Goal: Information Seeking & Learning: Learn about a topic

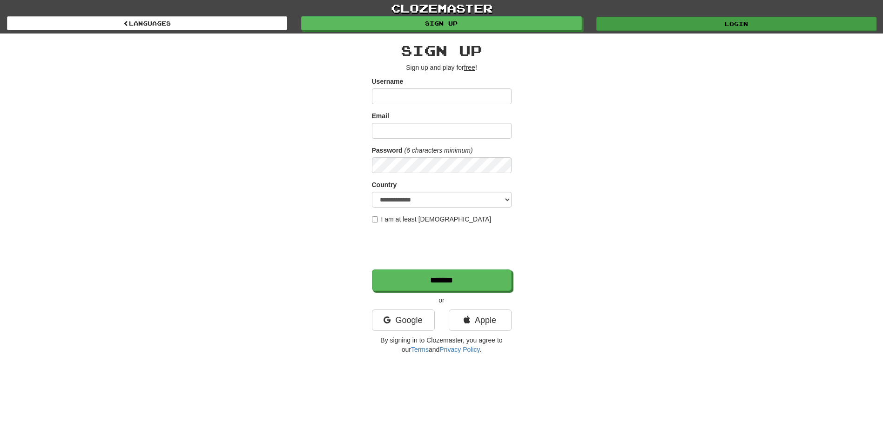
type input "*********"
drag, startPoint x: 682, startPoint y: 25, endPoint x: 654, endPoint y: 42, distance: 33.2
click at [682, 25] on link "Login" at bounding box center [736, 23] width 280 height 14
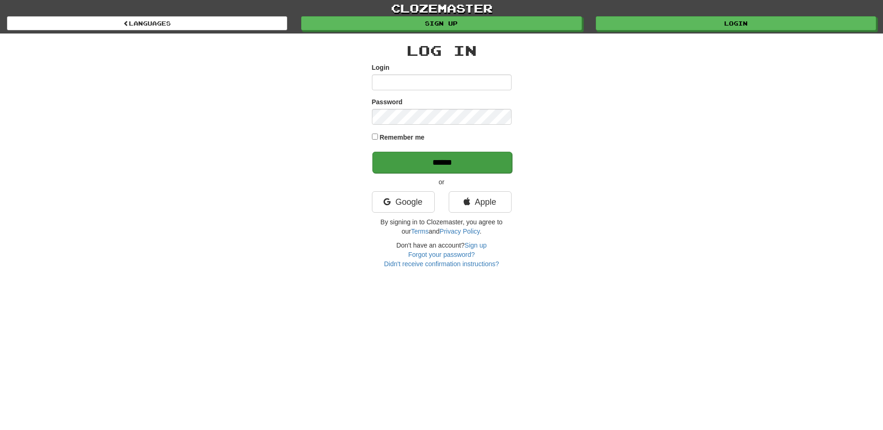
type input "*********"
click at [461, 160] on input "******" at bounding box center [442, 162] width 140 height 21
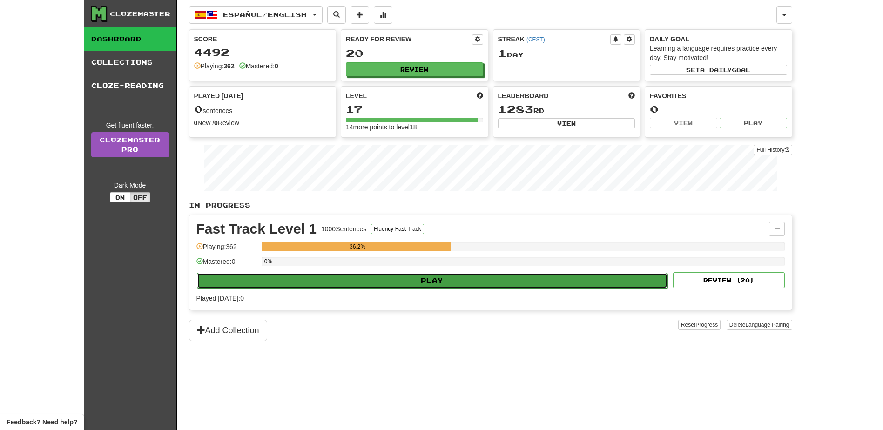
click at [481, 277] on button "Play" at bounding box center [432, 281] width 471 height 16
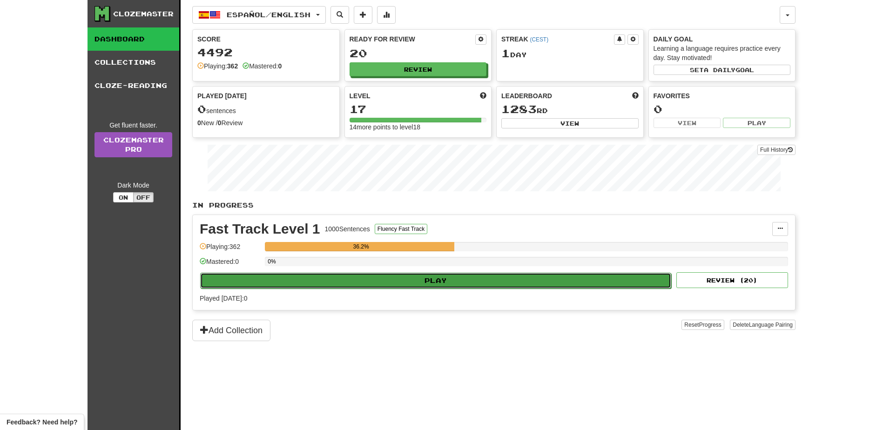
select select "**"
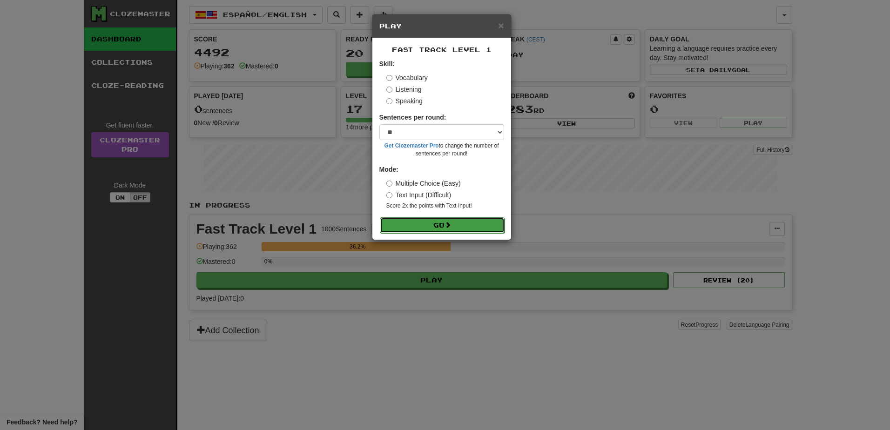
click at [446, 227] on button "Go" at bounding box center [442, 225] width 125 height 16
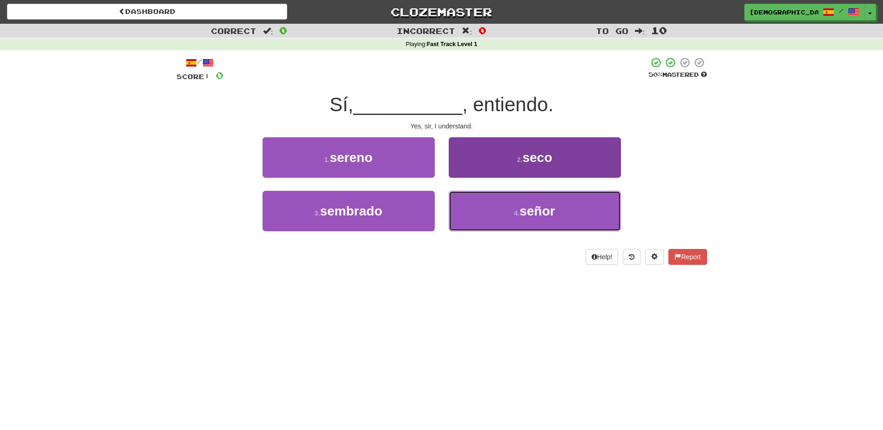
click at [536, 208] on span "señor" at bounding box center [537, 211] width 35 height 14
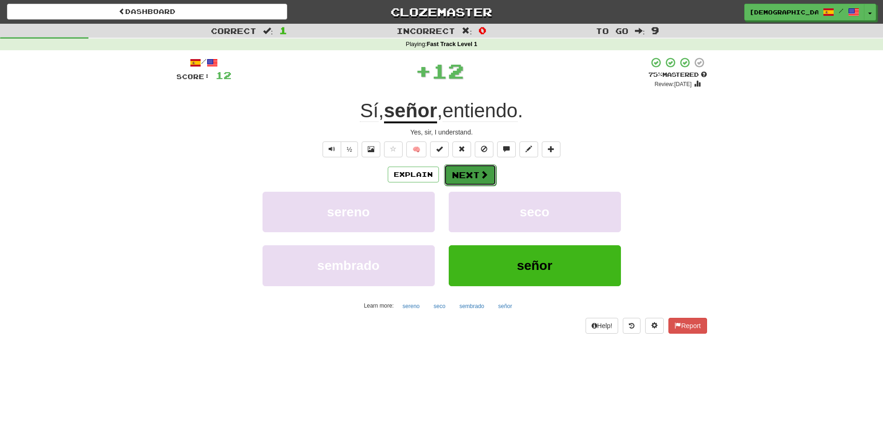
click at [471, 170] on button "Next" at bounding box center [470, 174] width 52 height 21
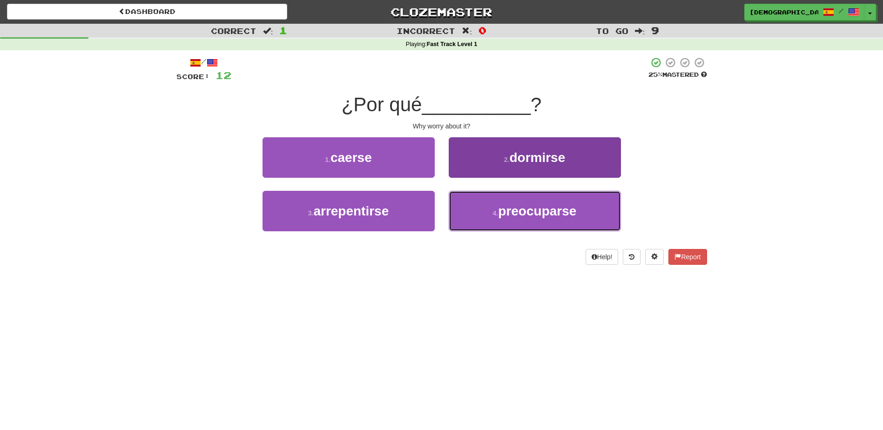
click at [529, 213] on span "preocuparse" at bounding box center [537, 211] width 78 height 14
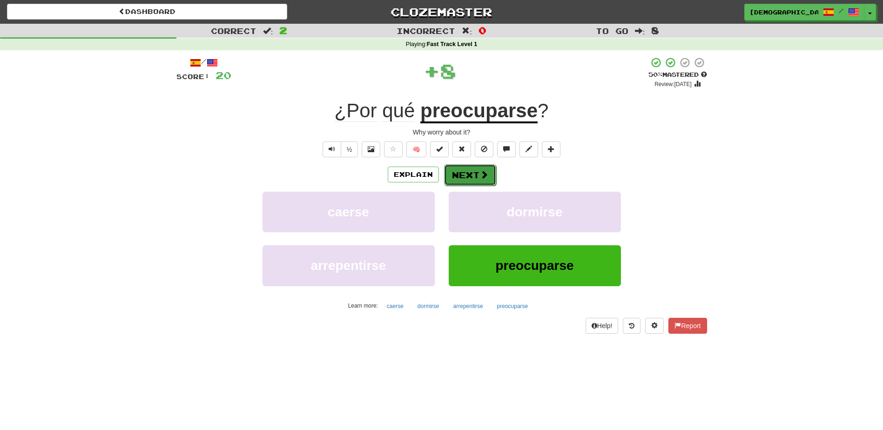
click at [476, 173] on button "Next" at bounding box center [470, 174] width 52 height 21
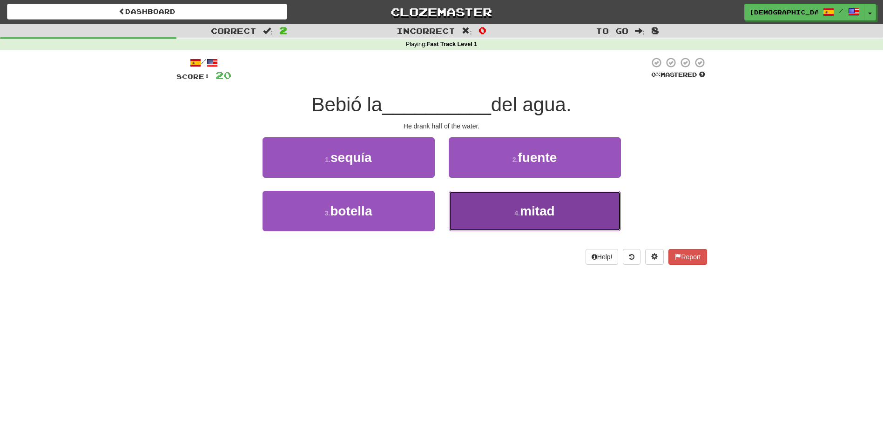
click at [540, 210] on span "mitad" at bounding box center [537, 211] width 35 height 14
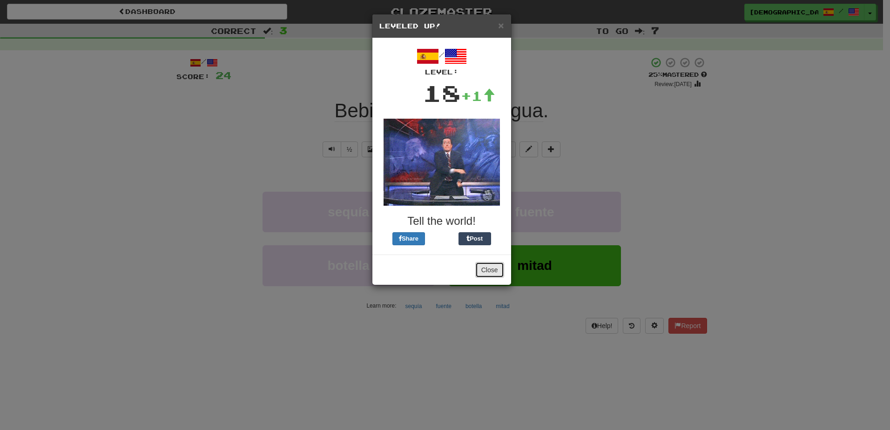
click at [496, 262] on button "Close" at bounding box center [489, 270] width 29 height 16
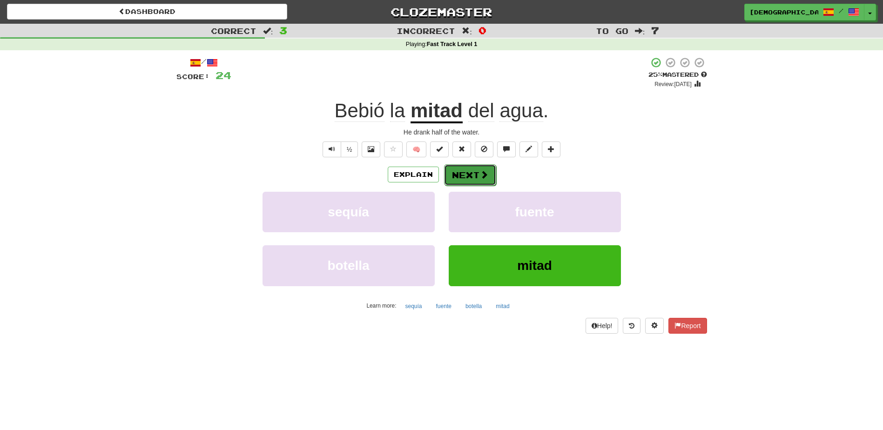
click at [472, 171] on button "Next" at bounding box center [470, 174] width 52 height 21
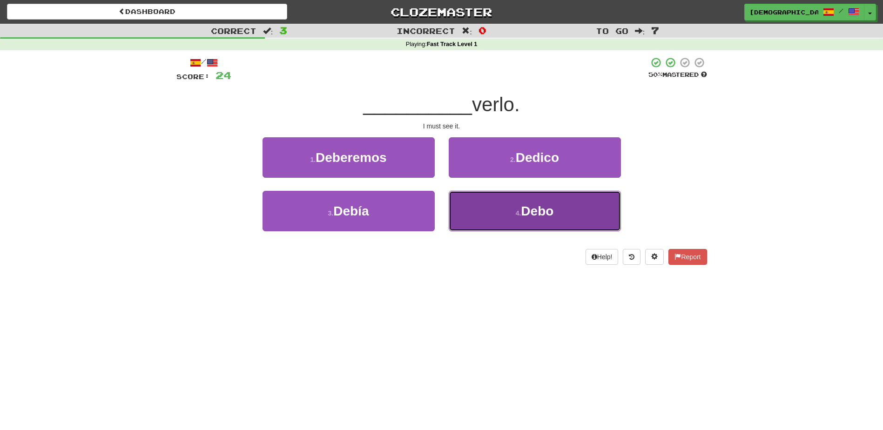
click at [540, 209] on span "Debo" at bounding box center [537, 211] width 33 height 14
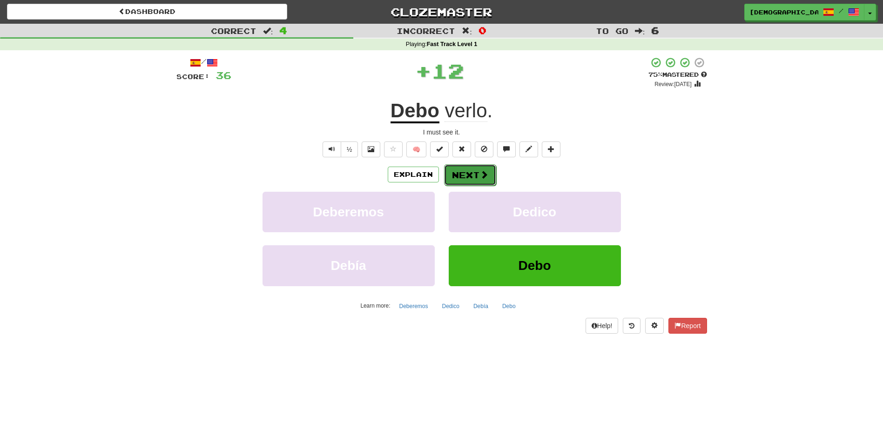
click at [481, 176] on span at bounding box center [484, 174] width 8 height 8
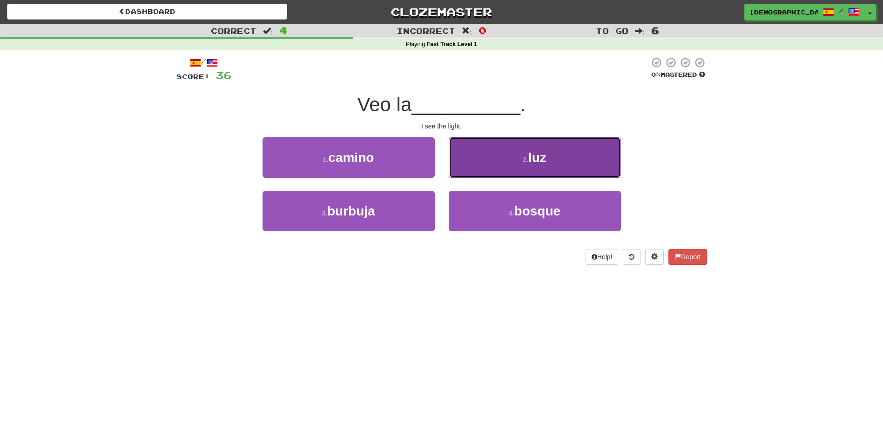
click at [530, 167] on button "2 . luz" at bounding box center [535, 157] width 172 height 41
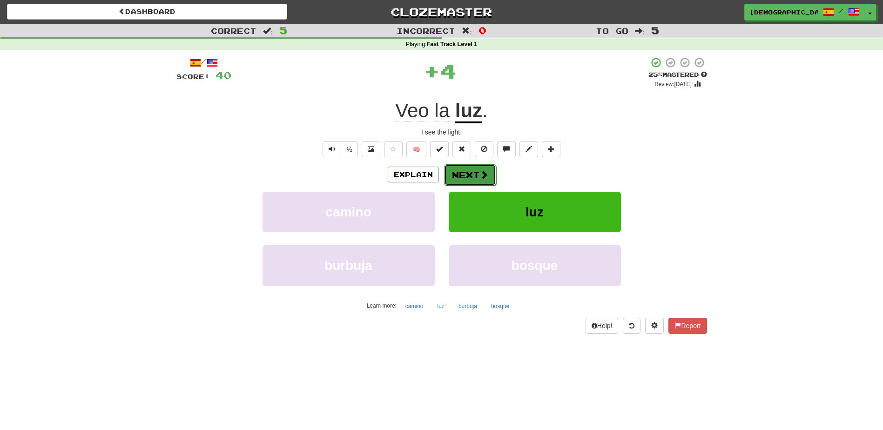
click at [473, 173] on button "Next" at bounding box center [470, 174] width 52 height 21
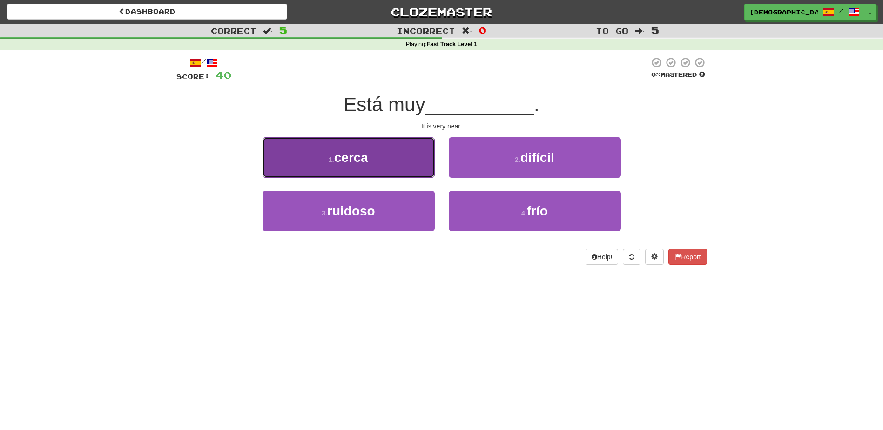
click at [388, 162] on button "1 . cerca" at bounding box center [349, 157] width 172 height 41
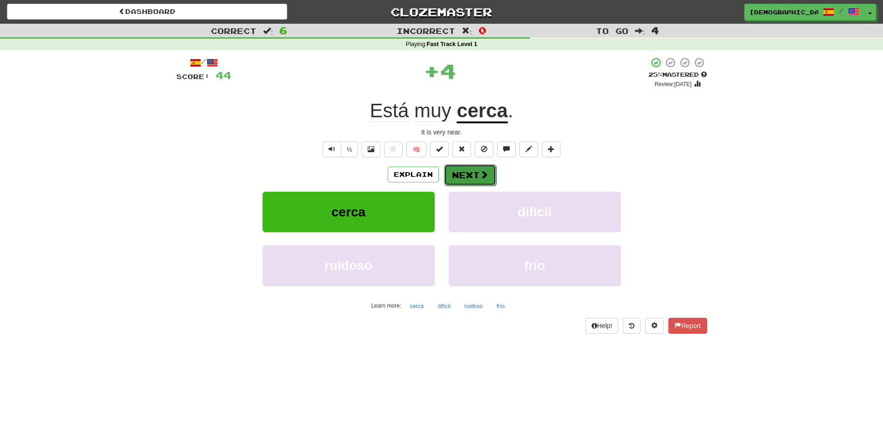
click at [467, 172] on button "Next" at bounding box center [470, 174] width 52 height 21
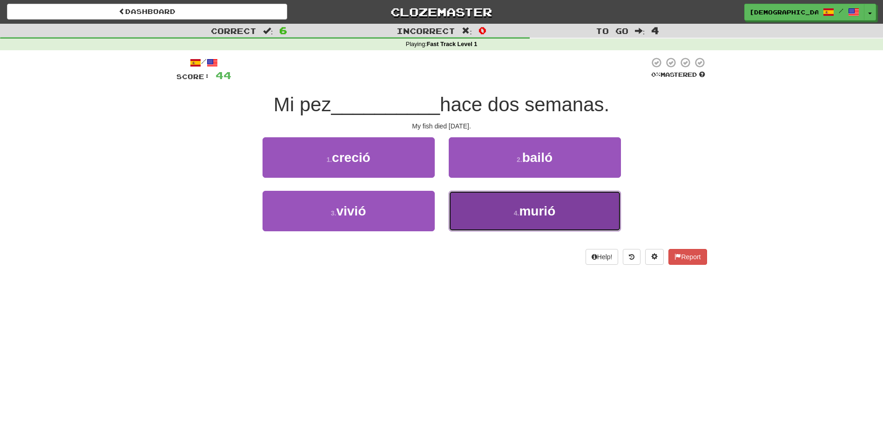
click at [526, 214] on span "murió" at bounding box center [537, 211] width 36 height 14
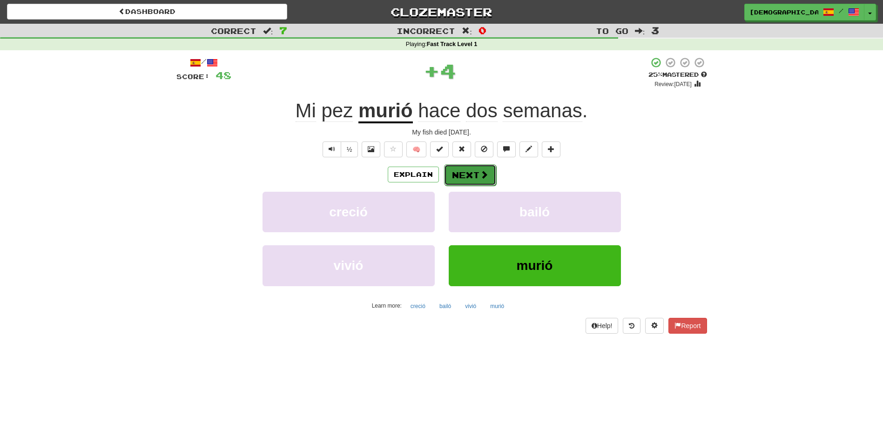
click at [476, 176] on button "Next" at bounding box center [470, 174] width 52 height 21
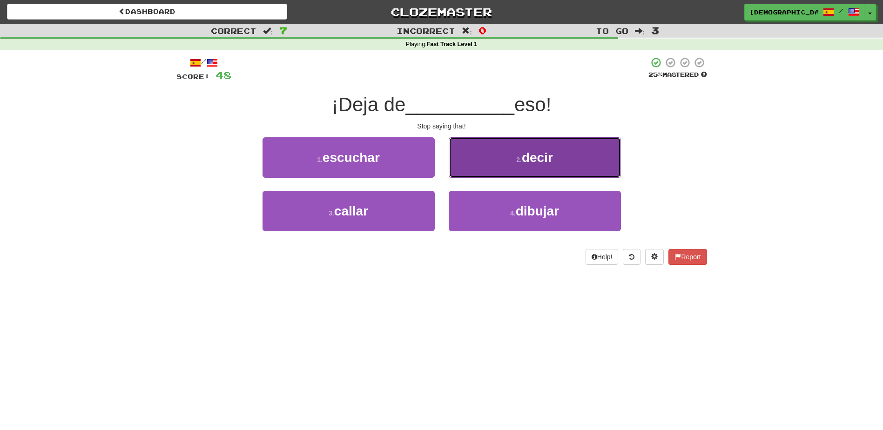
click at [532, 163] on span "decir" at bounding box center [537, 157] width 31 height 14
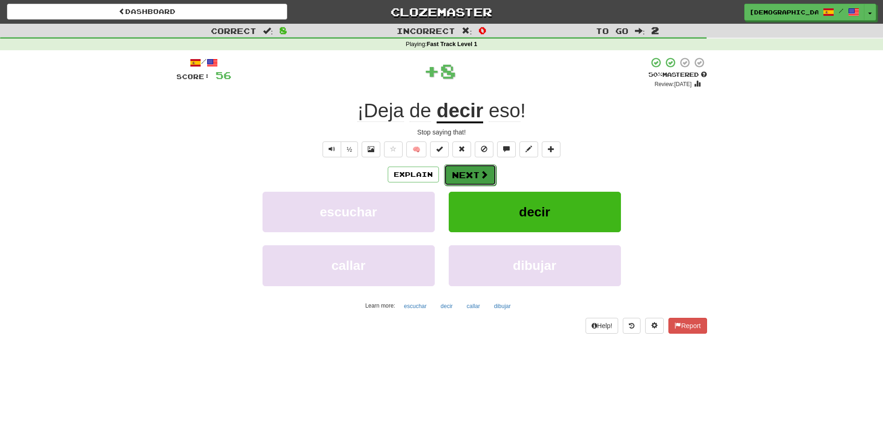
click at [469, 174] on button "Next" at bounding box center [470, 174] width 52 height 21
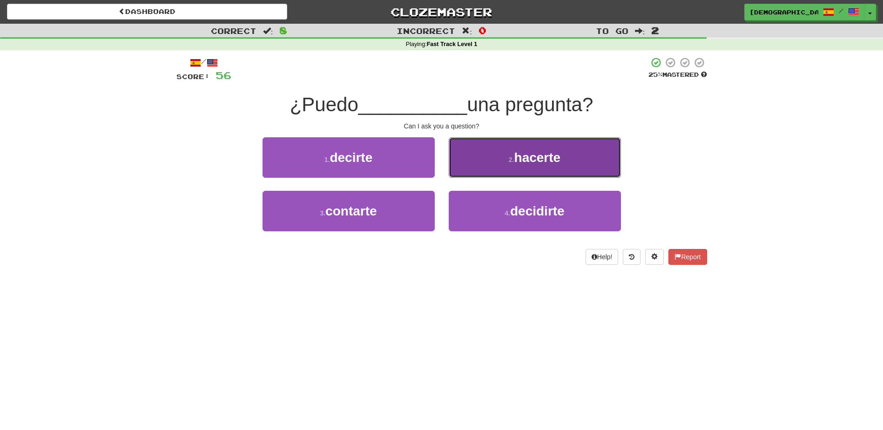
click at [528, 165] on button "2 . hacerte" at bounding box center [535, 157] width 172 height 41
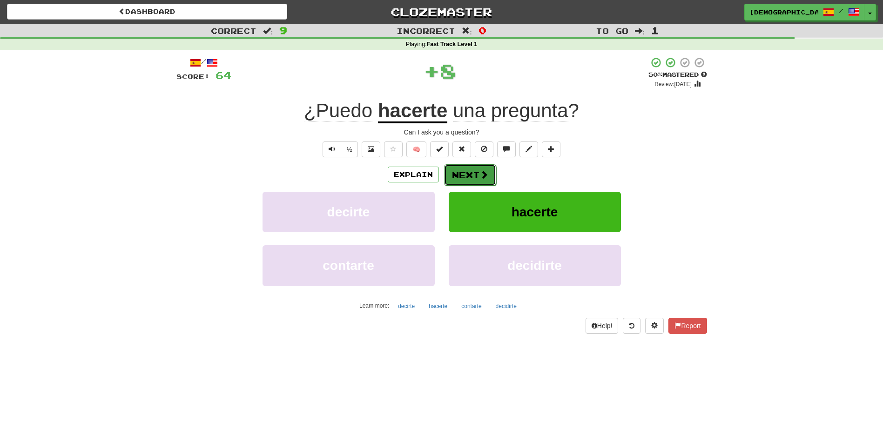
click at [470, 175] on button "Next" at bounding box center [470, 174] width 52 height 21
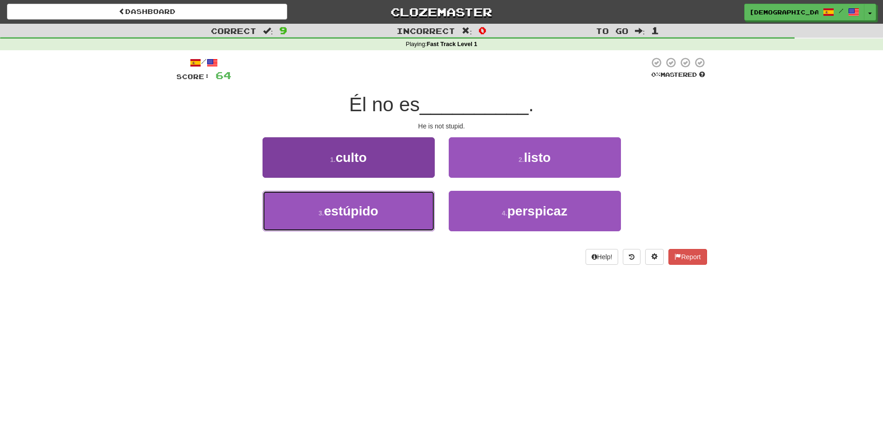
click at [382, 210] on button "3 . estúpido" at bounding box center [349, 211] width 172 height 41
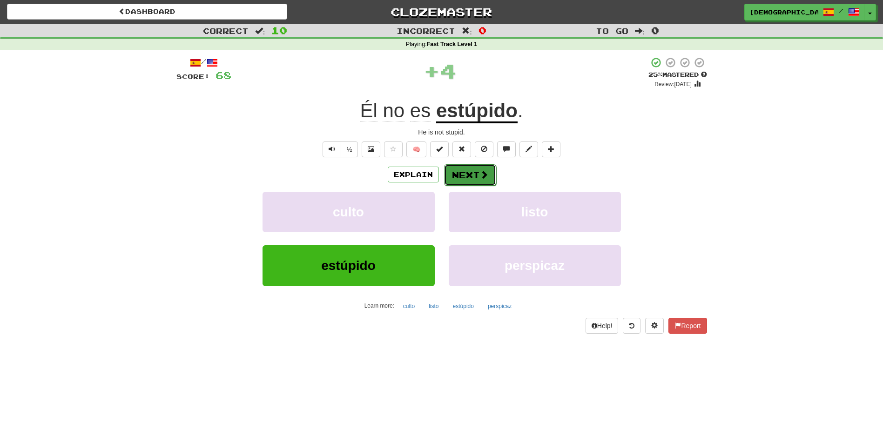
click at [472, 170] on button "Next" at bounding box center [470, 174] width 52 height 21
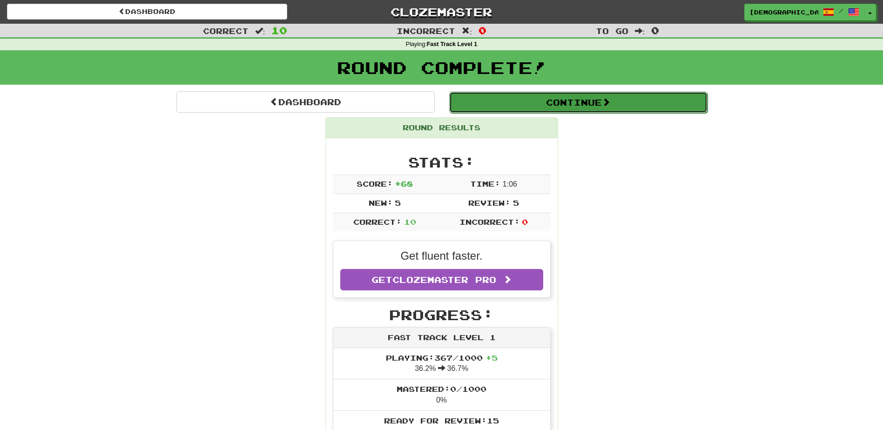
click at [543, 108] on button "Continue" at bounding box center [578, 102] width 258 height 21
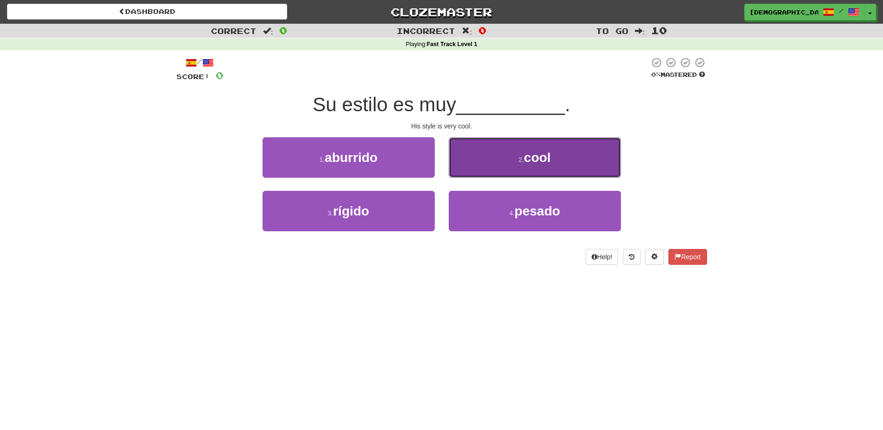
click at [524, 152] on button "2 . cool" at bounding box center [535, 157] width 172 height 41
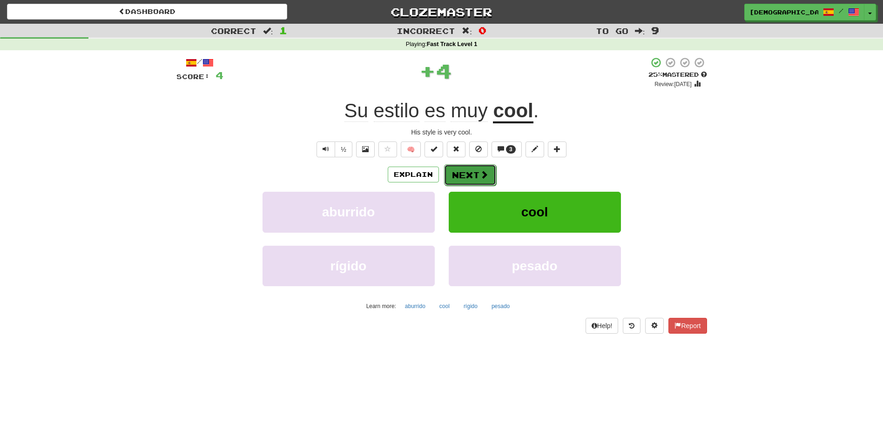
click at [473, 171] on button "Next" at bounding box center [470, 174] width 52 height 21
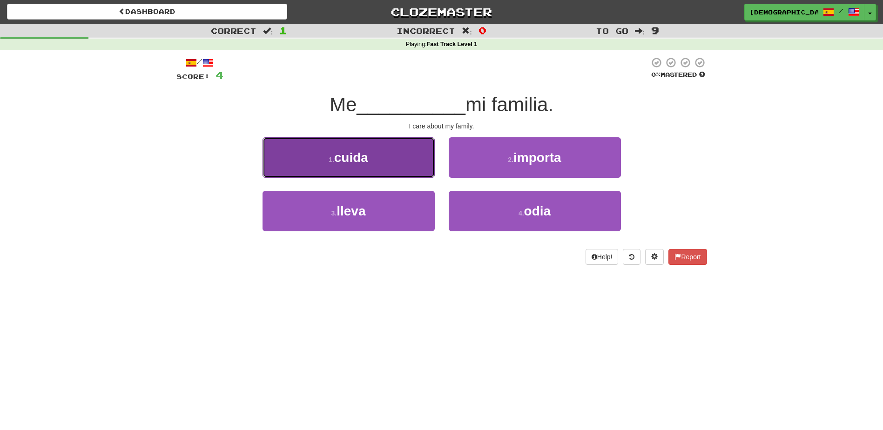
click at [405, 171] on button "1 . cuida" at bounding box center [349, 157] width 172 height 41
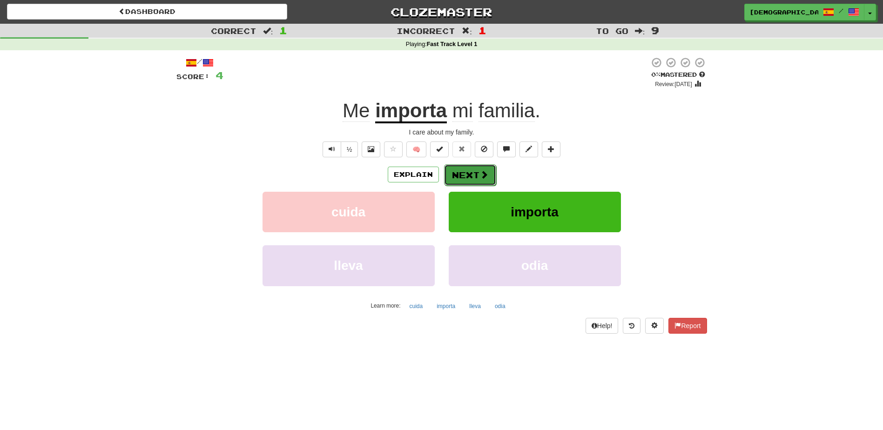
click at [465, 170] on button "Next" at bounding box center [470, 174] width 52 height 21
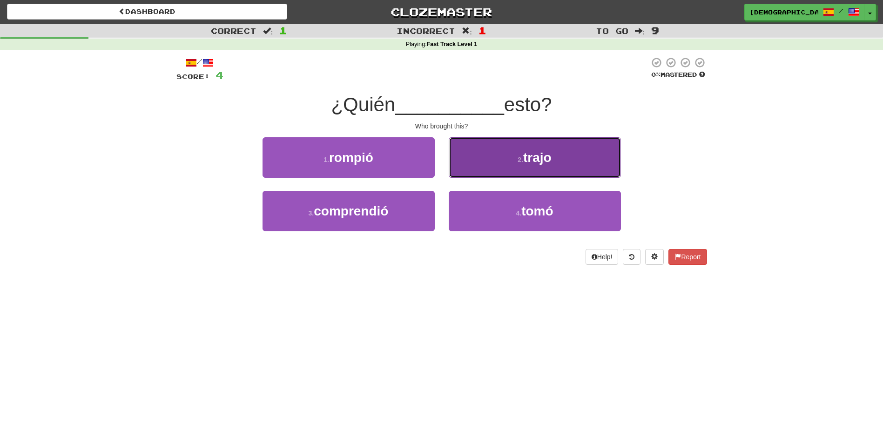
click at [523, 162] on small "2 ." at bounding box center [521, 159] width 6 height 7
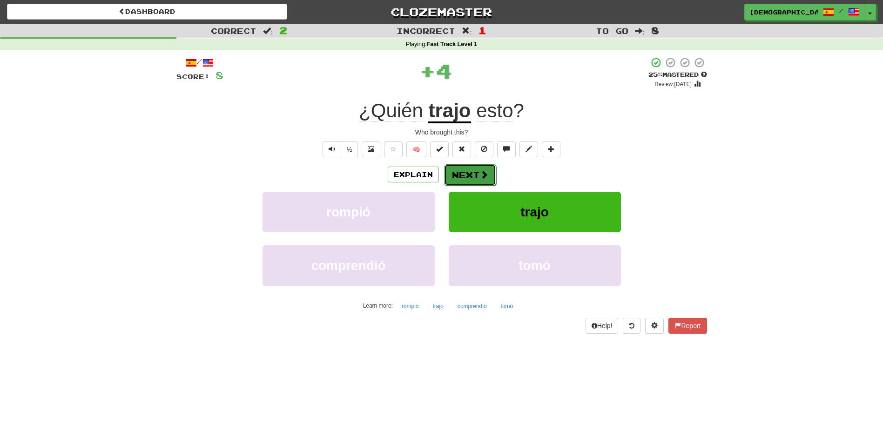
click at [472, 168] on button "Next" at bounding box center [470, 174] width 52 height 21
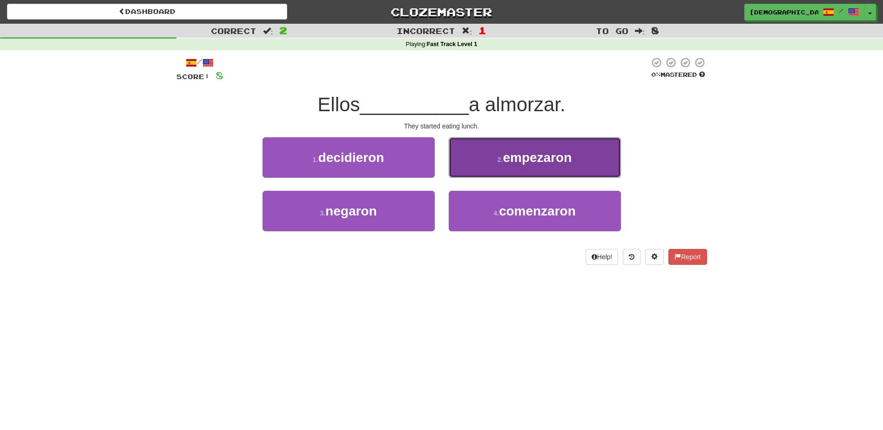
click at [536, 161] on span "empezaron" at bounding box center [537, 157] width 69 height 14
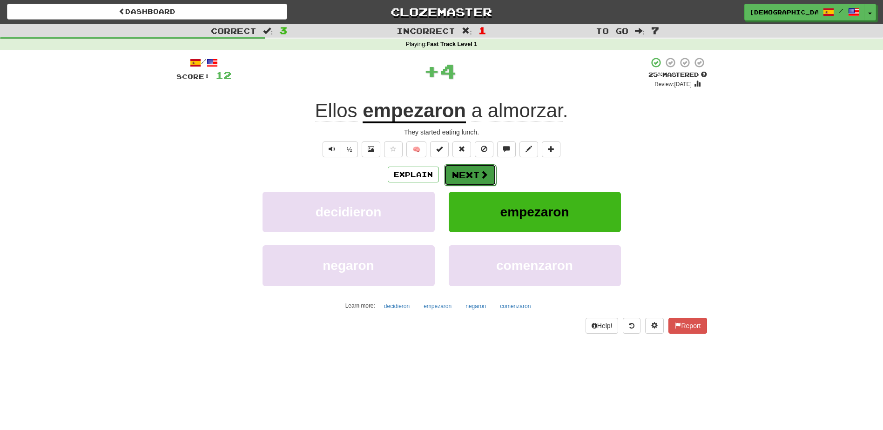
click at [470, 175] on button "Next" at bounding box center [470, 174] width 52 height 21
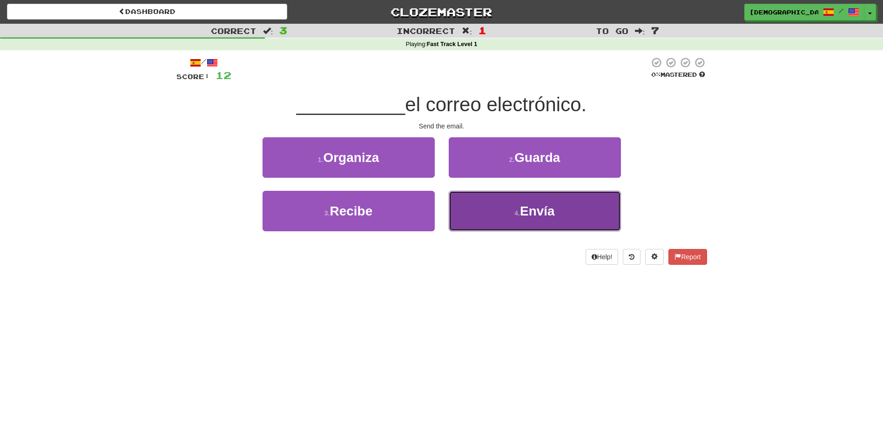
click at [534, 204] on span "Envía" at bounding box center [537, 211] width 35 height 14
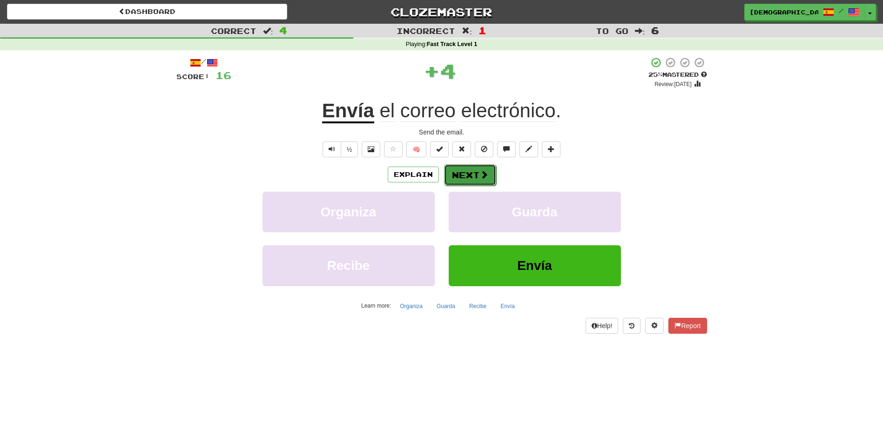
click at [469, 171] on button "Next" at bounding box center [470, 174] width 52 height 21
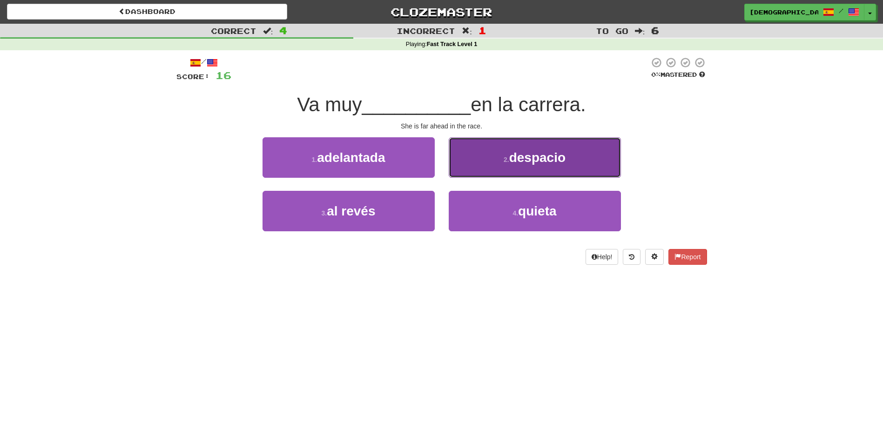
click at [526, 161] on span "despacio" at bounding box center [537, 157] width 56 height 14
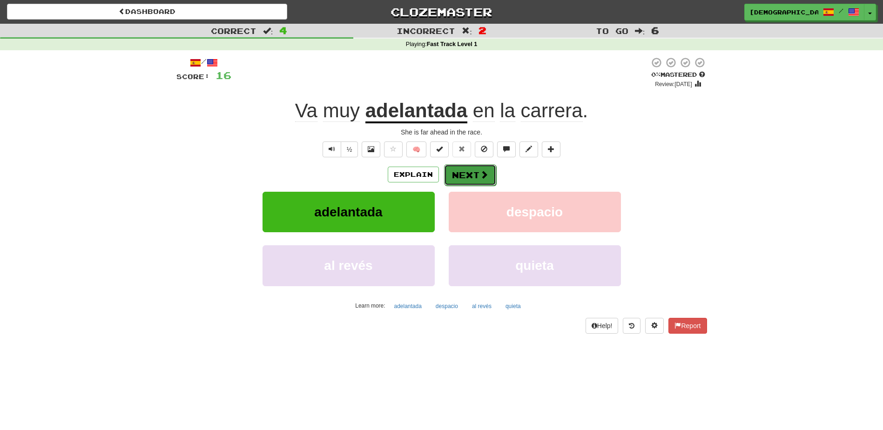
click at [474, 176] on button "Next" at bounding box center [470, 174] width 52 height 21
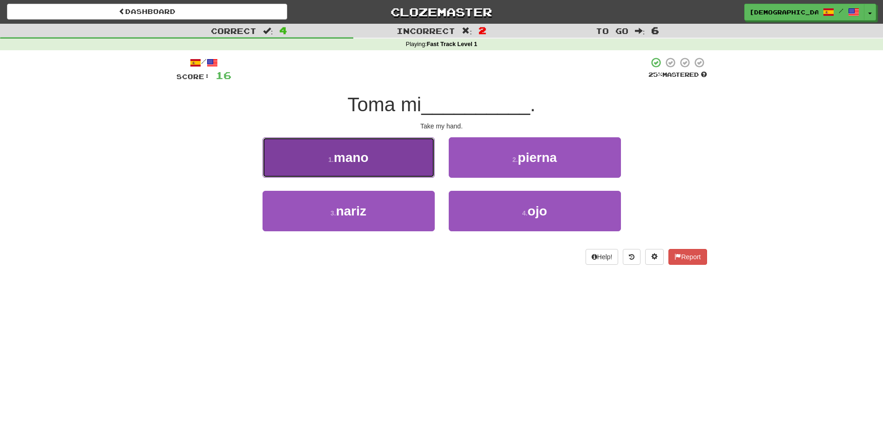
click at [390, 162] on button "1 . mano" at bounding box center [349, 157] width 172 height 41
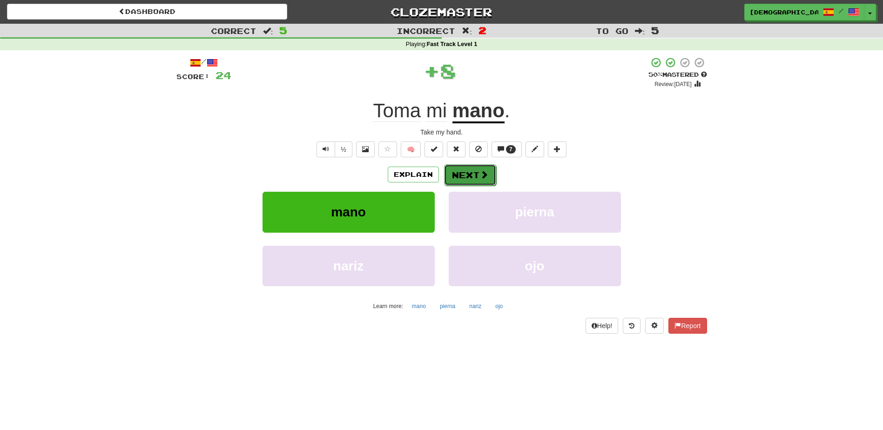
click at [477, 181] on button "Next" at bounding box center [470, 174] width 52 height 21
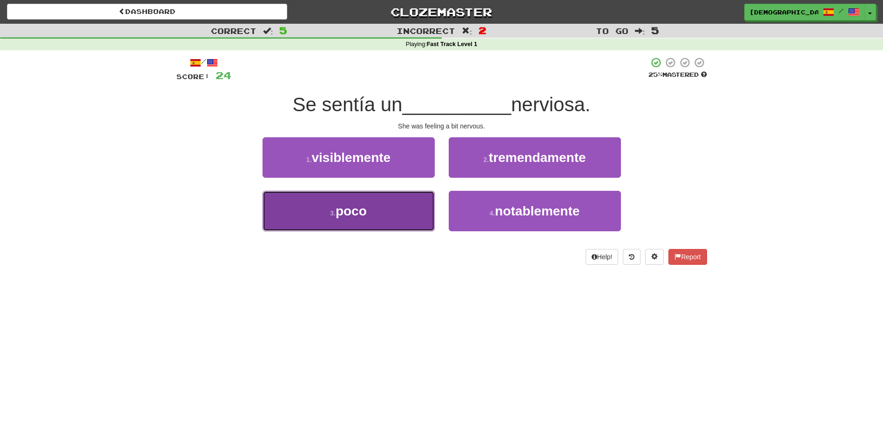
click at [400, 201] on button "3 . poco" at bounding box center [349, 211] width 172 height 41
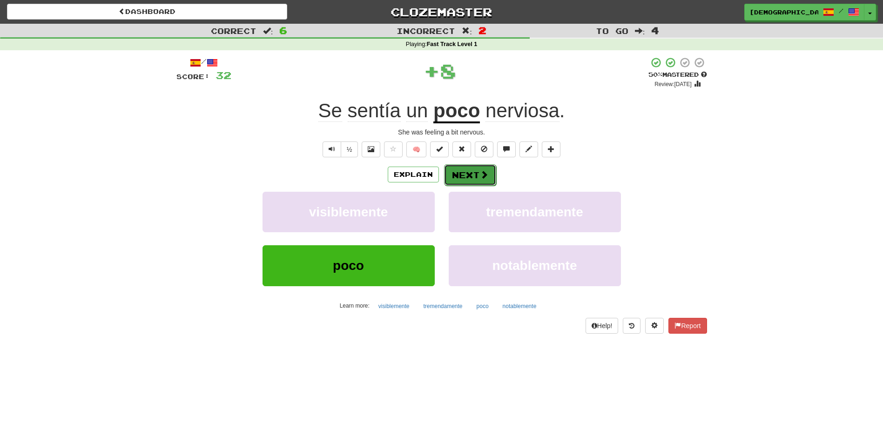
click at [459, 172] on button "Next" at bounding box center [470, 174] width 52 height 21
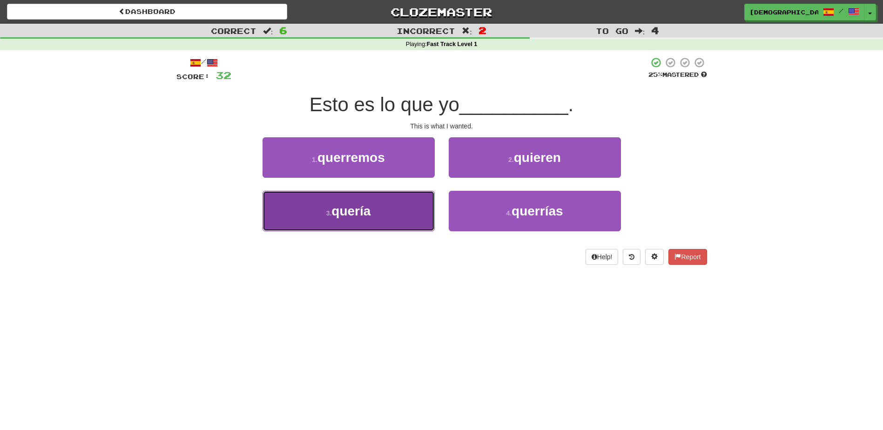
click at [401, 212] on button "3 . quería" at bounding box center [349, 211] width 172 height 41
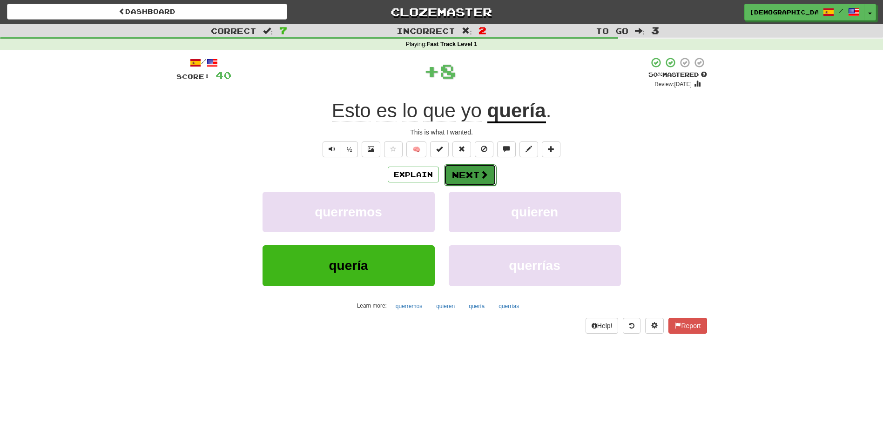
click at [468, 176] on button "Next" at bounding box center [470, 174] width 52 height 21
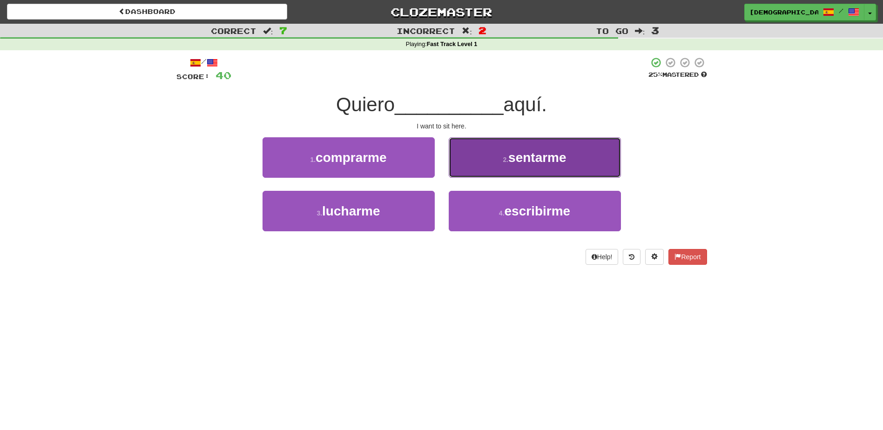
click at [543, 158] on span "sentarme" at bounding box center [537, 157] width 58 height 14
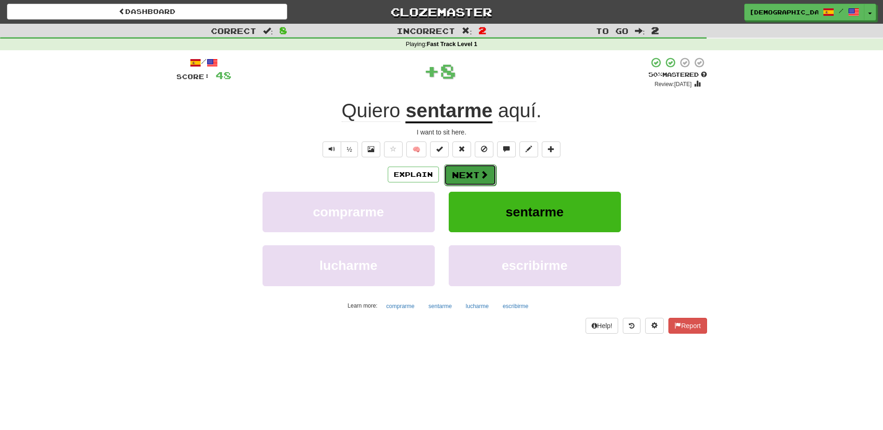
click at [464, 172] on button "Next" at bounding box center [470, 174] width 52 height 21
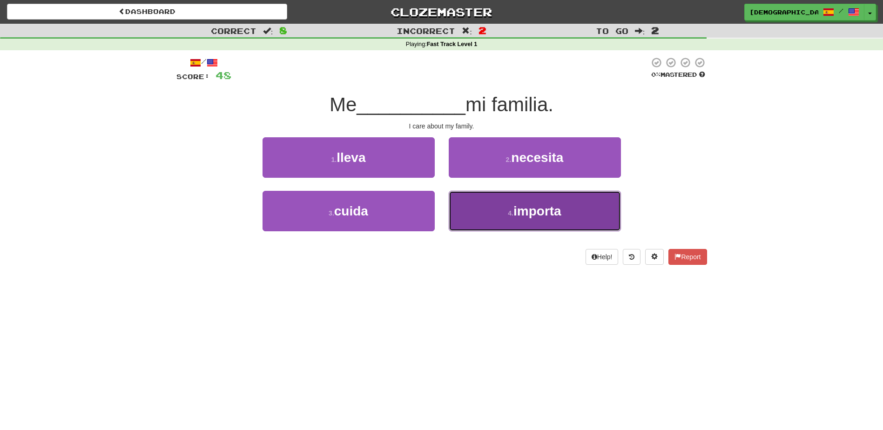
click at [521, 209] on span "importa" at bounding box center [537, 211] width 48 height 14
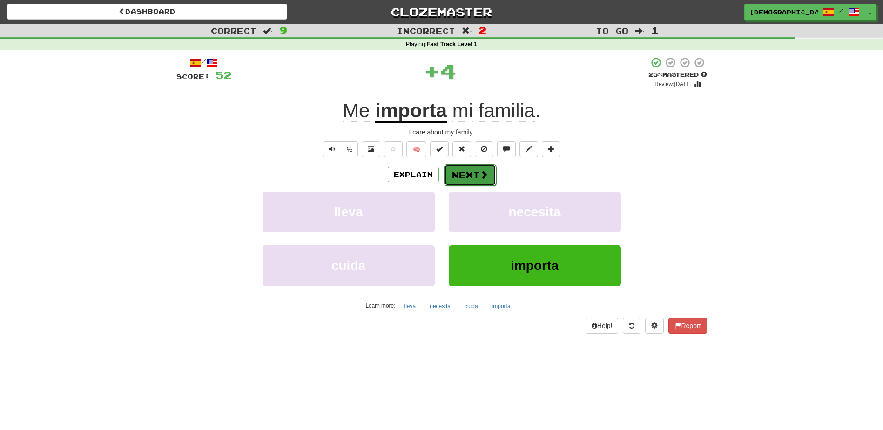
click at [471, 172] on button "Next" at bounding box center [470, 174] width 52 height 21
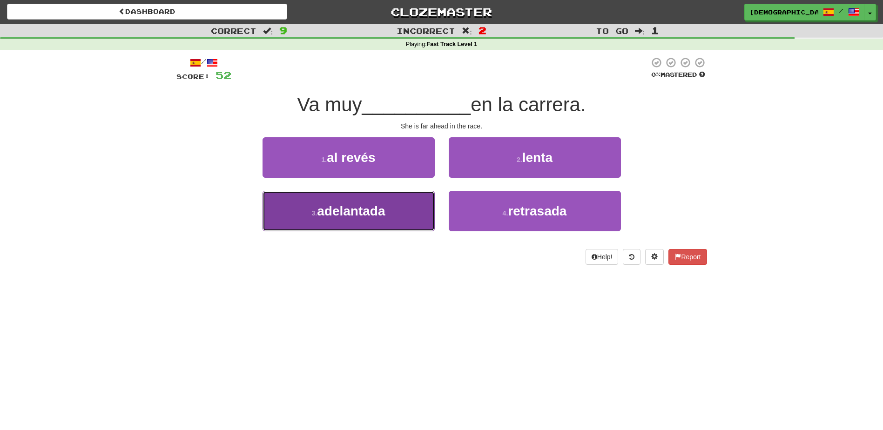
click at [399, 205] on button "3 . adelantada" at bounding box center [349, 211] width 172 height 41
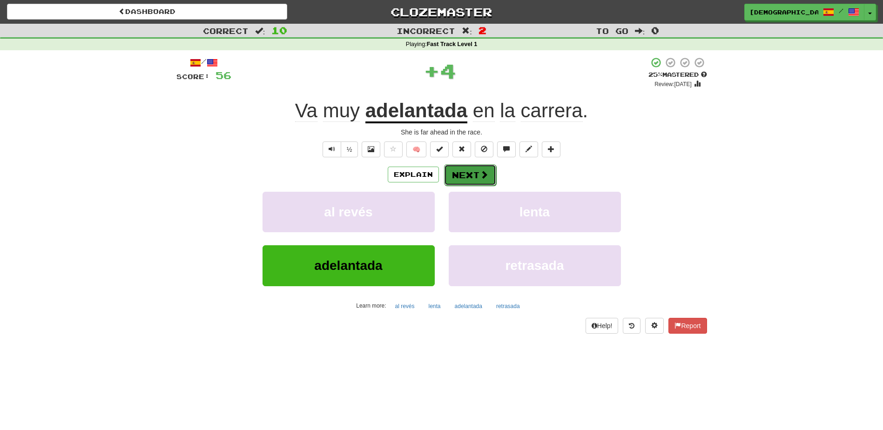
click at [474, 176] on button "Next" at bounding box center [470, 174] width 52 height 21
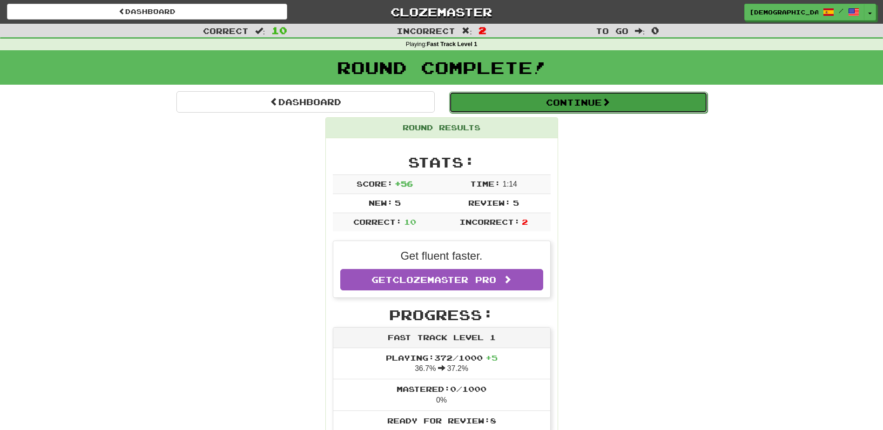
click at [525, 107] on button "Continue" at bounding box center [578, 102] width 258 height 21
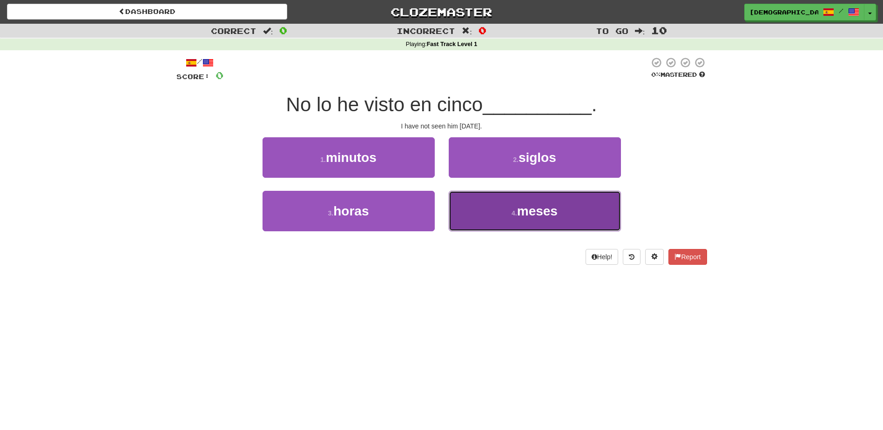
click at [524, 207] on span "meses" at bounding box center [537, 211] width 41 height 14
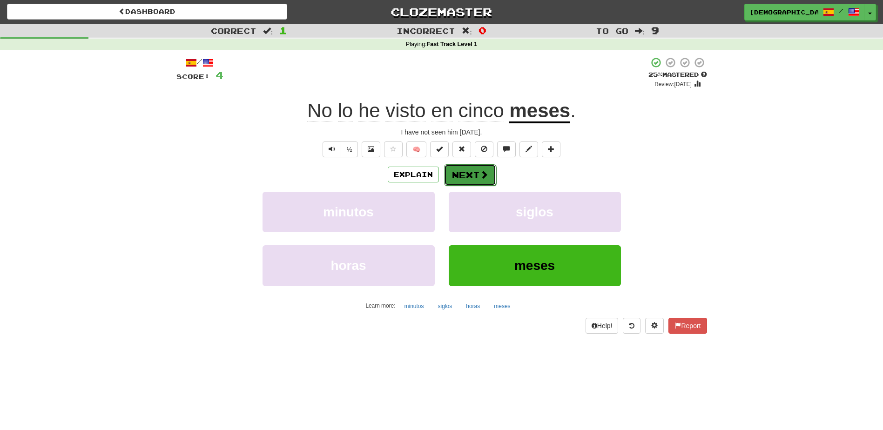
click at [473, 180] on button "Next" at bounding box center [470, 174] width 52 height 21
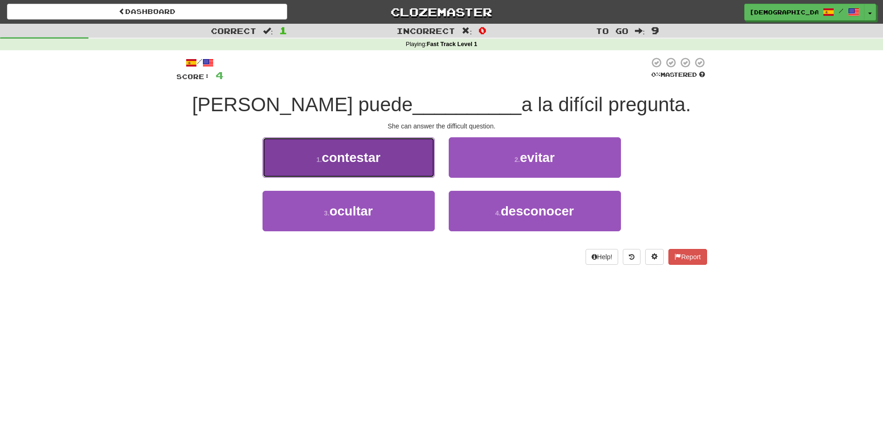
click at [386, 159] on button "1 . contestar" at bounding box center [349, 157] width 172 height 41
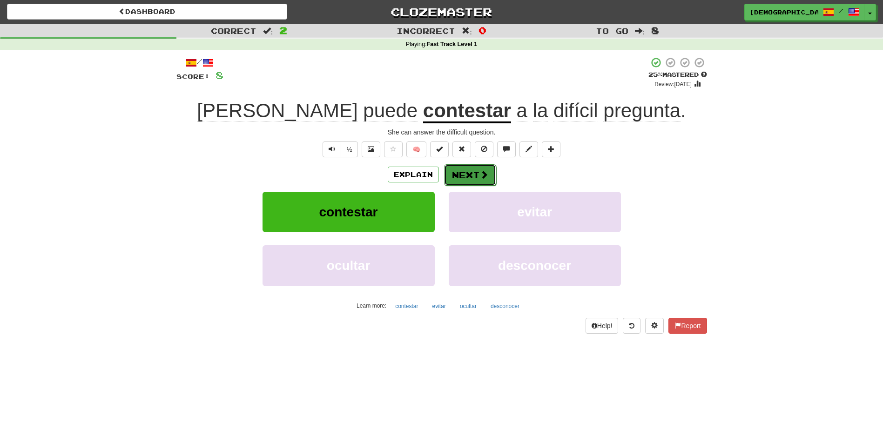
click at [468, 171] on button "Next" at bounding box center [470, 174] width 52 height 21
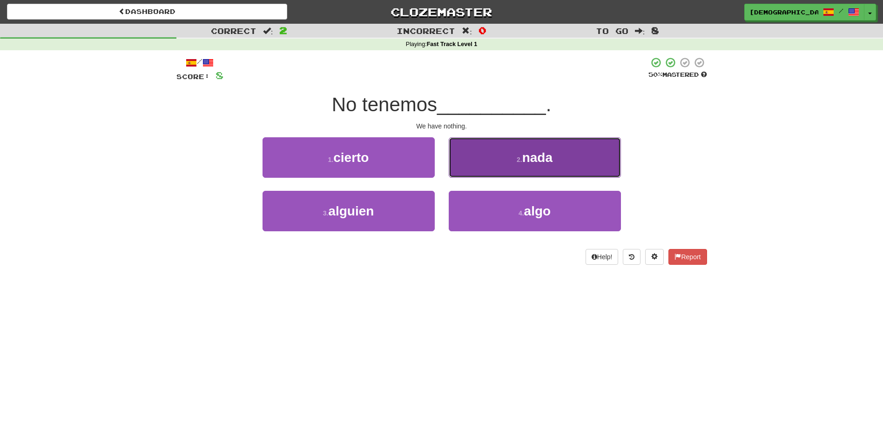
click at [503, 167] on button "2 . nada" at bounding box center [535, 157] width 172 height 41
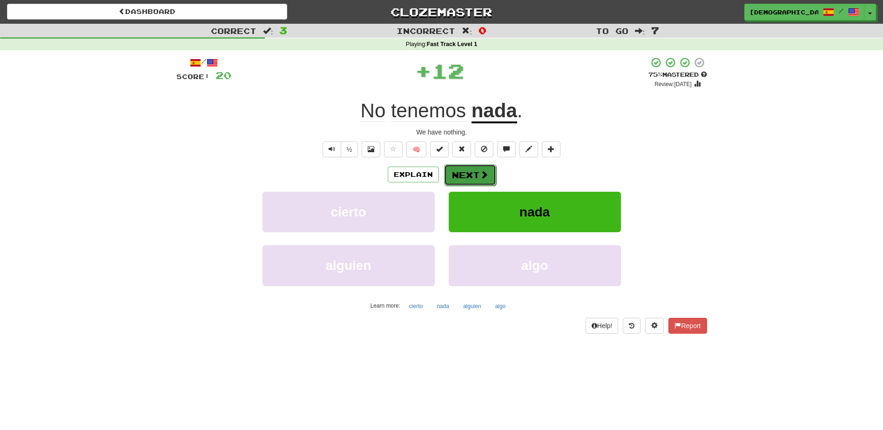
click at [472, 169] on button "Next" at bounding box center [470, 174] width 52 height 21
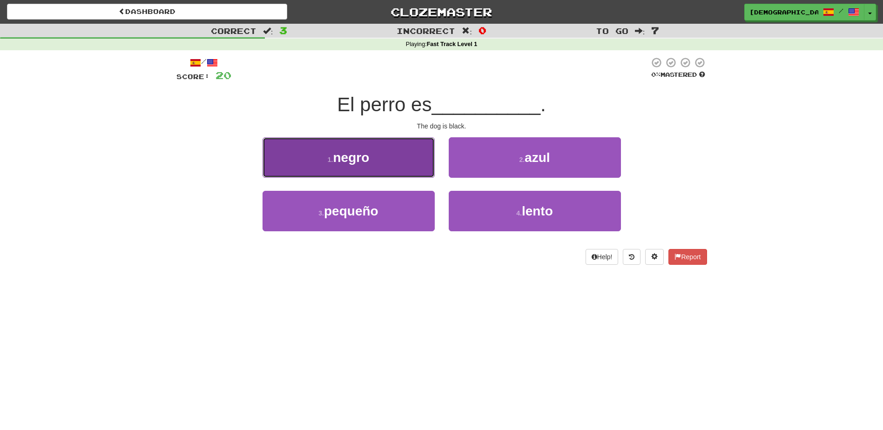
click at [417, 169] on button "1 . negro" at bounding box center [349, 157] width 172 height 41
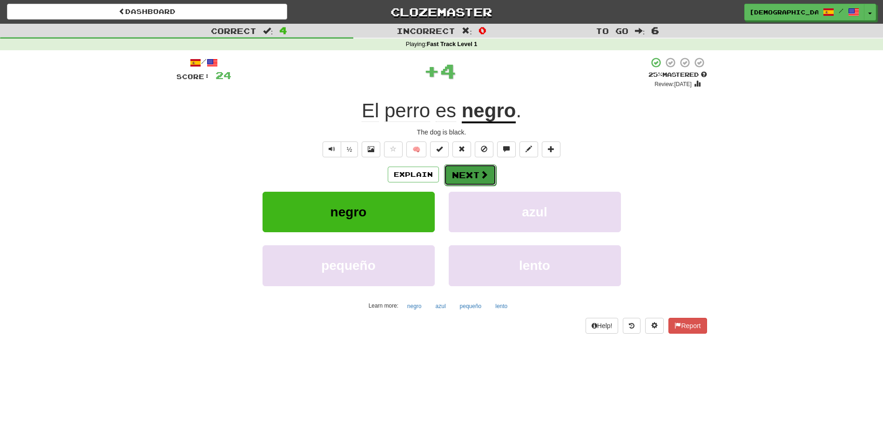
click at [466, 175] on button "Next" at bounding box center [470, 174] width 52 height 21
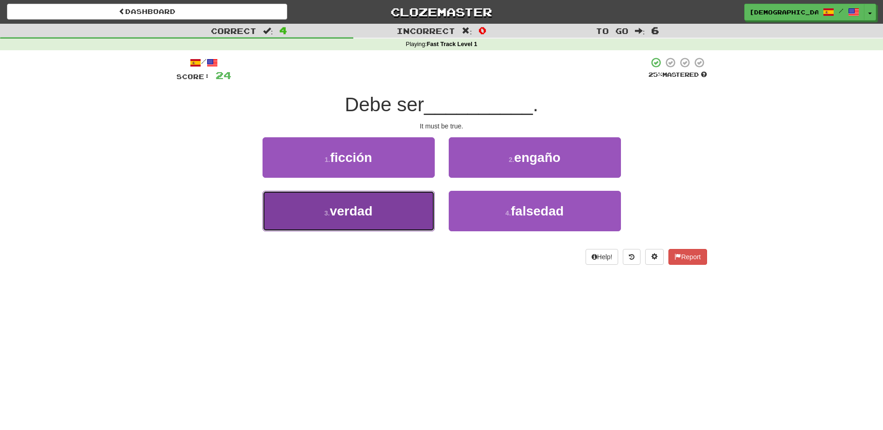
click at [397, 204] on button "3 . verdad" at bounding box center [349, 211] width 172 height 41
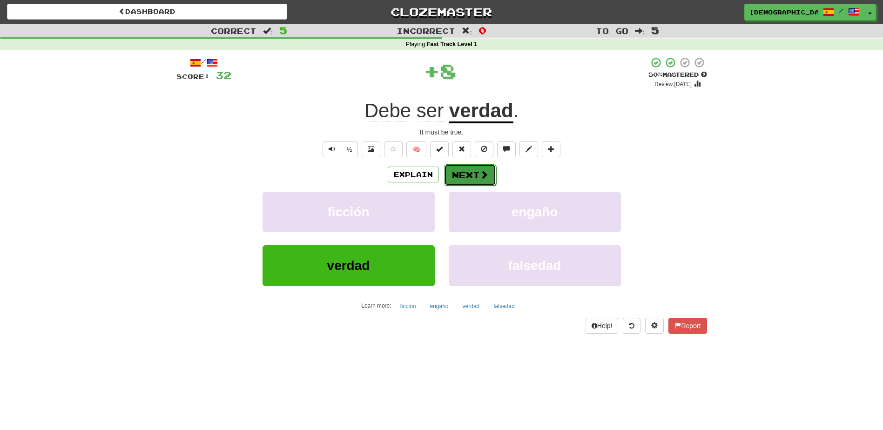
click at [458, 169] on button "Next" at bounding box center [470, 174] width 52 height 21
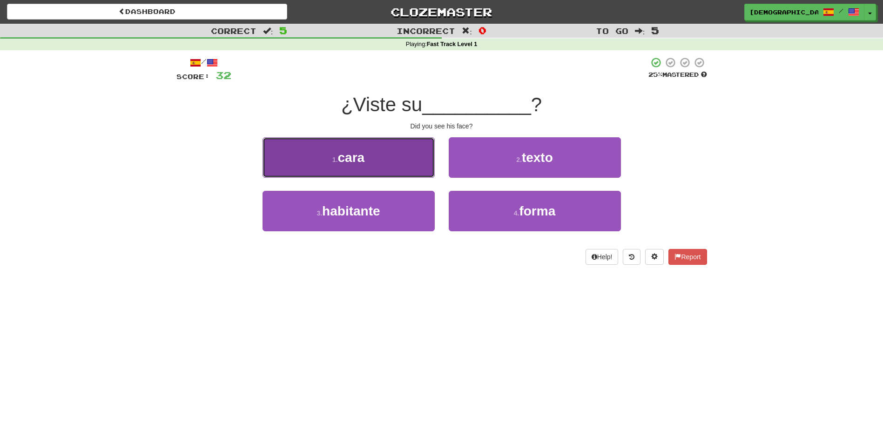
click at [411, 168] on button "1 . cara" at bounding box center [349, 157] width 172 height 41
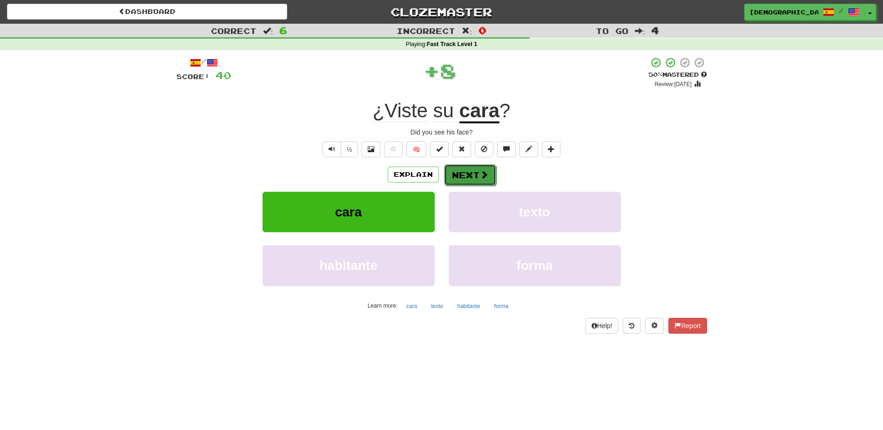
click at [462, 176] on button "Next" at bounding box center [470, 174] width 52 height 21
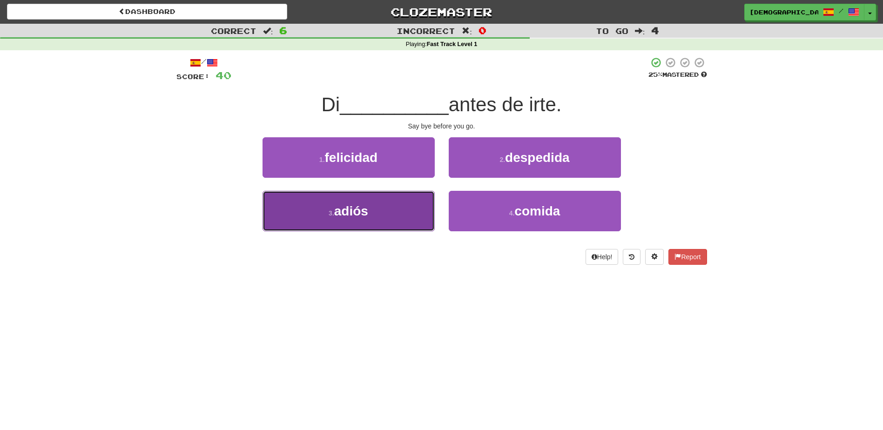
click at [419, 213] on button "3 . adiós" at bounding box center [349, 211] width 172 height 41
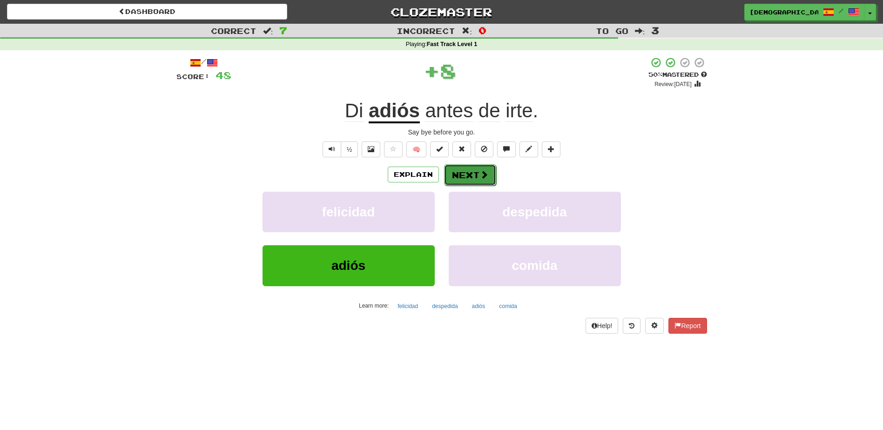
click at [462, 174] on button "Next" at bounding box center [470, 174] width 52 height 21
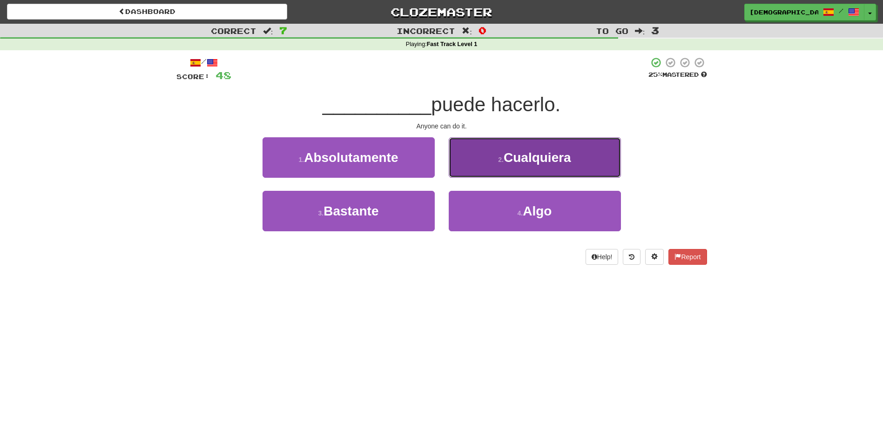
click at [516, 169] on button "2 . Cualquiera" at bounding box center [535, 157] width 172 height 41
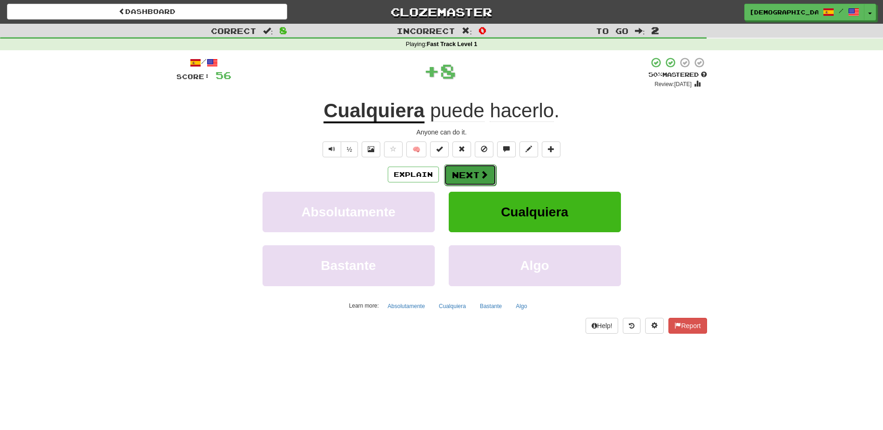
click at [478, 174] on button "Next" at bounding box center [470, 174] width 52 height 21
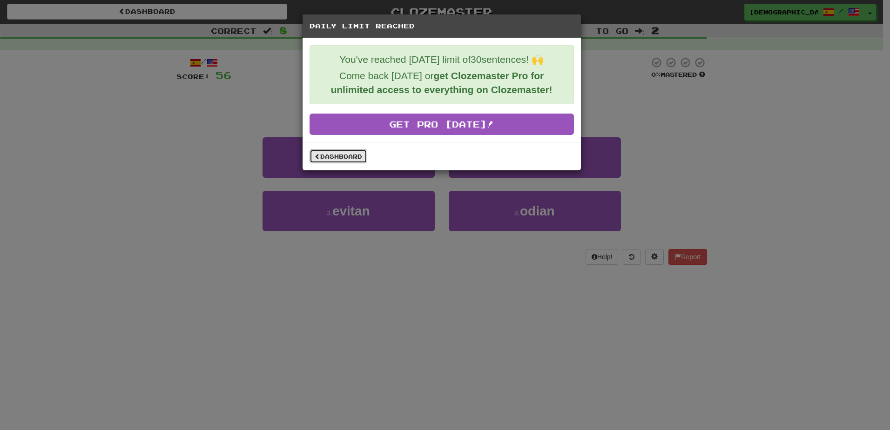
click at [355, 153] on link "Dashboard" at bounding box center [339, 156] width 58 height 14
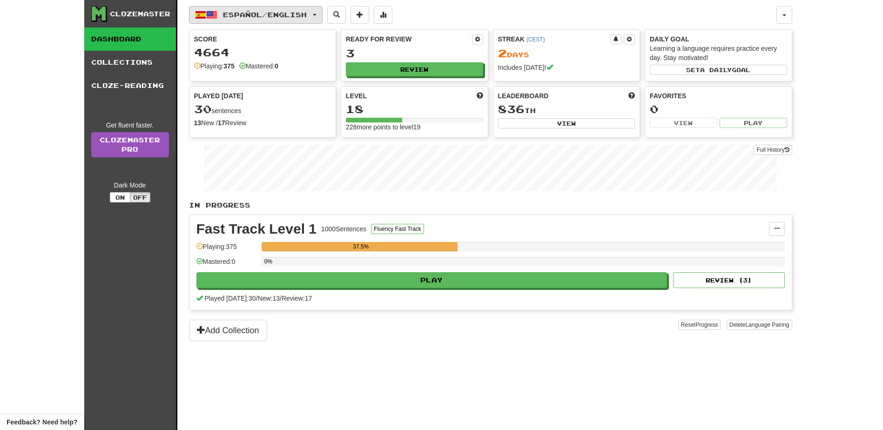
click at [317, 14] on span "button" at bounding box center [315, 15] width 4 height 2
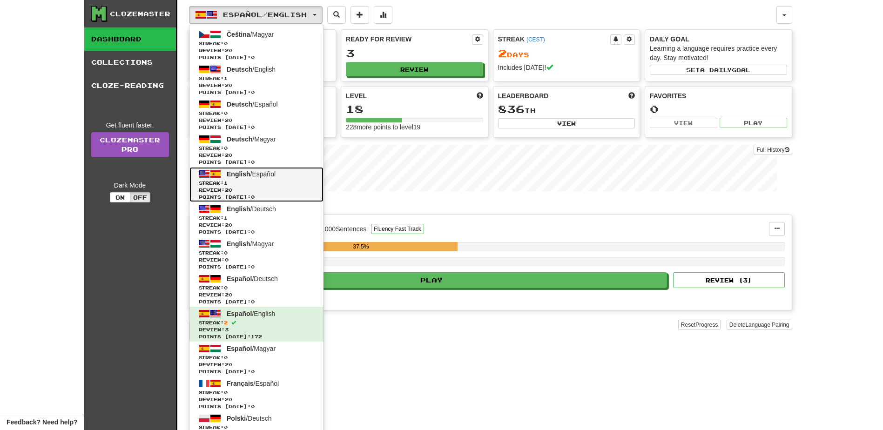
click at [271, 182] on span "Streak: 1" at bounding box center [256, 183] width 115 height 7
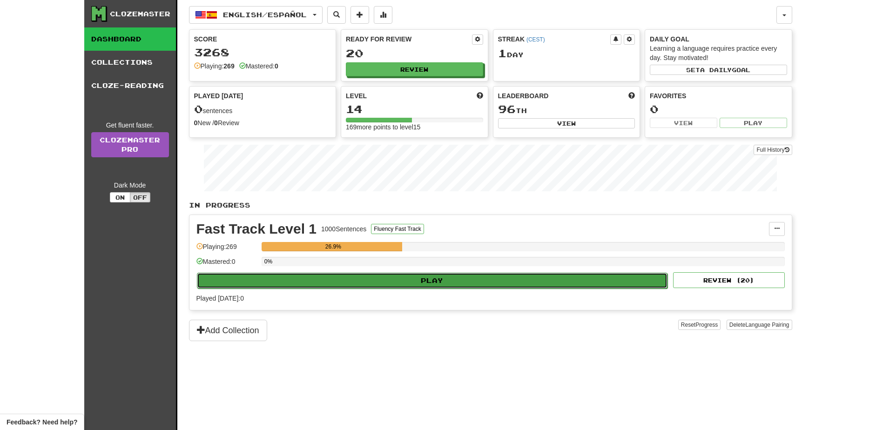
click at [451, 283] on button "Play" at bounding box center [432, 281] width 471 height 16
select select "**"
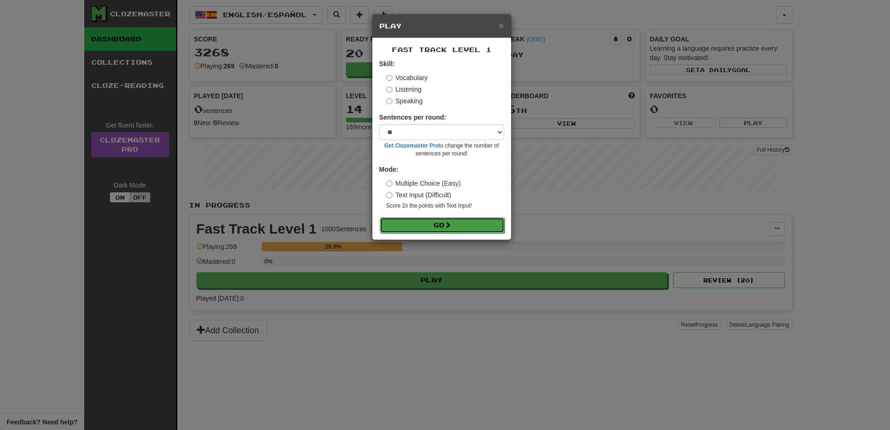
click at [450, 230] on button "Go" at bounding box center [442, 225] width 125 height 16
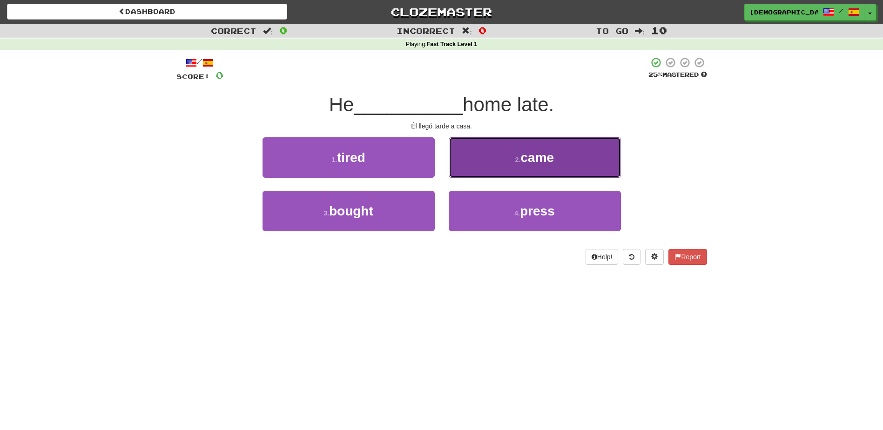
click at [506, 161] on button "2 . came" at bounding box center [535, 157] width 172 height 41
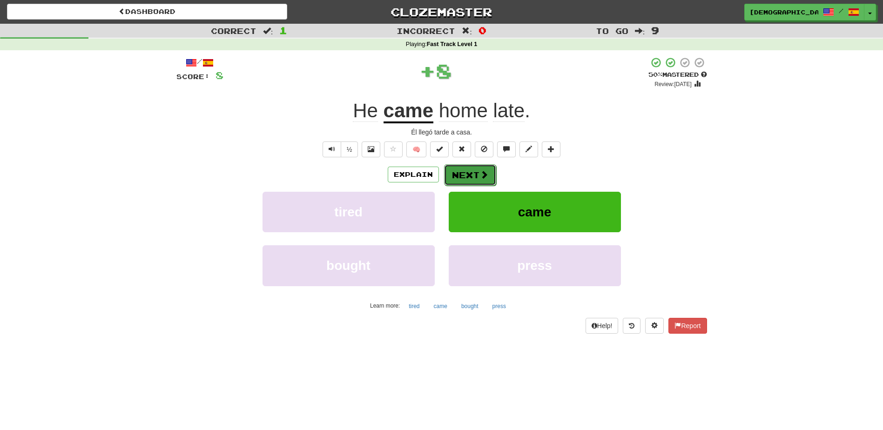
click at [468, 173] on button "Next" at bounding box center [470, 174] width 52 height 21
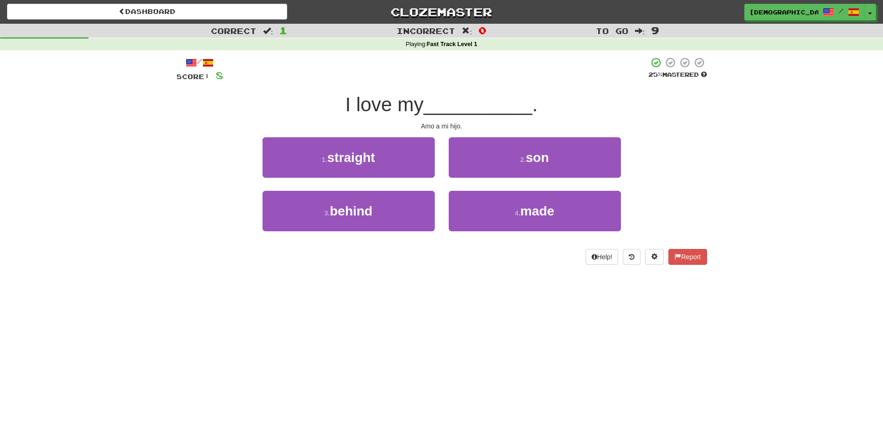
click at [504, 181] on div "2 . son" at bounding box center [535, 164] width 186 height 54
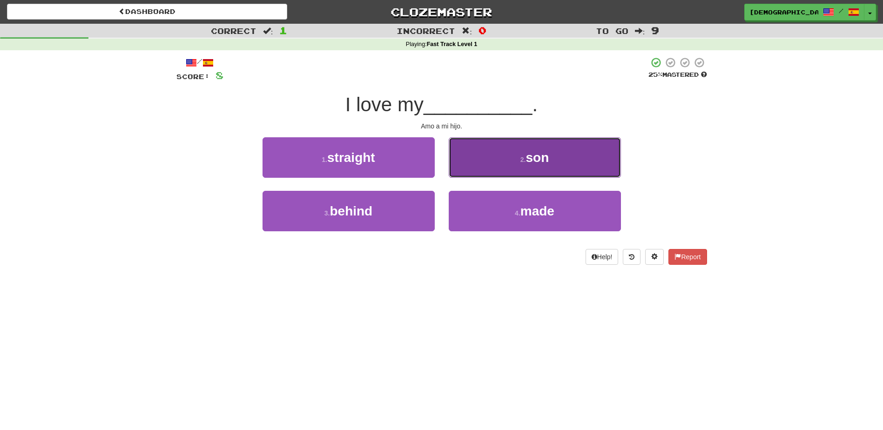
click at [491, 171] on button "2 . son" at bounding box center [535, 157] width 172 height 41
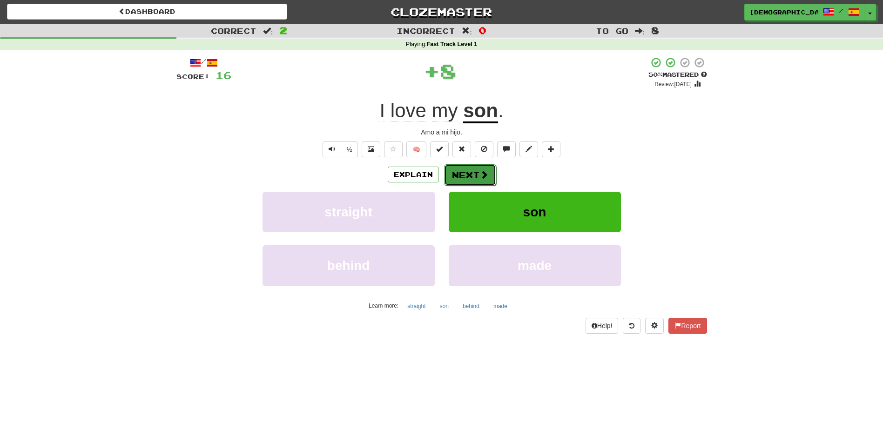
click at [470, 173] on button "Next" at bounding box center [470, 174] width 52 height 21
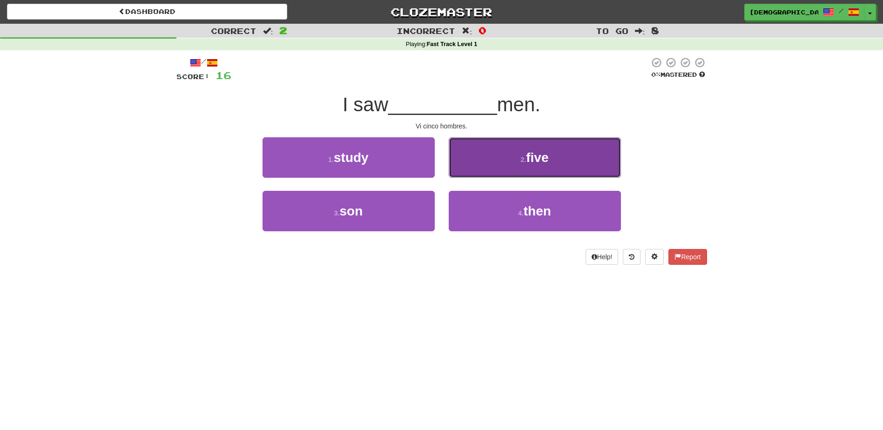
click at [516, 163] on button "2 . five" at bounding box center [535, 157] width 172 height 41
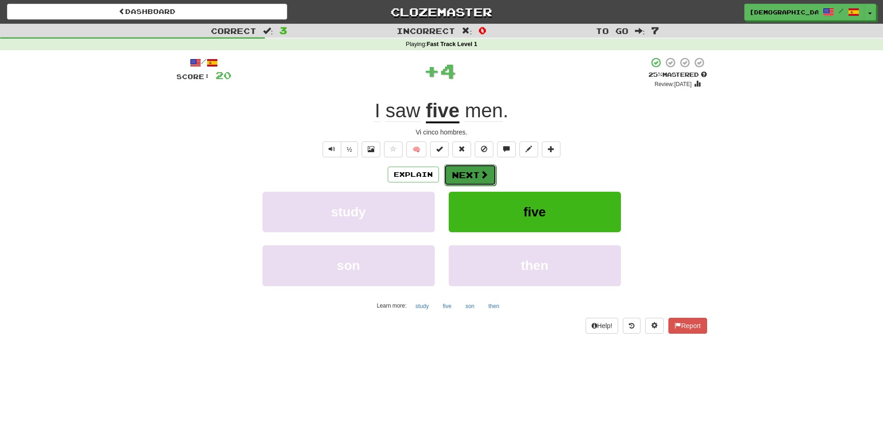
click at [470, 173] on button "Next" at bounding box center [470, 174] width 52 height 21
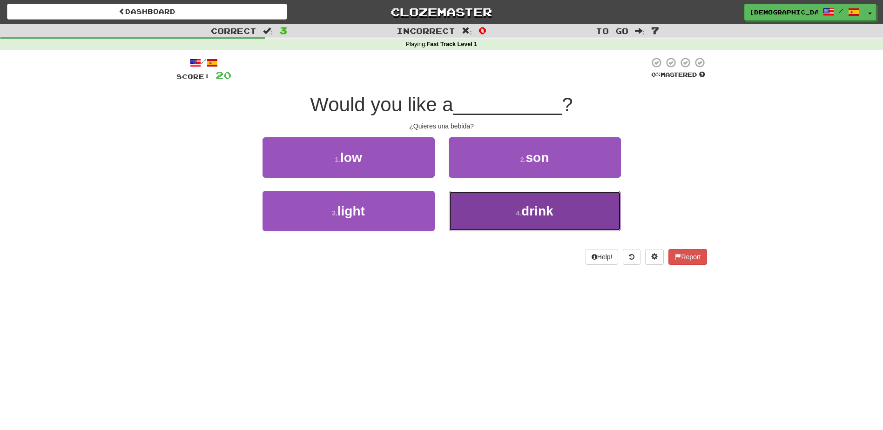
click at [512, 207] on button "4 . drink" at bounding box center [535, 211] width 172 height 41
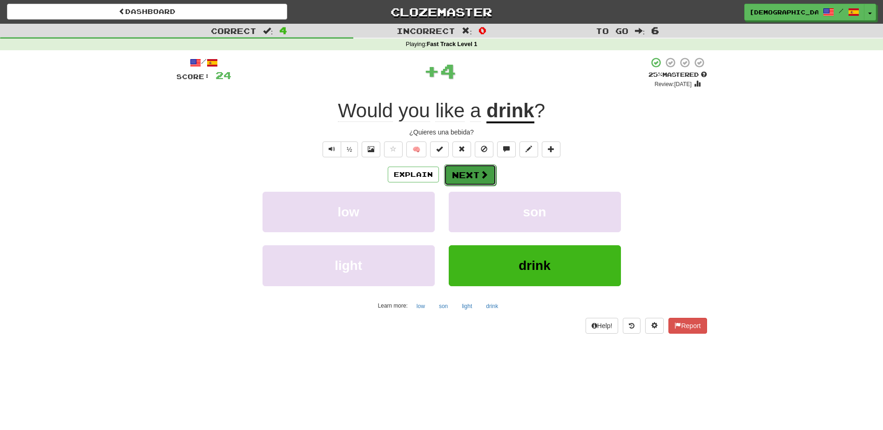
click at [480, 175] on span at bounding box center [484, 174] width 8 height 8
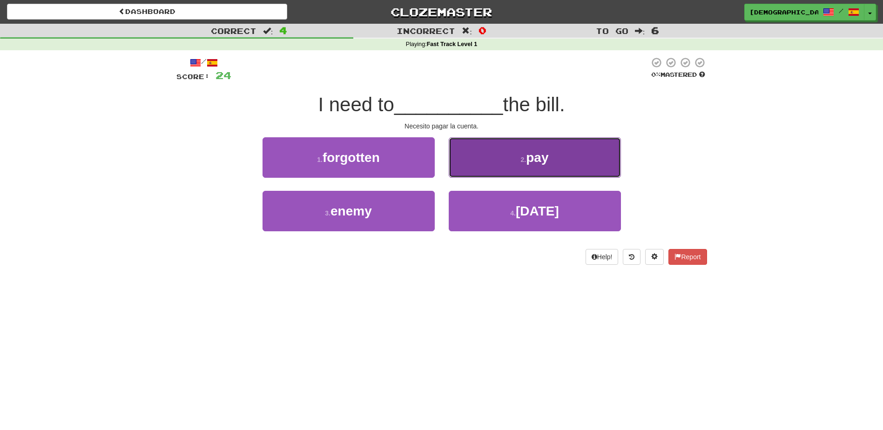
click at [525, 171] on button "2 . pay" at bounding box center [535, 157] width 172 height 41
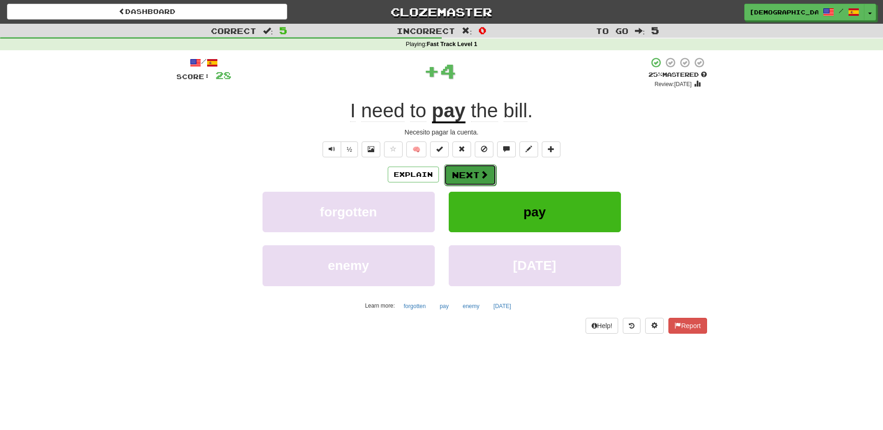
click at [477, 171] on button "Next" at bounding box center [470, 174] width 52 height 21
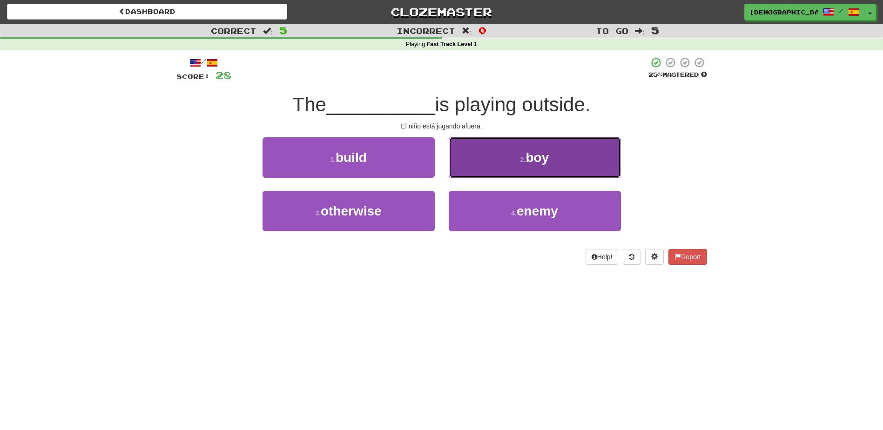
click at [522, 164] on button "2 . boy" at bounding box center [535, 157] width 172 height 41
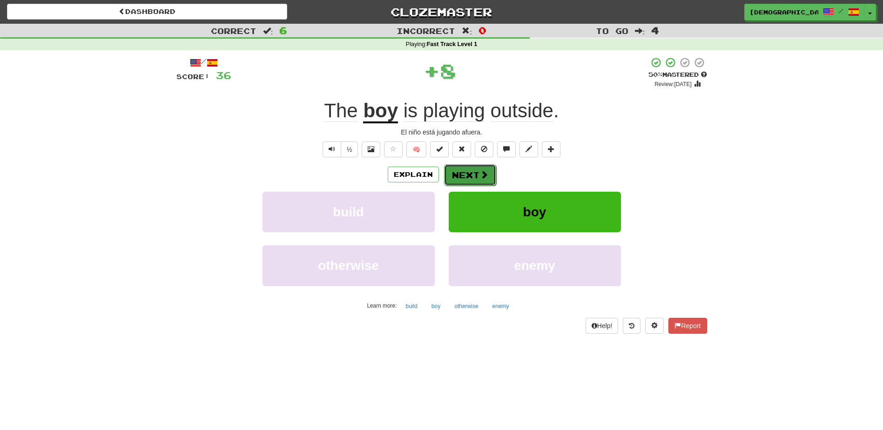
click at [474, 169] on button "Next" at bounding box center [470, 174] width 52 height 21
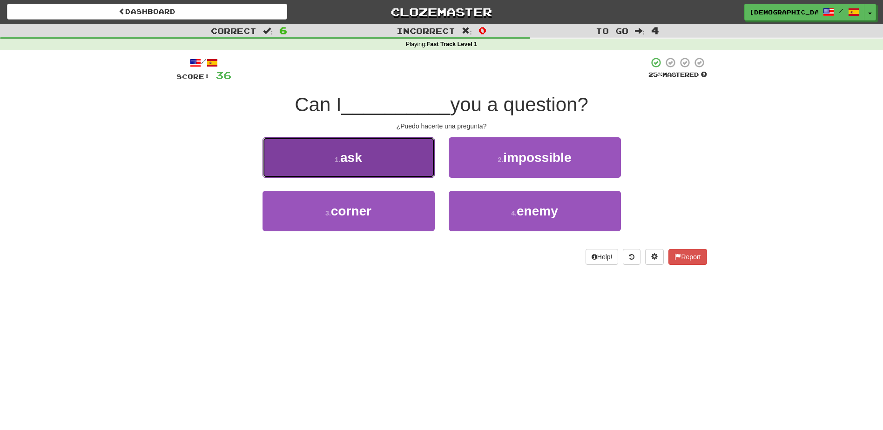
click at [428, 166] on button "1 . ask" at bounding box center [349, 157] width 172 height 41
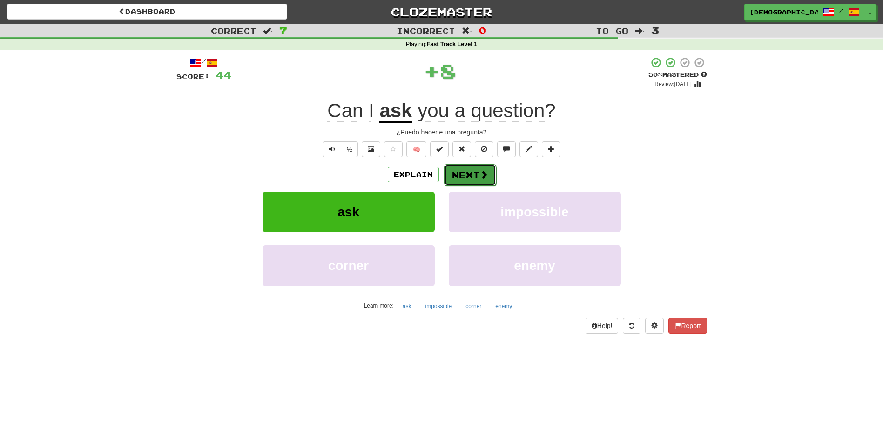
click at [470, 171] on button "Next" at bounding box center [470, 174] width 52 height 21
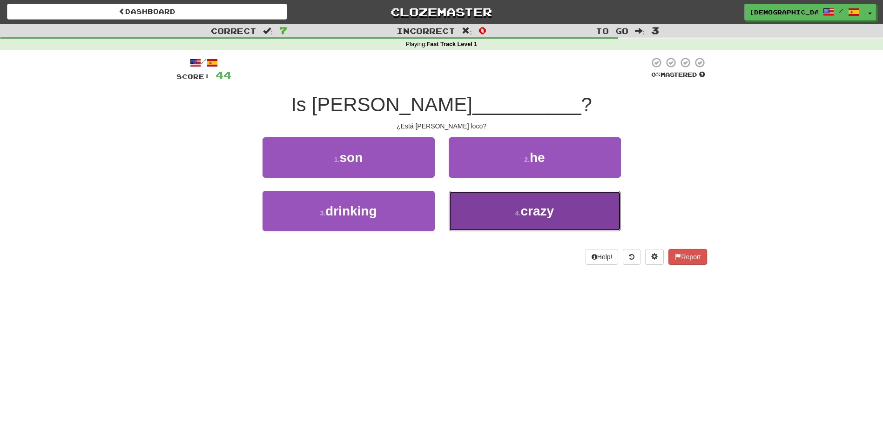
click at [516, 209] on button "4 . crazy" at bounding box center [535, 211] width 172 height 41
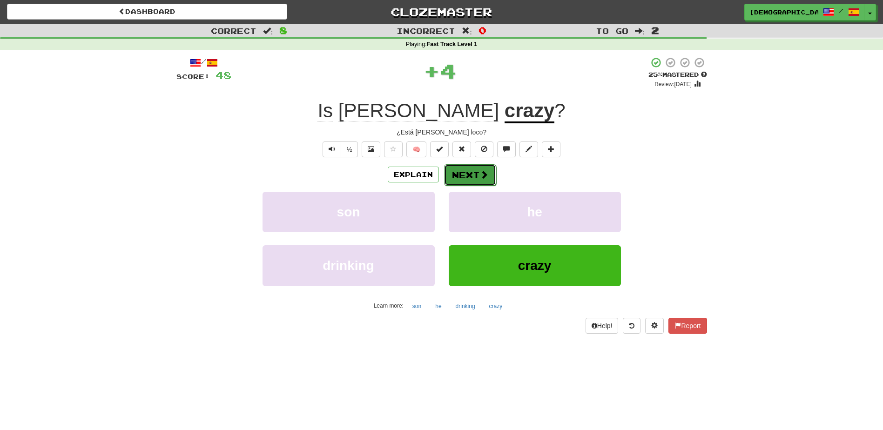
click at [477, 180] on button "Next" at bounding box center [470, 174] width 52 height 21
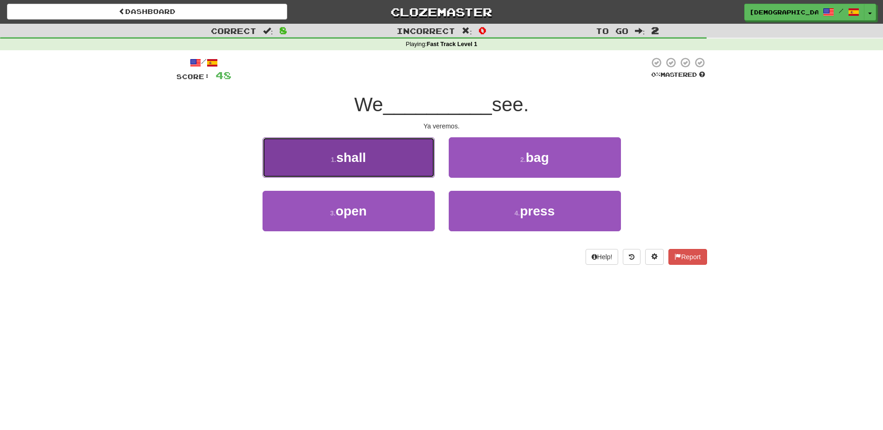
click at [392, 166] on button "1 . shall" at bounding box center [349, 157] width 172 height 41
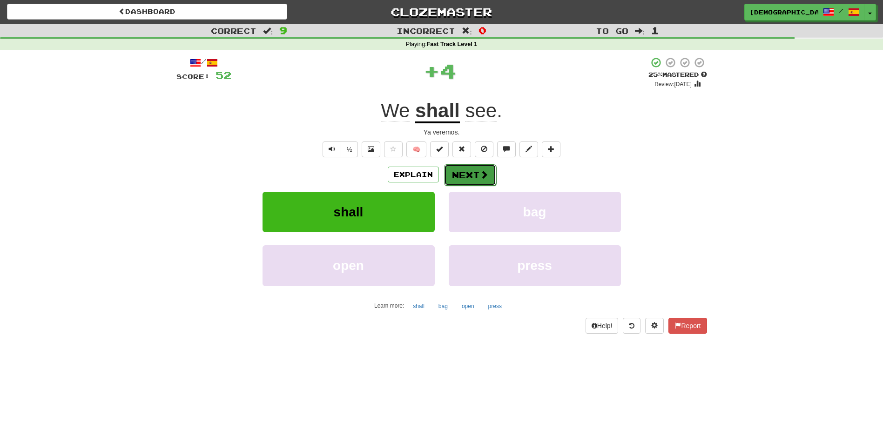
click at [467, 176] on button "Next" at bounding box center [470, 174] width 52 height 21
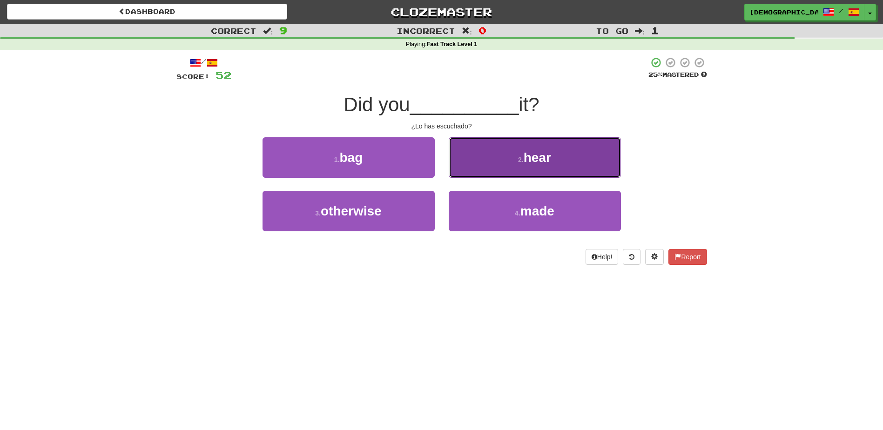
click at [530, 170] on button "2 . hear" at bounding box center [535, 157] width 172 height 41
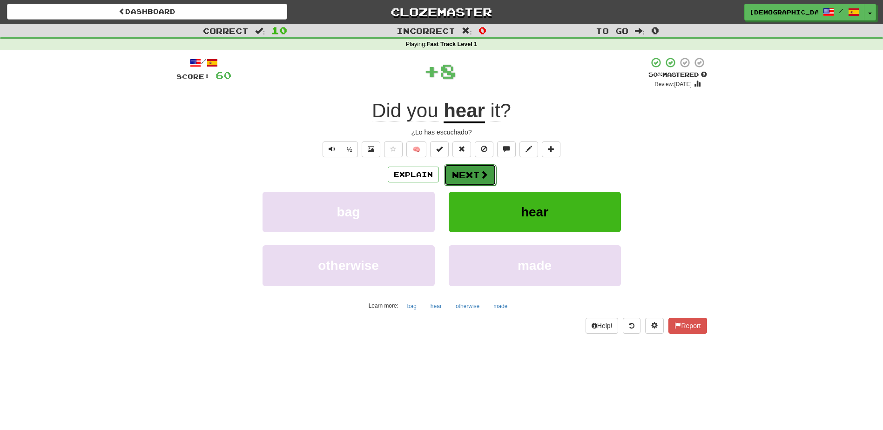
click at [473, 173] on button "Next" at bounding box center [470, 174] width 52 height 21
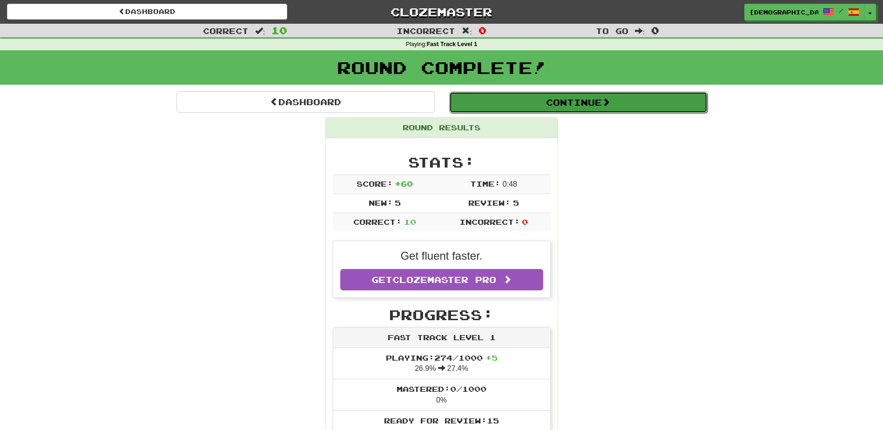
click at [555, 105] on button "Continue" at bounding box center [578, 102] width 258 height 21
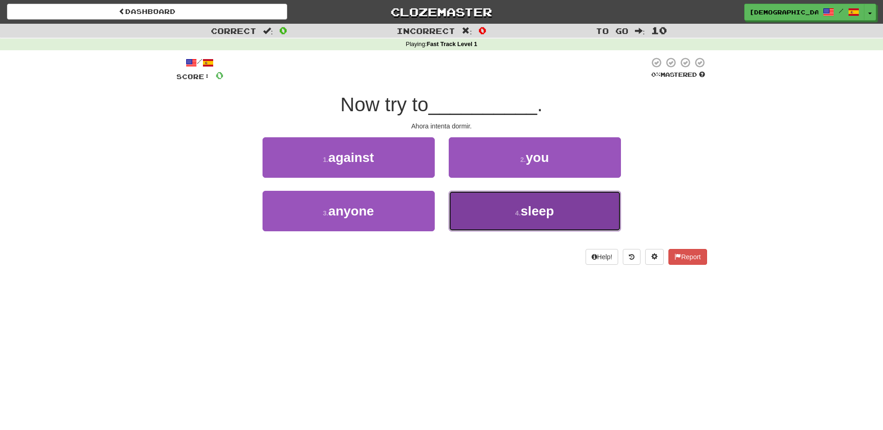
click at [519, 214] on small "4 ." at bounding box center [518, 212] width 6 height 7
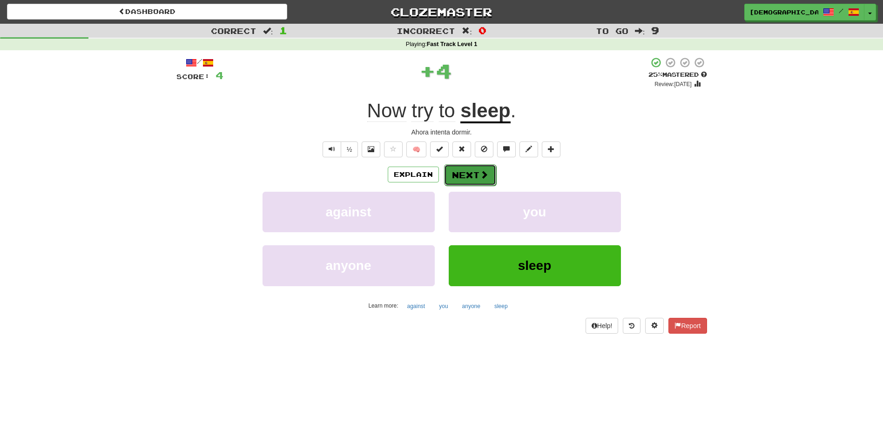
click at [471, 170] on button "Next" at bounding box center [470, 174] width 52 height 21
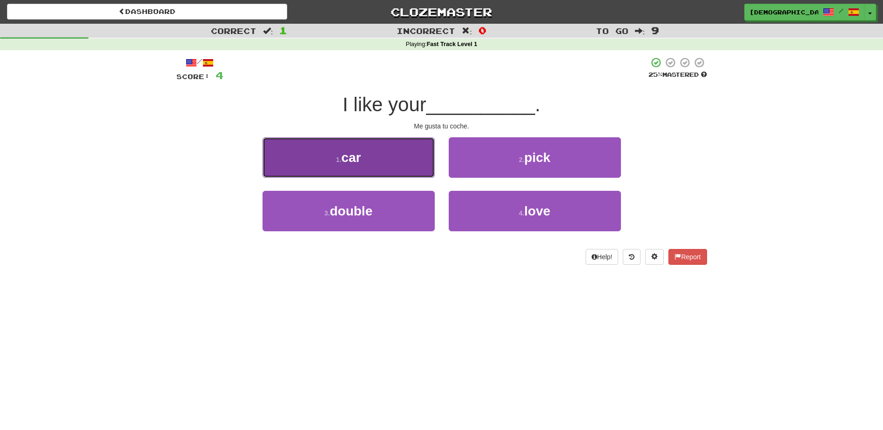
click at [396, 165] on button "1 . car" at bounding box center [349, 157] width 172 height 41
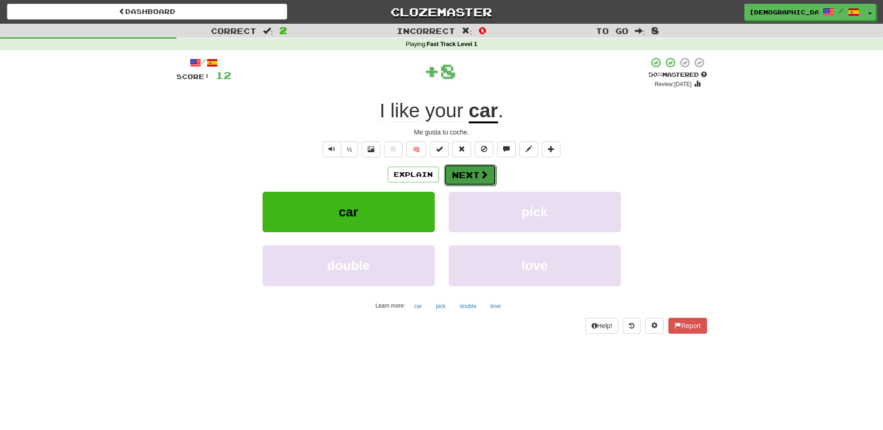
click at [472, 176] on button "Next" at bounding box center [470, 174] width 52 height 21
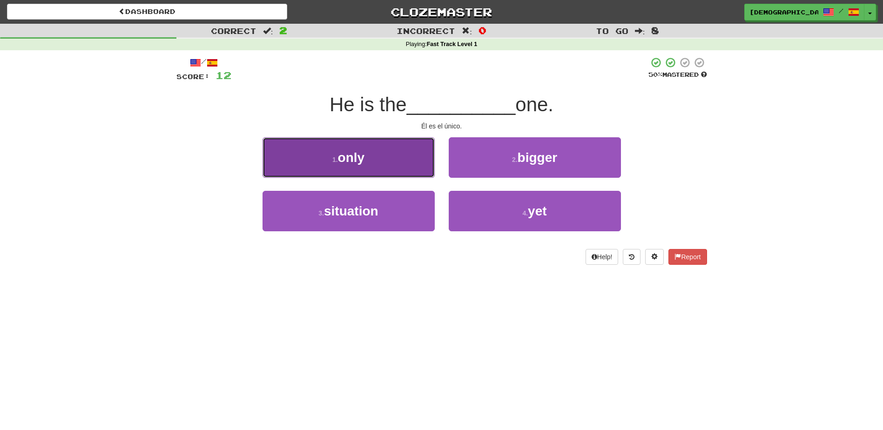
click at [405, 165] on button "1 . only" at bounding box center [349, 157] width 172 height 41
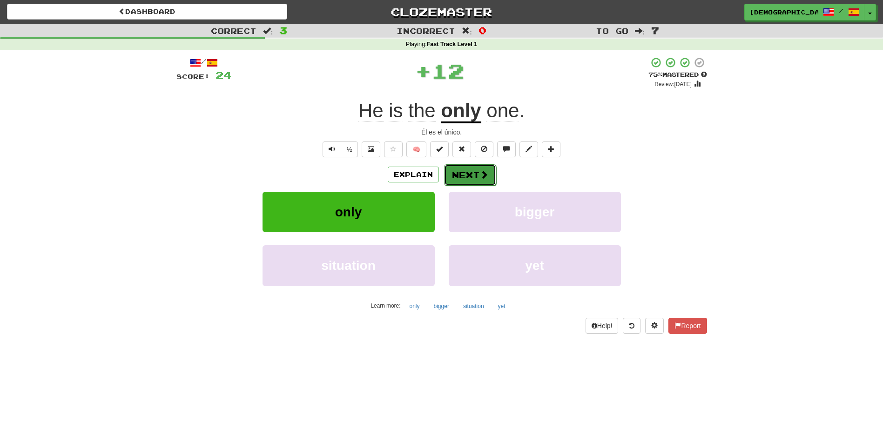
click at [464, 173] on button "Next" at bounding box center [470, 174] width 52 height 21
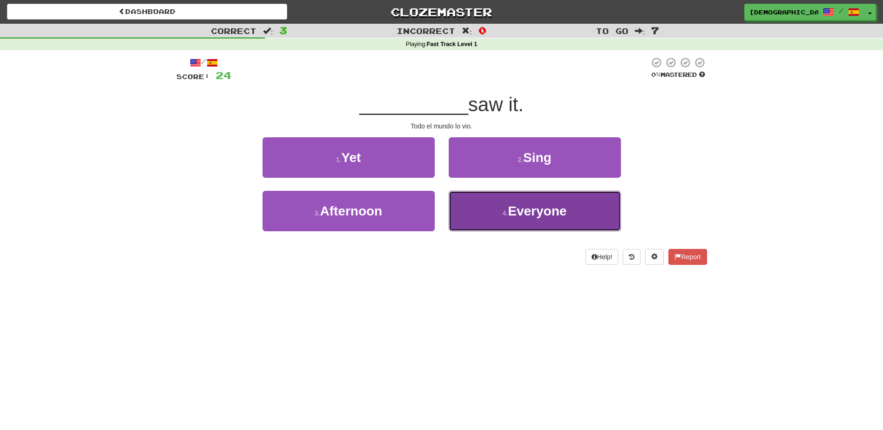
click at [530, 216] on span "Everyone" at bounding box center [537, 211] width 59 height 14
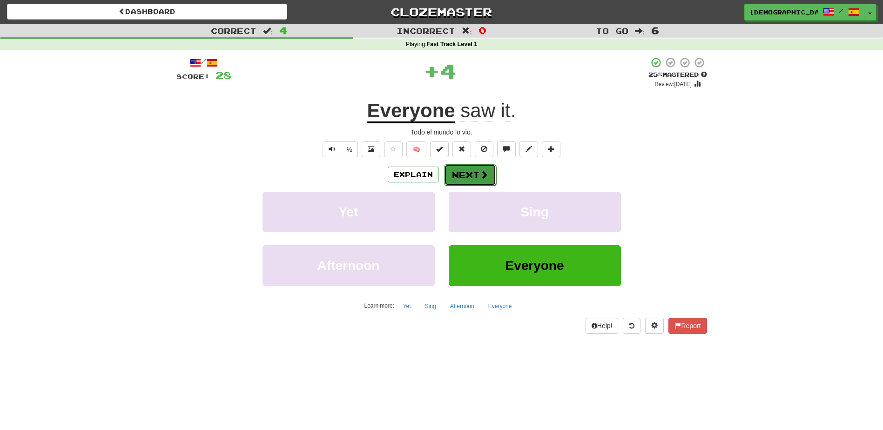
click at [473, 171] on button "Next" at bounding box center [470, 174] width 52 height 21
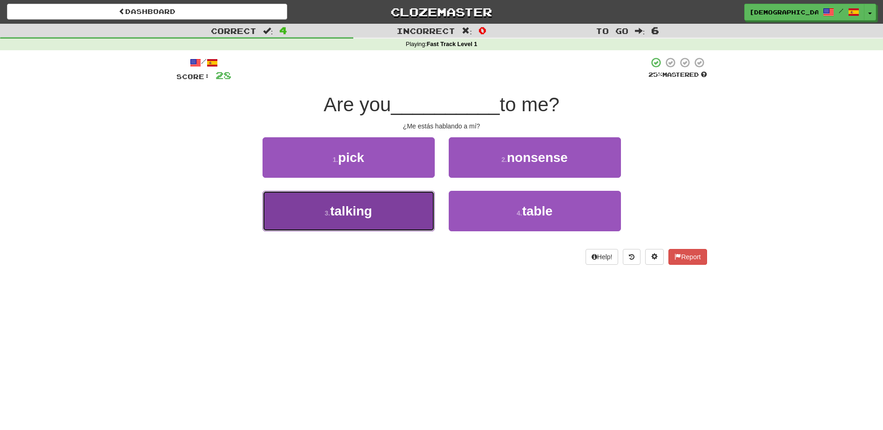
click at [411, 203] on button "3 . talking" at bounding box center [349, 211] width 172 height 41
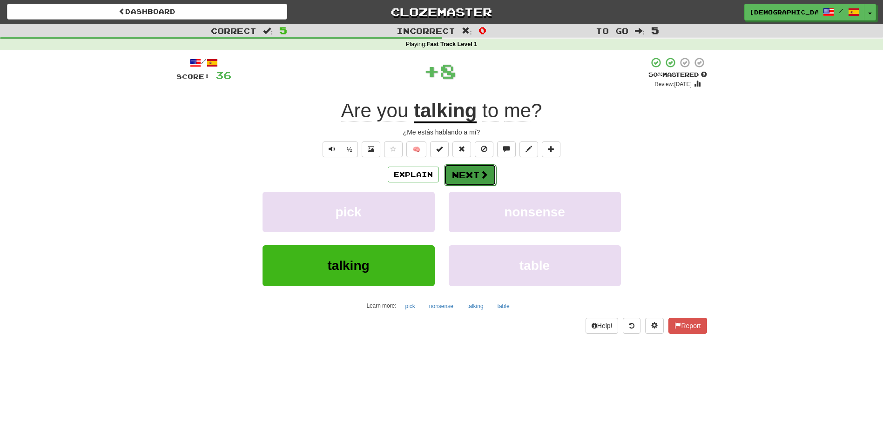
click at [465, 173] on button "Next" at bounding box center [470, 174] width 52 height 21
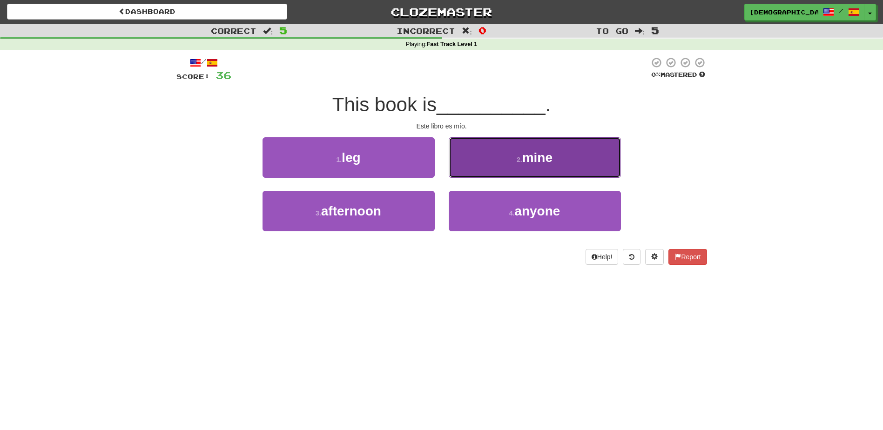
click at [517, 162] on small "2 ." at bounding box center [520, 159] width 6 height 7
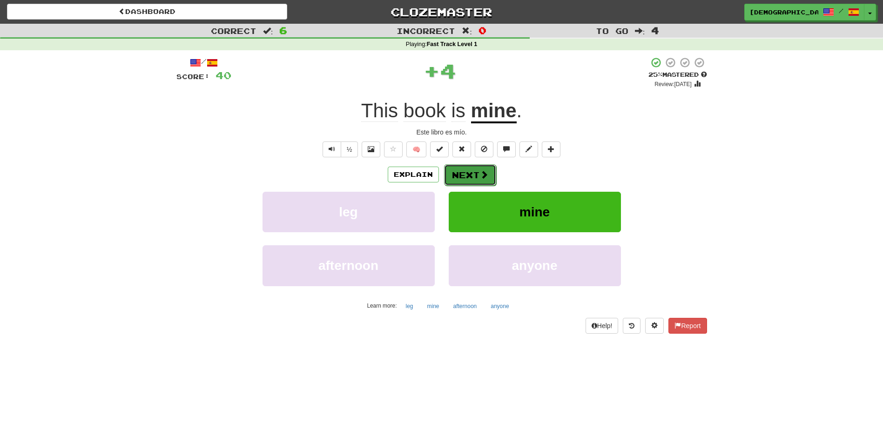
click at [471, 169] on button "Next" at bounding box center [470, 174] width 52 height 21
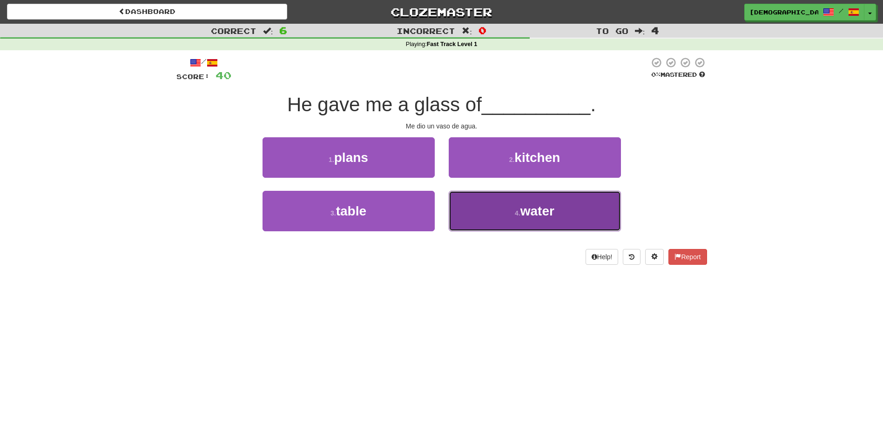
click at [493, 208] on button "4 . water" at bounding box center [535, 211] width 172 height 41
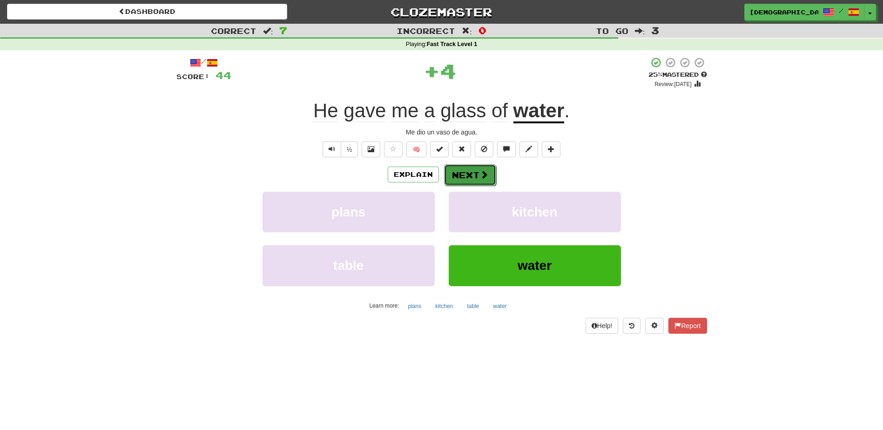
click at [468, 174] on button "Next" at bounding box center [470, 174] width 52 height 21
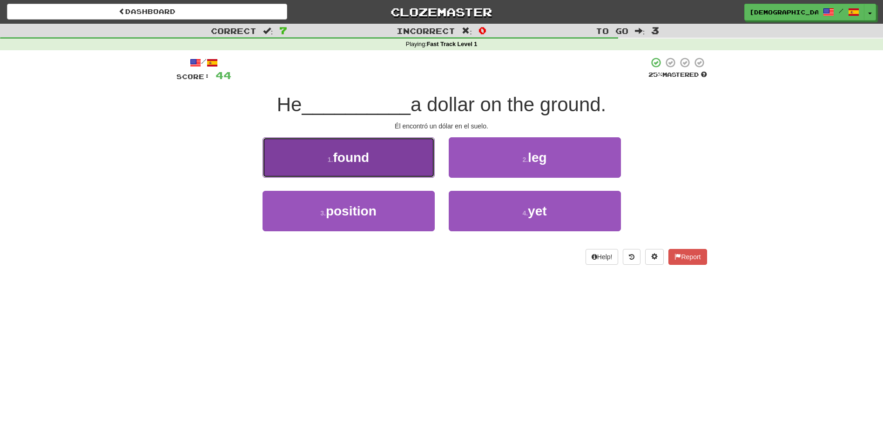
click at [419, 168] on button "1 . found" at bounding box center [349, 157] width 172 height 41
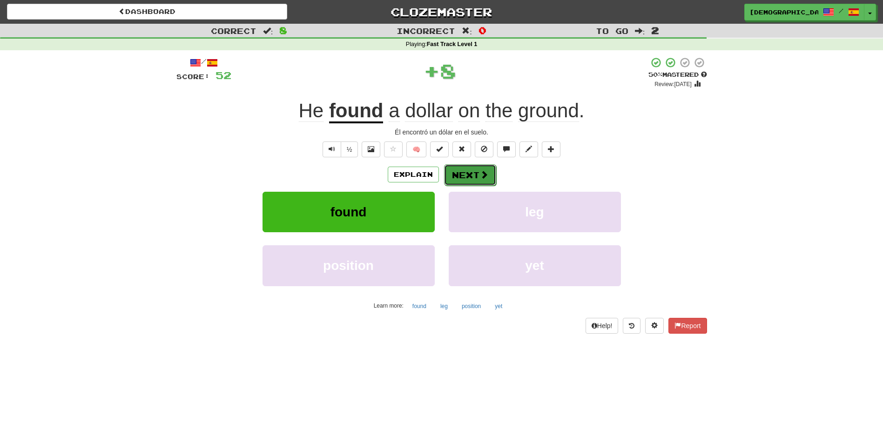
click at [456, 172] on button "Next" at bounding box center [470, 174] width 52 height 21
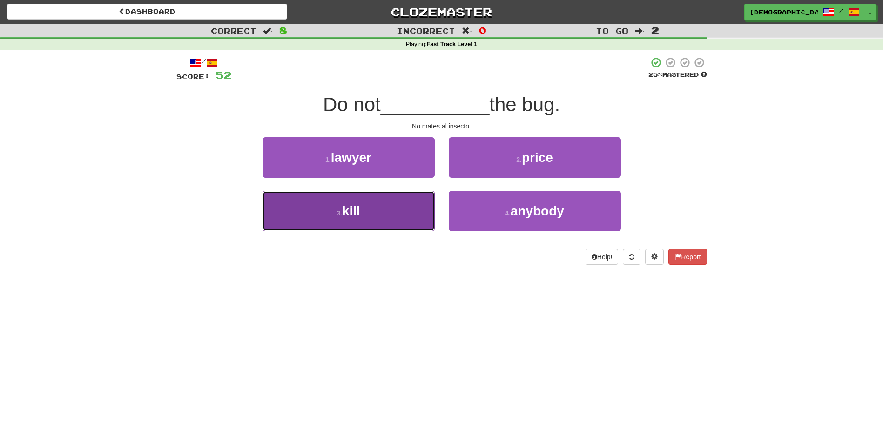
click at [410, 211] on button "3 . kill" at bounding box center [349, 211] width 172 height 41
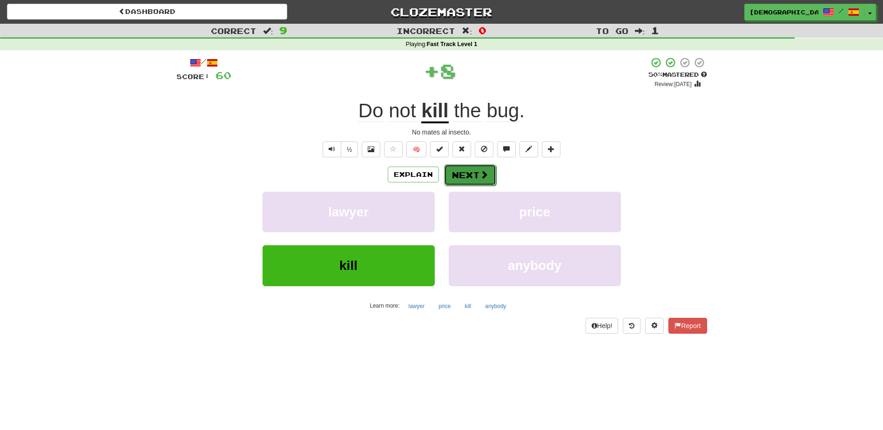
click at [461, 169] on button "Next" at bounding box center [470, 174] width 52 height 21
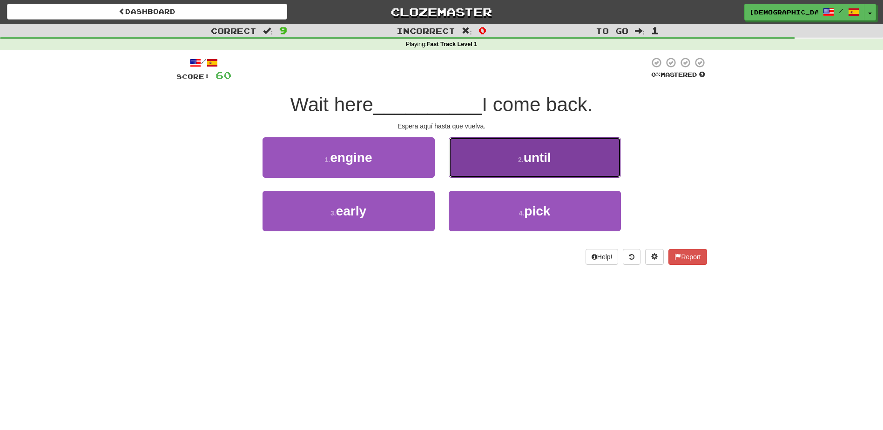
click at [505, 163] on button "2 . until" at bounding box center [535, 157] width 172 height 41
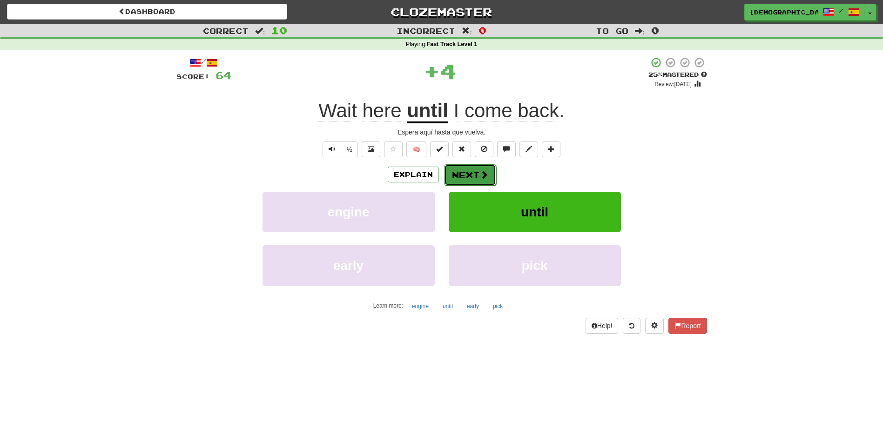
click at [473, 174] on button "Next" at bounding box center [470, 174] width 52 height 21
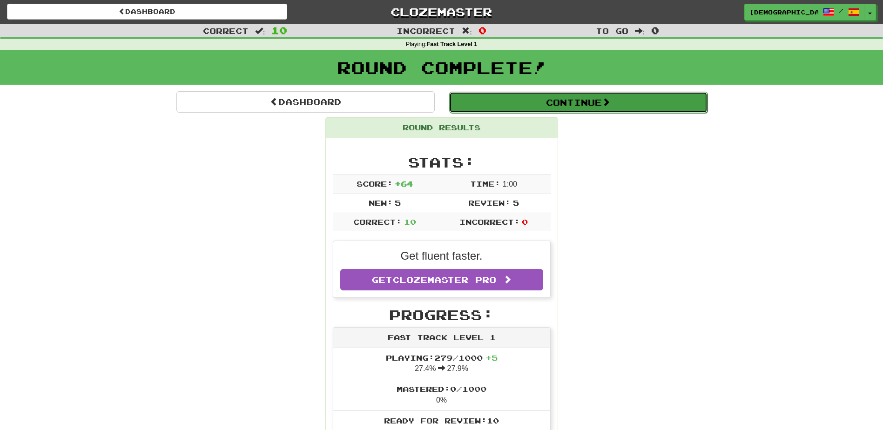
click at [534, 105] on button "Continue" at bounding box center [578, 102] width 258 height 21
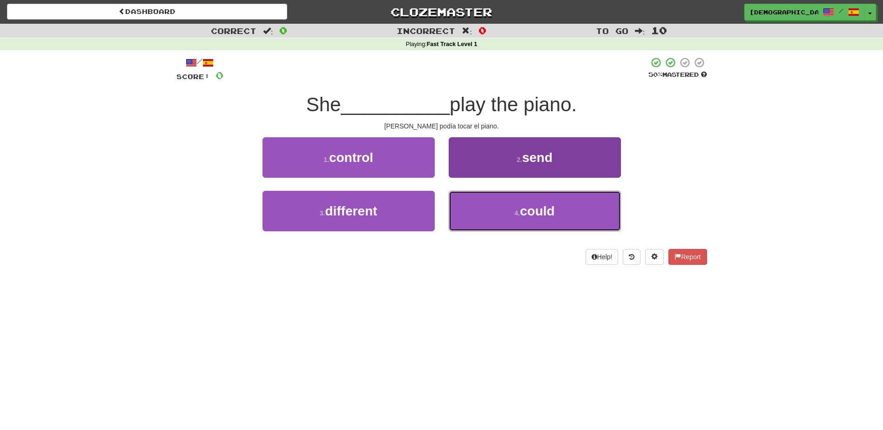
click at [526, 210] on span "could" at bounding box center [537, 211] width 35 height 14
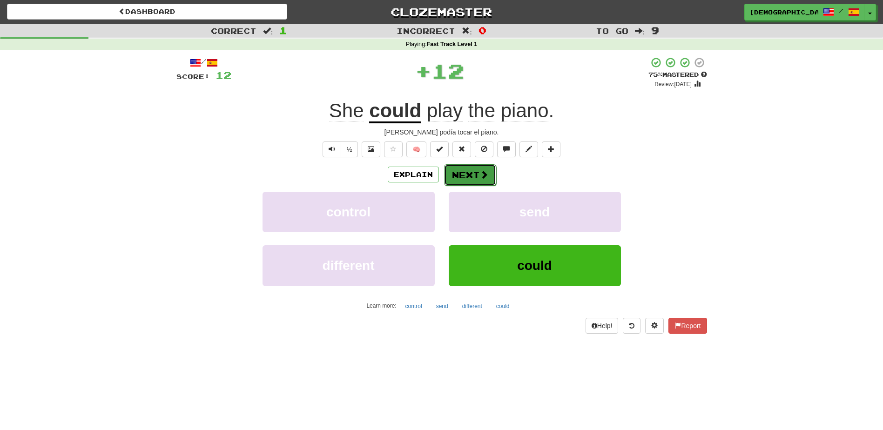
click at [472, 174] on button "Next" at bounding box center [470, 174] width 52 height 21
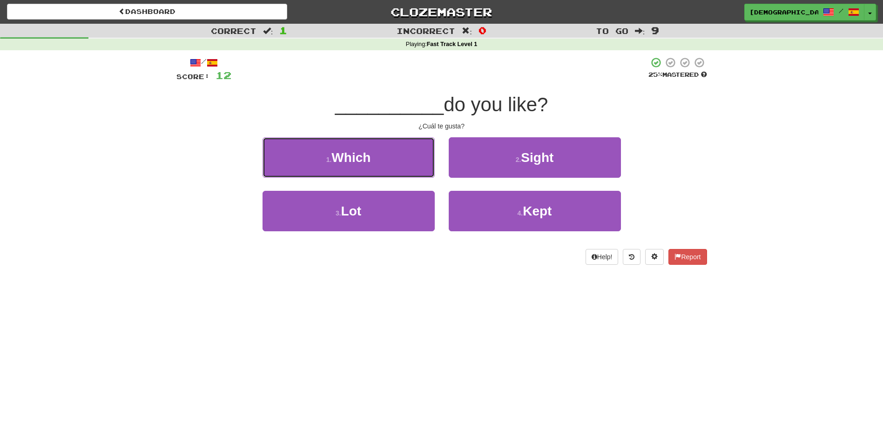
click at [425, 160] on button "1 . Which" at bounding box center [349, 157] width 172 height 41
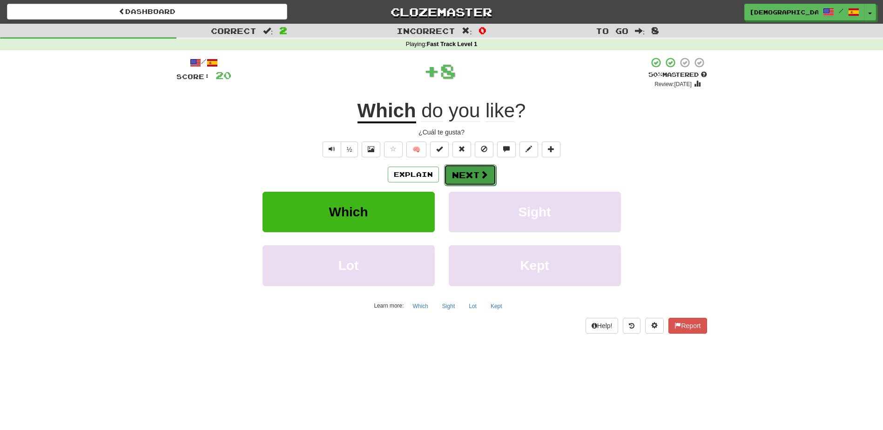
click at [471, 171] on button "Next" at bounding box center [470, 174] width 52 height 21
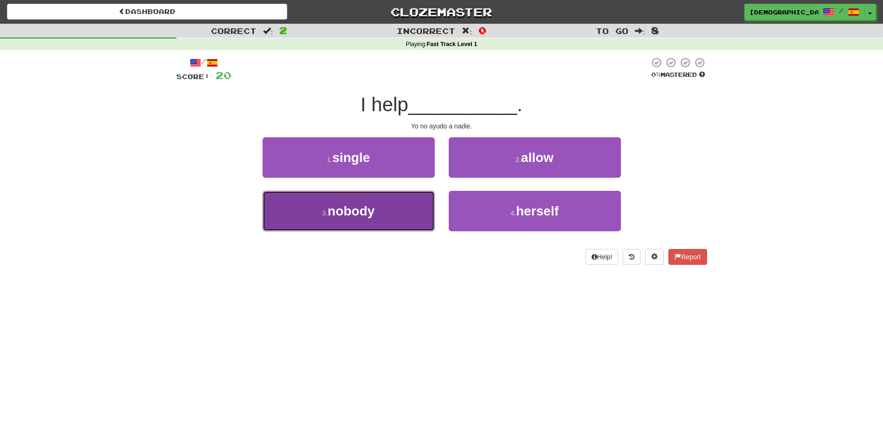
click at [392, 209] on button "3 . nobody" at bounding box center [349, 211] width 172 height 41
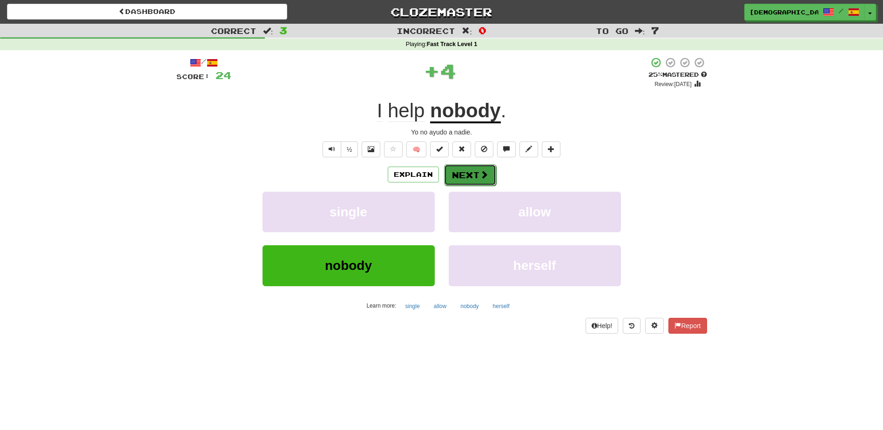
click at [461, 170] on button "Next" at bounding box center [470, 174] width 52 height 21
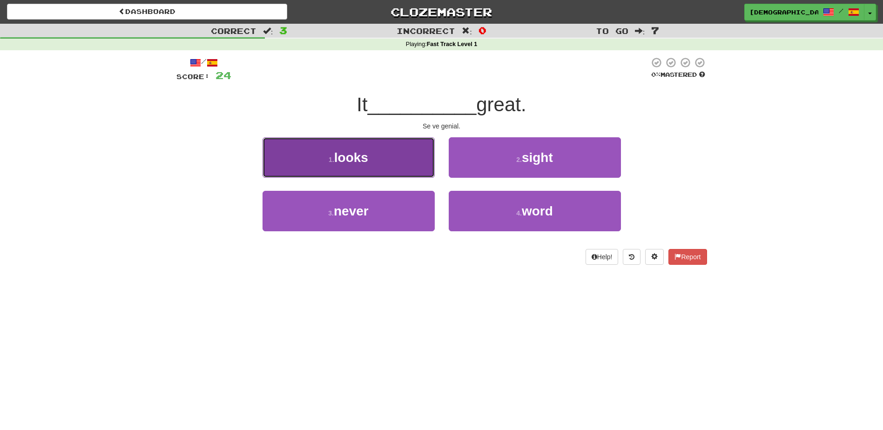
click at [396, 168] on button "1 . looks" at bounding box center [349, 157] width 172 height 41
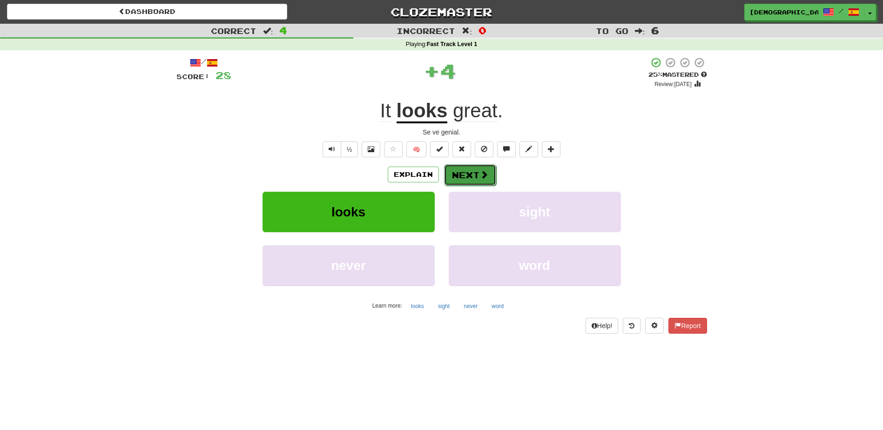
click at [459, 172] on button "Next" at bounding box center [470, 174] width 52 height 21
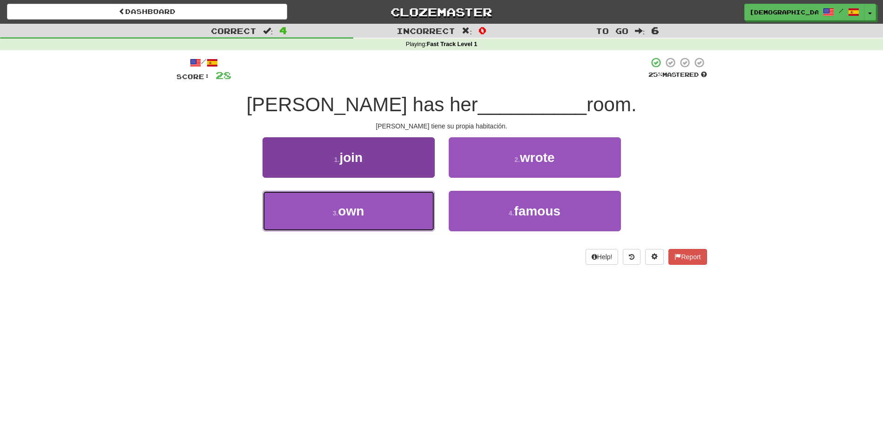
drag, startPoint x: 403, startPoint y: 204, endPoint x: 417, endPoint y: 197, distance: 15.4
click at [405, 205] on button "3 . own" at bounding box center [349, 211] width 172 height 41
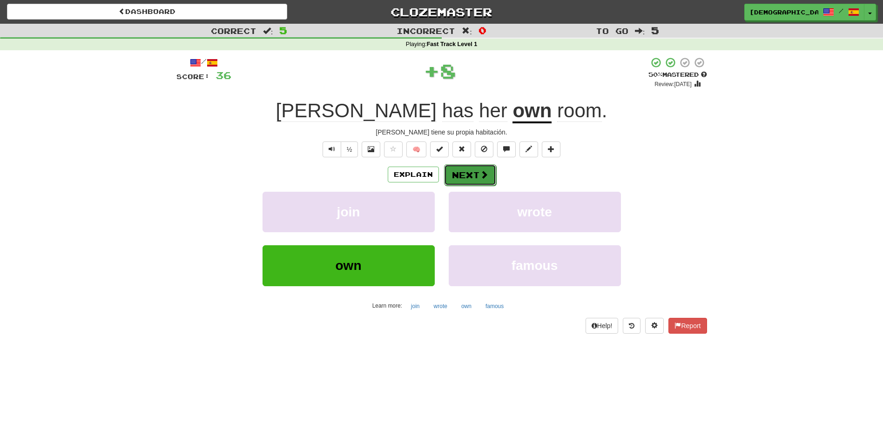
click at [460, 171] on button "Next" at bounding box center [470, 174] width 52 height 21
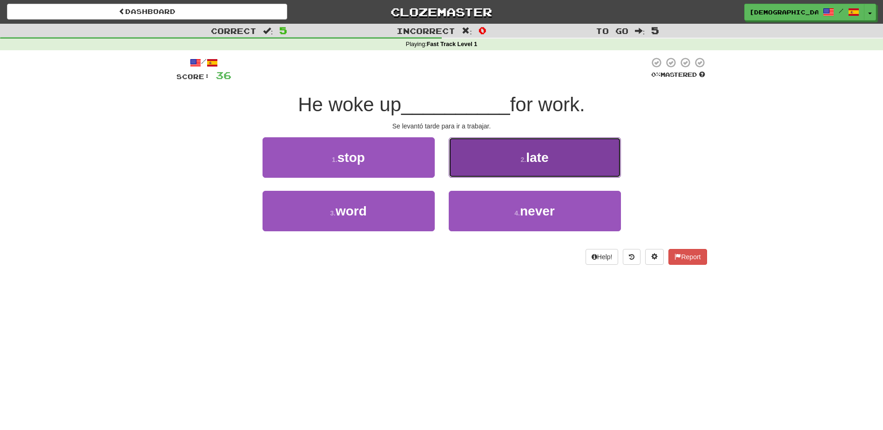
click at [490, 170] on button "2 . late" at bounding box center [535, 157] width 172 height 41
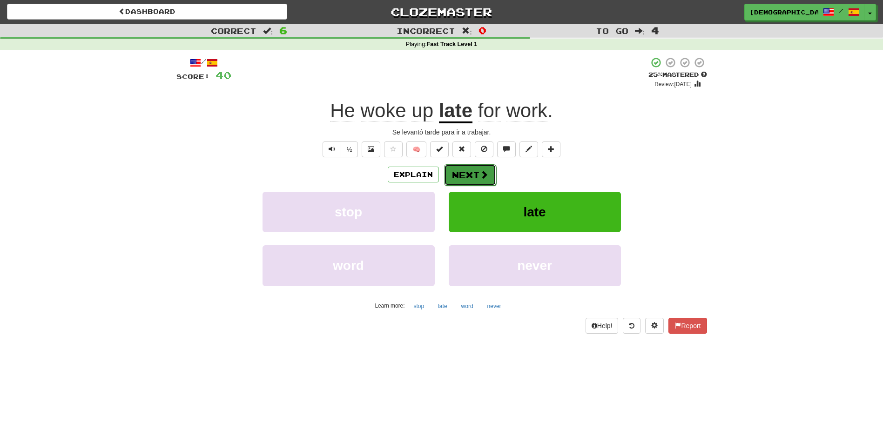
click at [470, 170] on button "Next" at bounding box center [470, 174] width 52 height 21
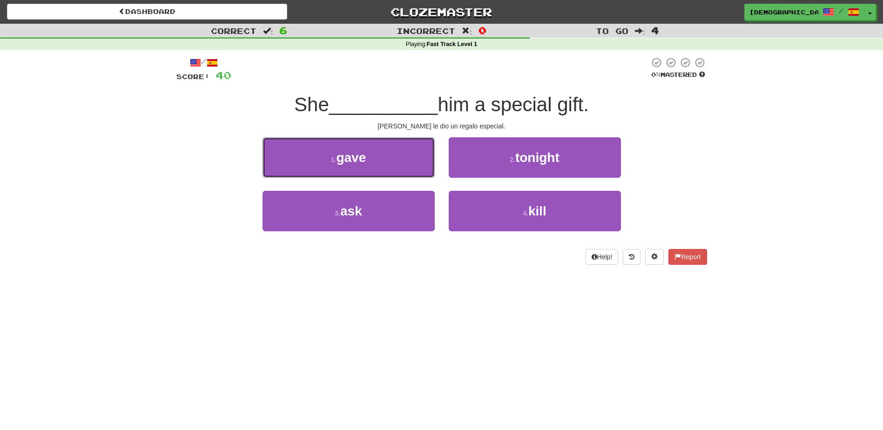
click at [404, 162] on button "1 . gave" at bounding box center [349, 157] width 172 height 41
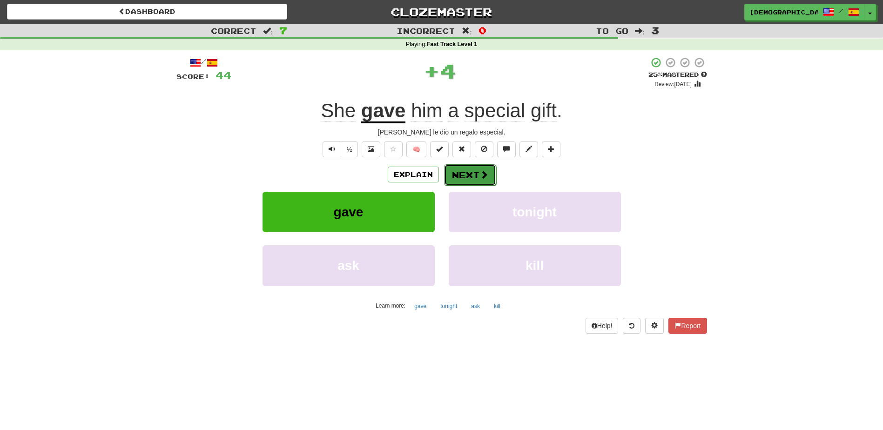
click at [459, 171] on button "Next" at bounding box center [470, 174] width 52 height 21
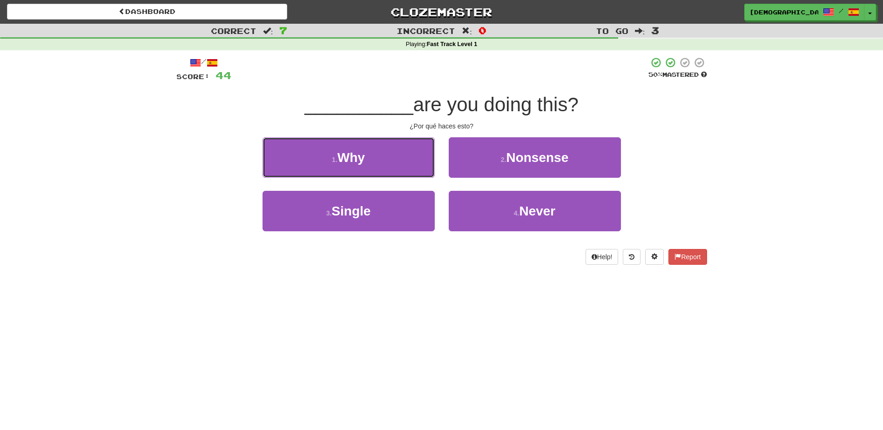
click at [412, 163] on button "1 . Why" at bounding box center [349, 157] width 172 height 41
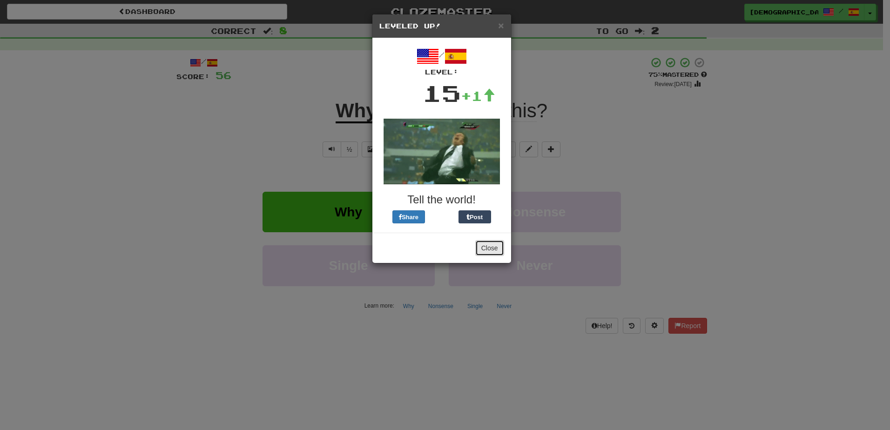
click at [486, 243] on button "Close" at bounding box center [489, 248] width 29 height 16
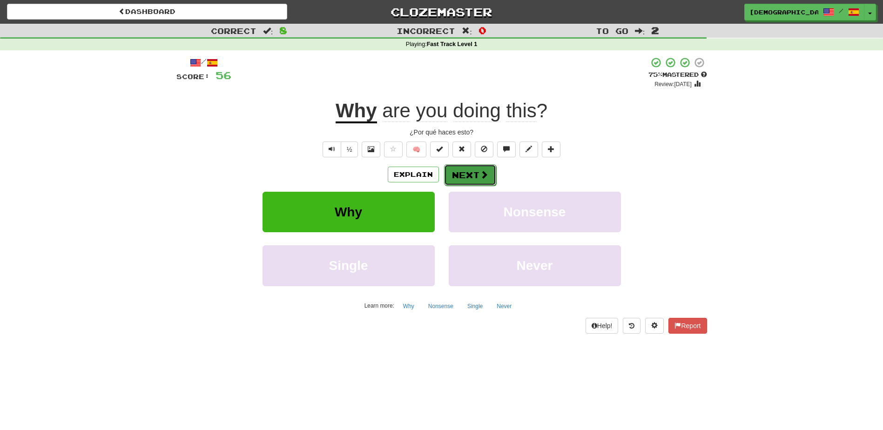
click at [458, 175] on button "Next" at bounding box center [470, 174] width 52 height 21
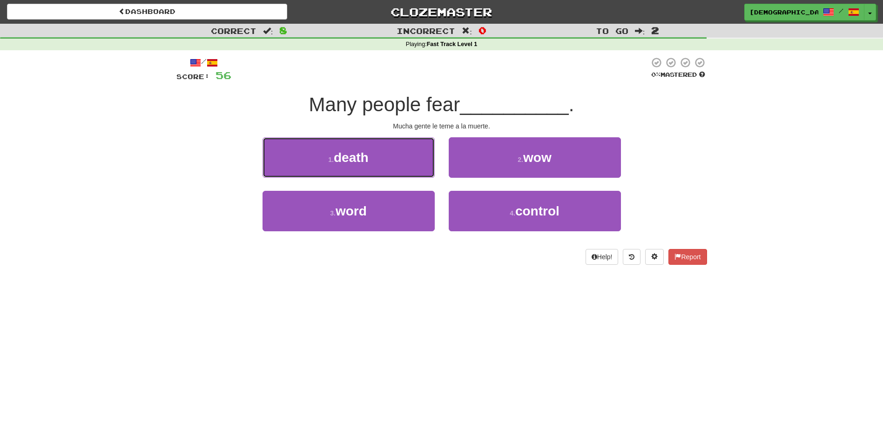
click at [398, 162] on button "1 . death" at bounding box center [349, 157] width 172 height 41
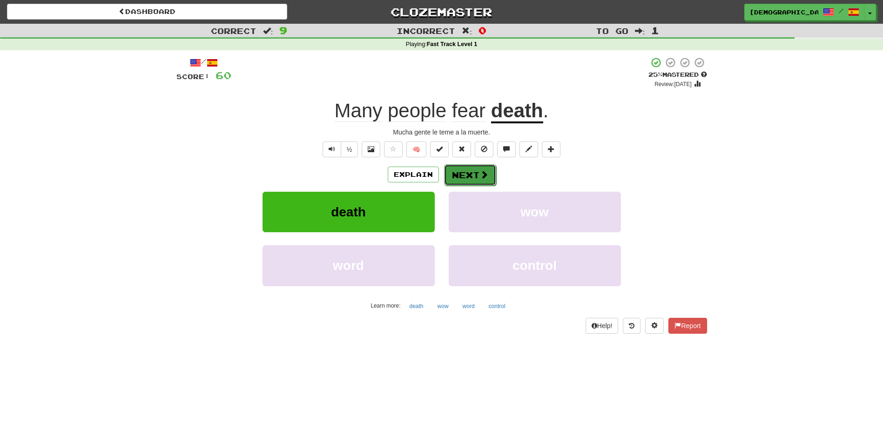
click at [469, 171] on button "Next" at bounding box center [470, 174] width 52 height 21
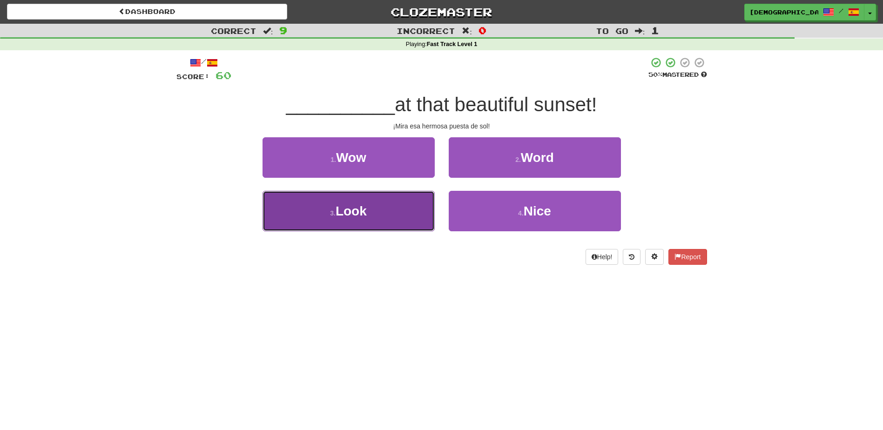
click at [404, 214] on button "3 . Look" at bounding box center [349, 211] width 172 height 41
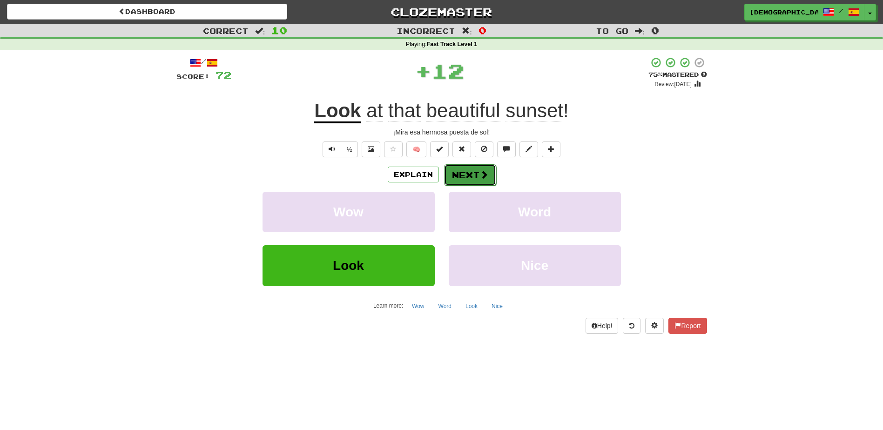
click at [466, 176] on button "Next" at bounding box center [470, 174] width 52 height 21
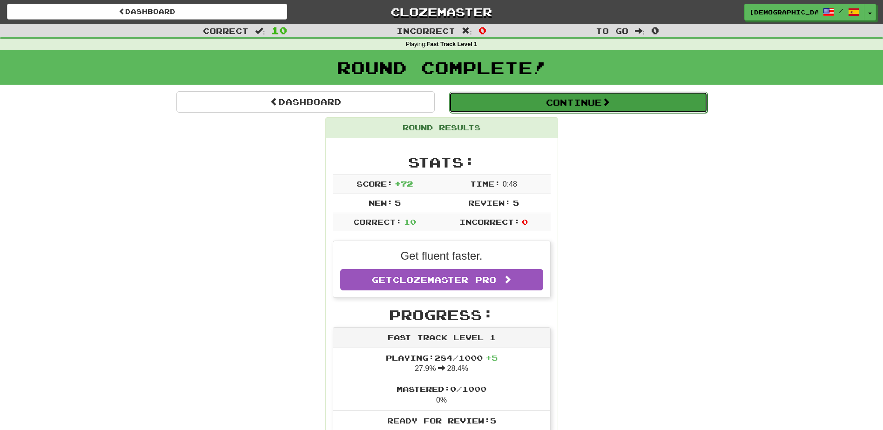
click at [549, 104] on button "Continue" at bounding box center [578, 102] width 258 height 21
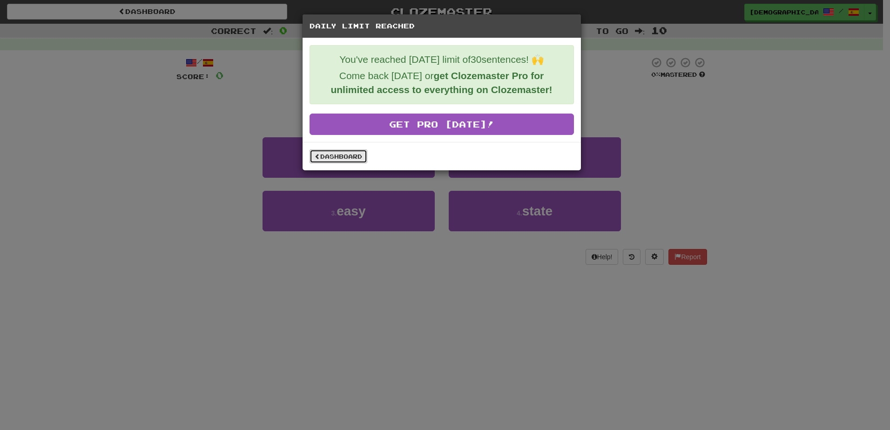
click at [352, 158] on link "Dashboard" at bounding box center [339, 156] width 58 height 14
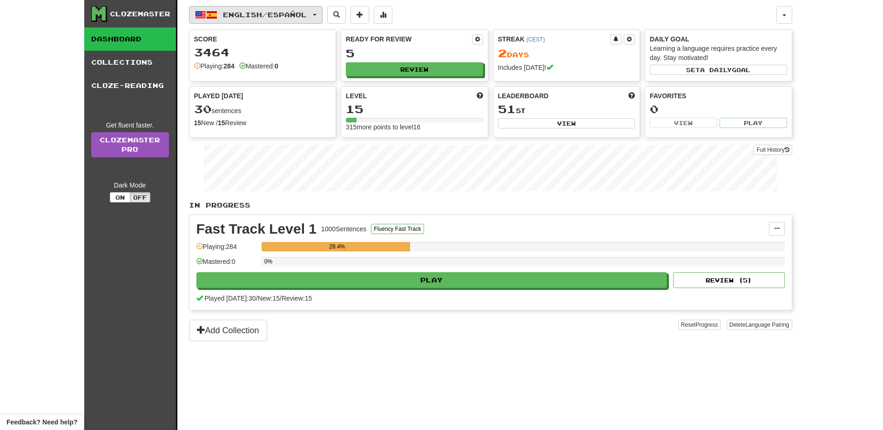
click at [317, 14] on span "button" at bounding box center [315, 15] width 4 height 2
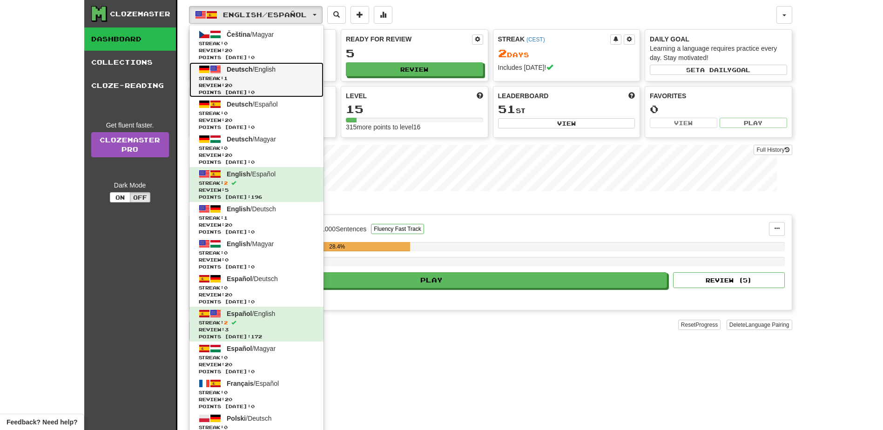
click at [276, 81] on span "Streak: 1" at bounding box center [256, 78] width 115 height 7
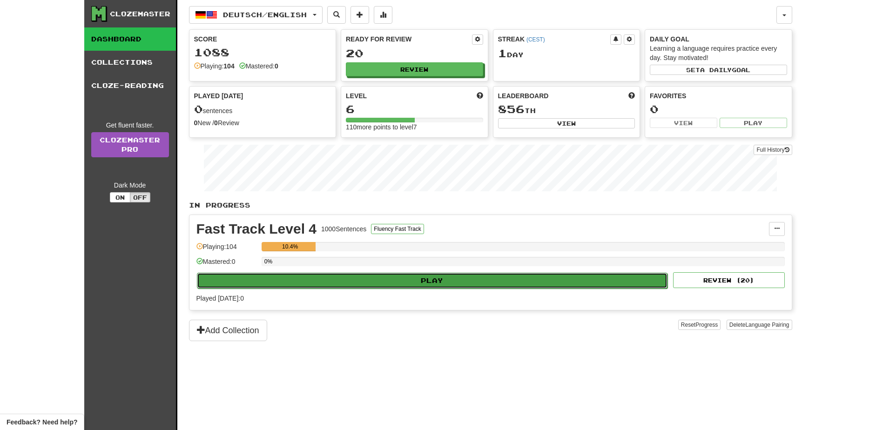
click at [448, 281] on button "Play" at bounding box center [432, 281] width 471 height 16
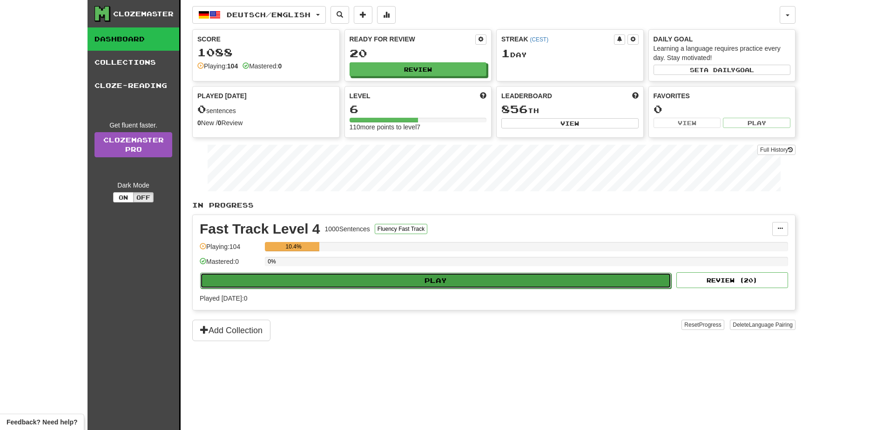
select select "**"
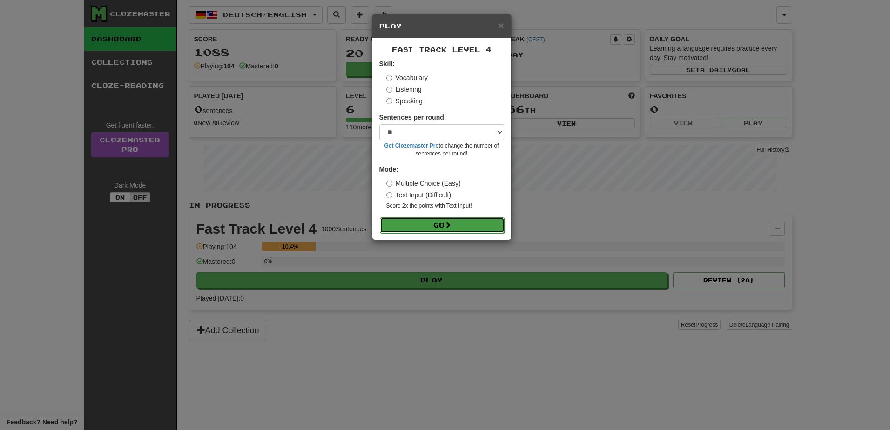
click at [453, 225] on button "Go" at bounding box center [442, 225] width 125 height 16
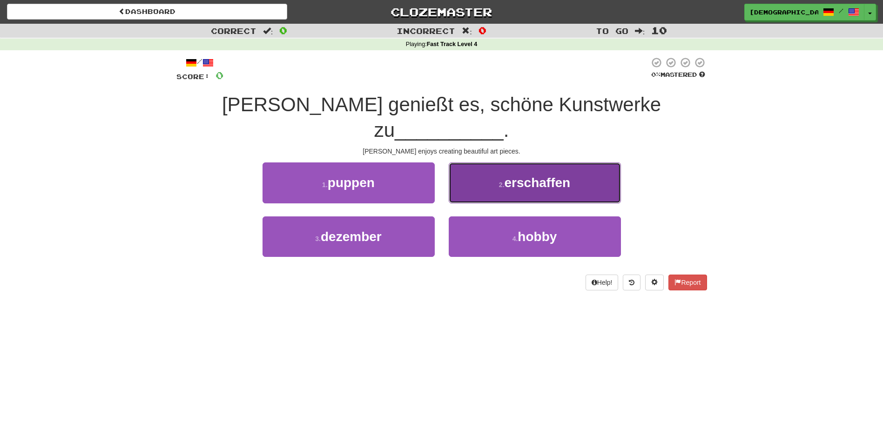
click at [522, 176] on span "erschaffen" at bounding box center [538, 183] width 66 height 14
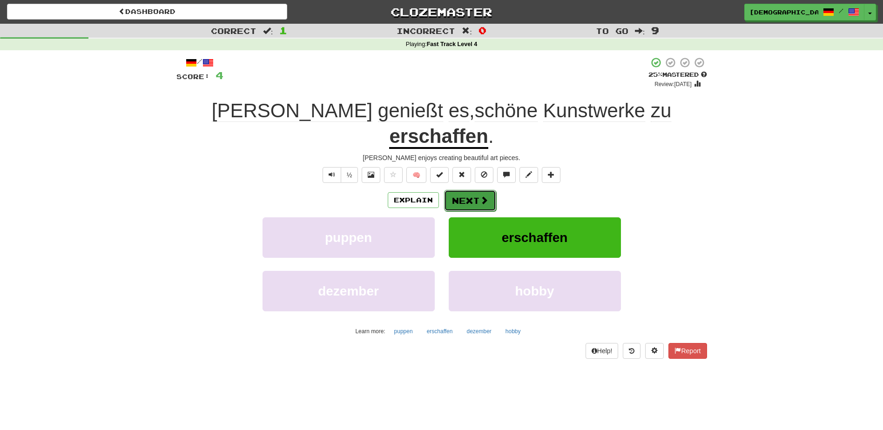
click at [472, 190] on button "Next" at bounding box center [470, 200] width 52 height 21
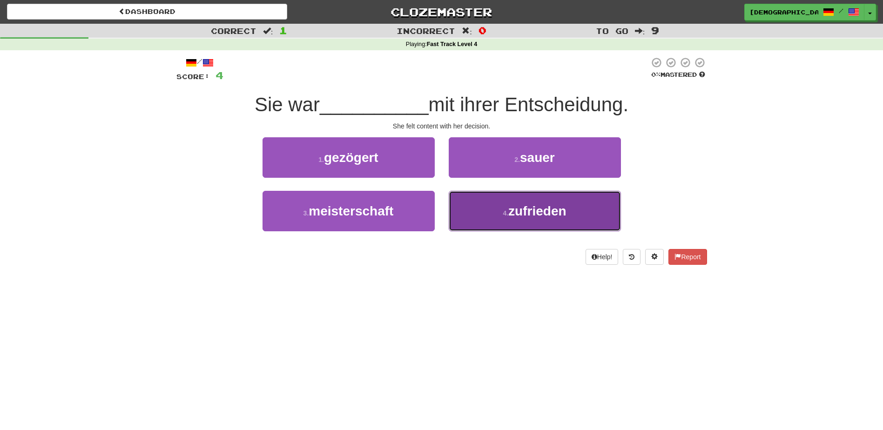
click at [506, 203] on button "4 . zufrieden" at bounding box center [535, 211] width 172 height 41
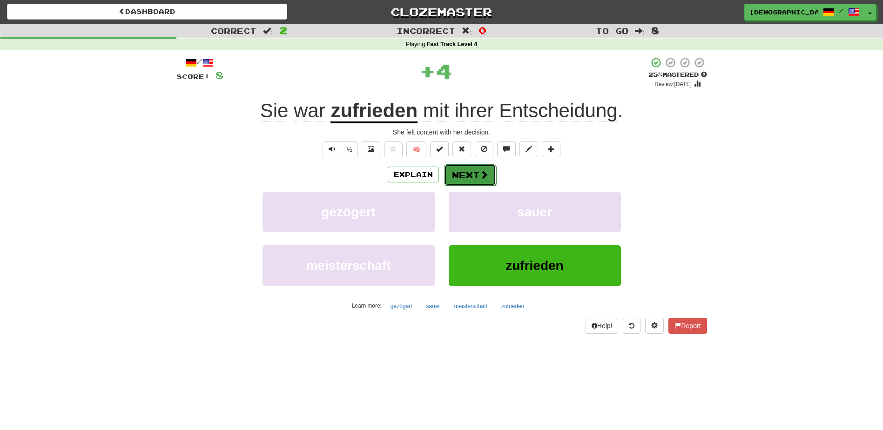
click at [480, 175] on span at bounding box center [484, 174] width 8 height 8
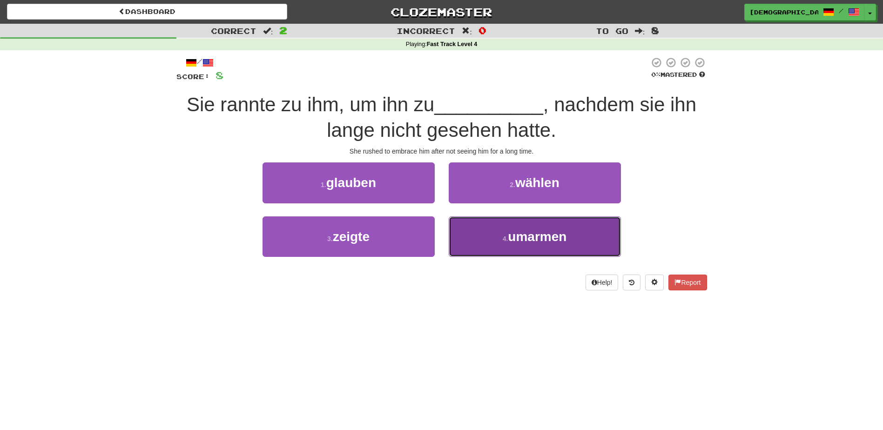
click at [527, 234] on span "umarmen" at bounding box center [537, 237] width 59 height 14
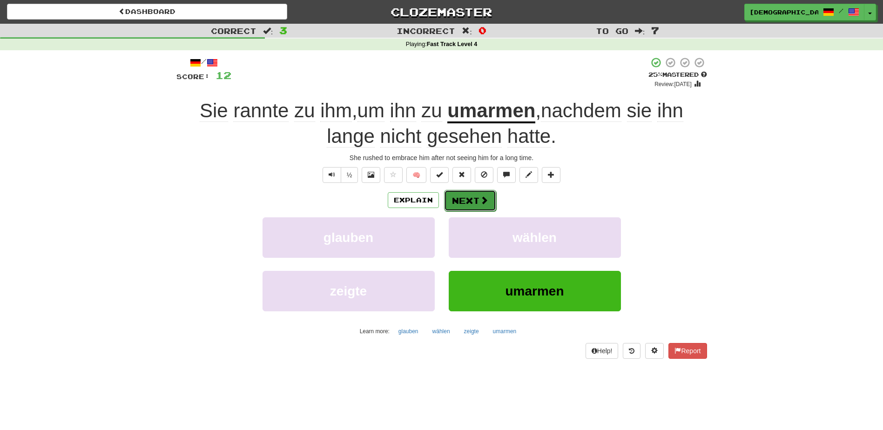
click at [472, 199] on button "Next" at bounding box center [470, 200] width 52 height 21
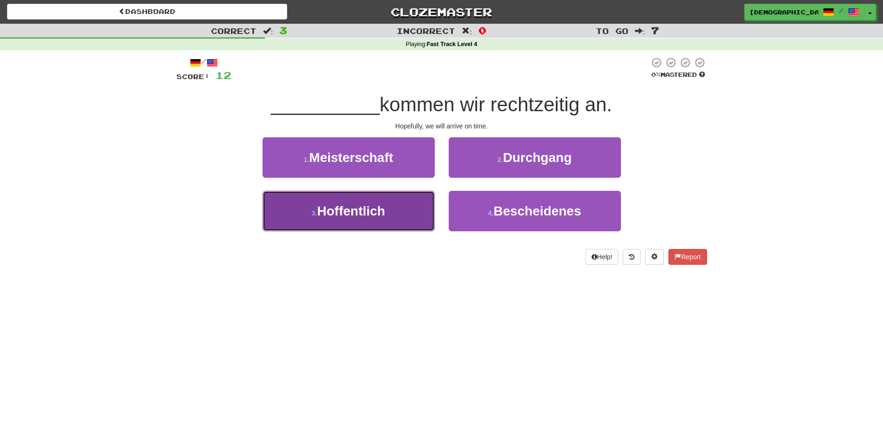
click at [412, 208] on button "3 . Hoffentlich" at bounding box center [349, 211] width 172 height 41
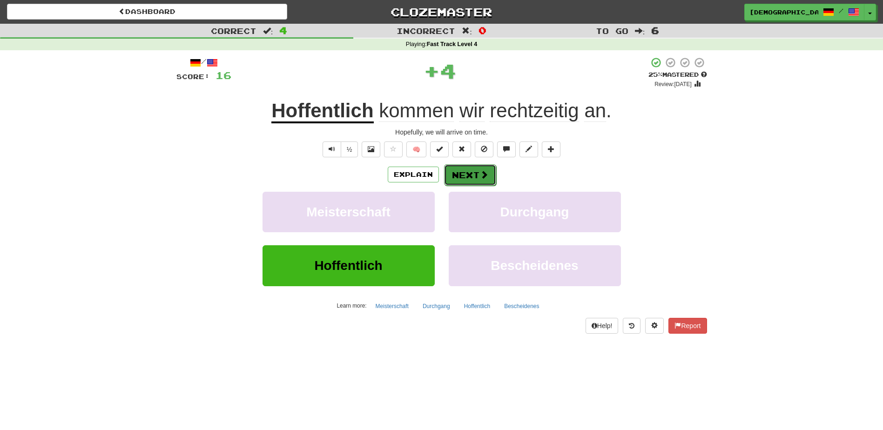
click at [464, 177] on button "Next" at bounding box center [470, 174] width 52 height 21
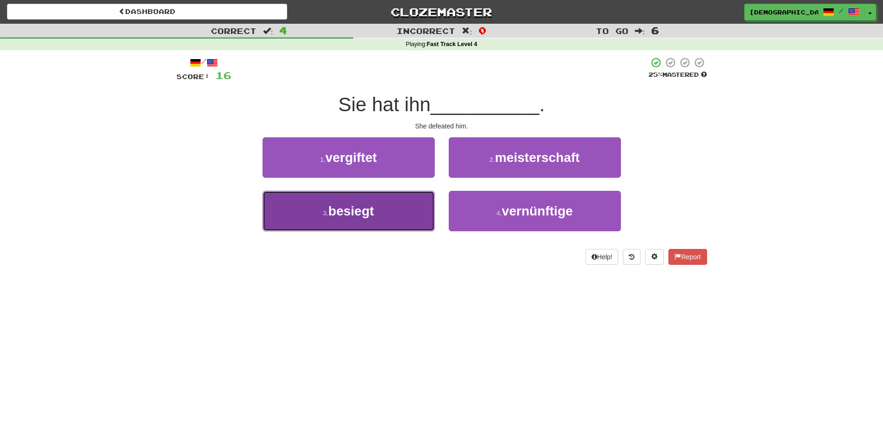
click at [401, 203] on button "3 . besiegt" at bounding box center [349, 211] width 172 height 41
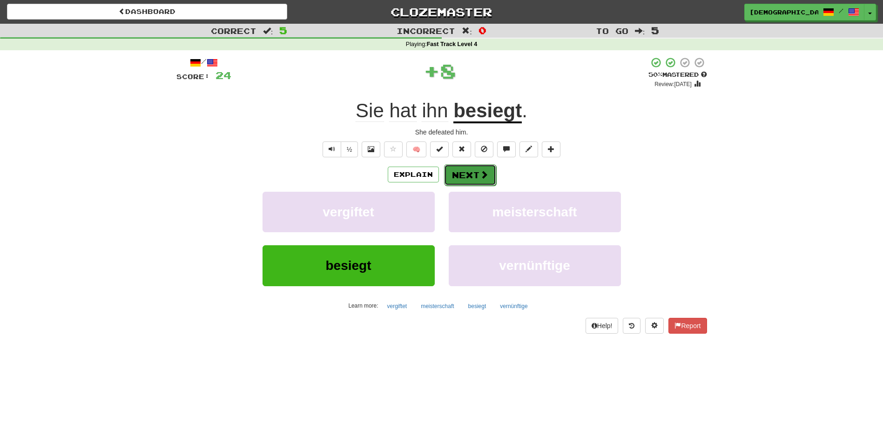
click at [461, 175] on button "Next" at bounding box center [470, 174] width 52 height 21
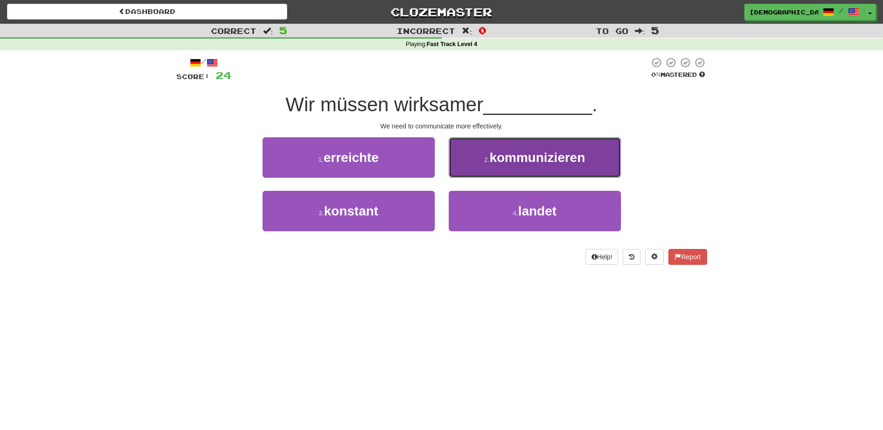
click at [487, 168] on button "2 . kommunizieren" at bounding box center [535, 157] width 172 height 41
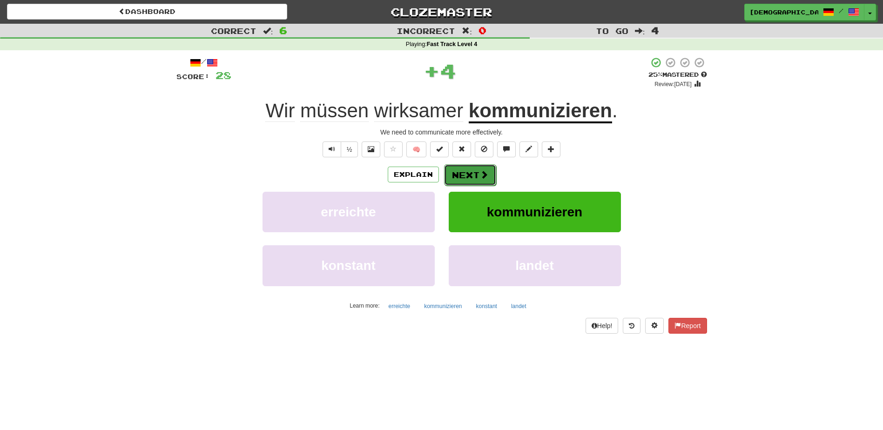
click at [470, 177] on button "Next" at bounding box center [470, 174] width 52 height 21
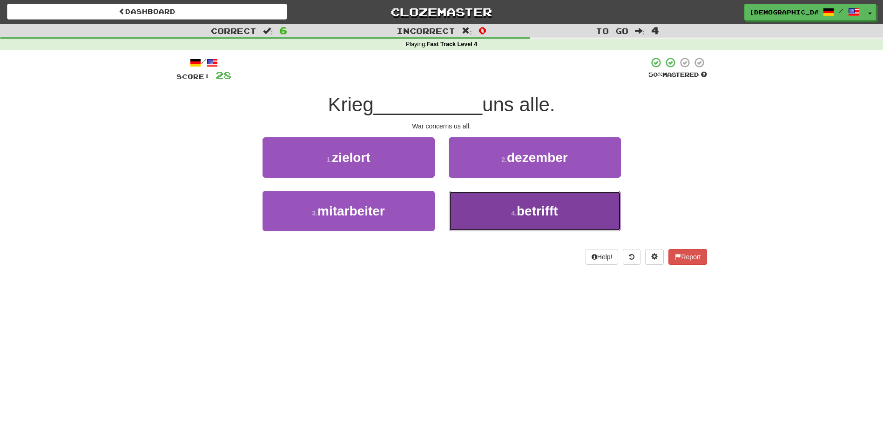
click at [523, 207] on span "betrifft" at bounding box center [537, 211] width 41 height 14
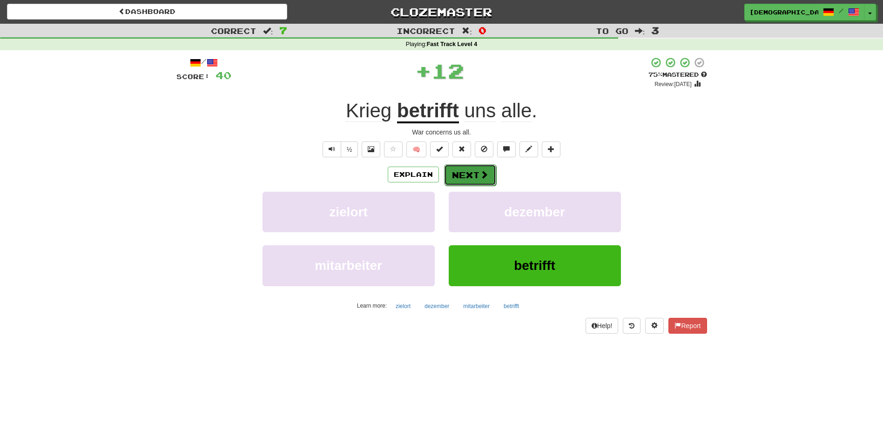
click at [468, 176] on button "Next" at bounding box center [470, 174] width 52 height 21
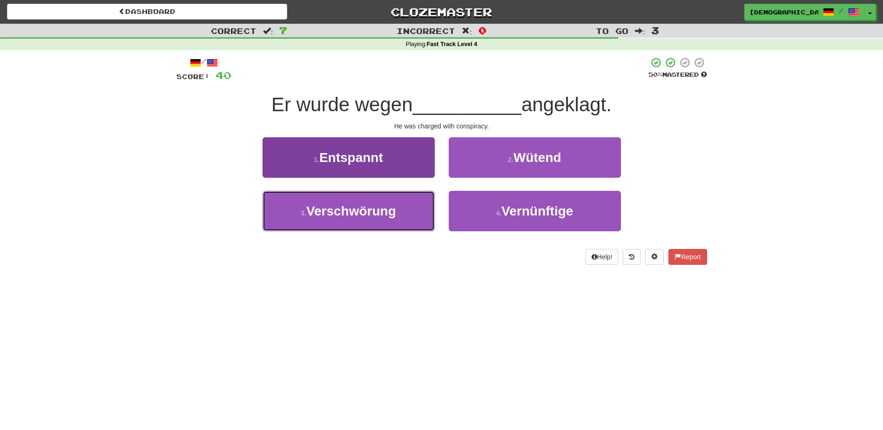
click at [400, 212] on button "3 . Verschwörung" at bounding box center [349, 211] width 172 height 41
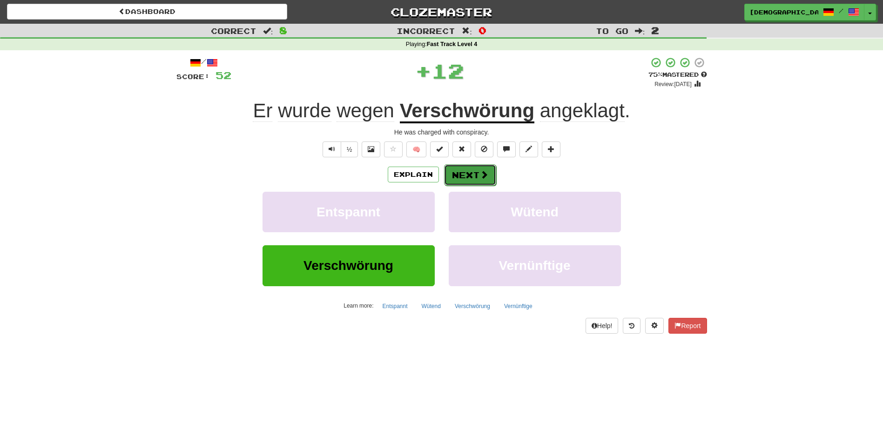
click at [459, 174] on button "Next" at bounding box center [470, 174] width 52 height 21
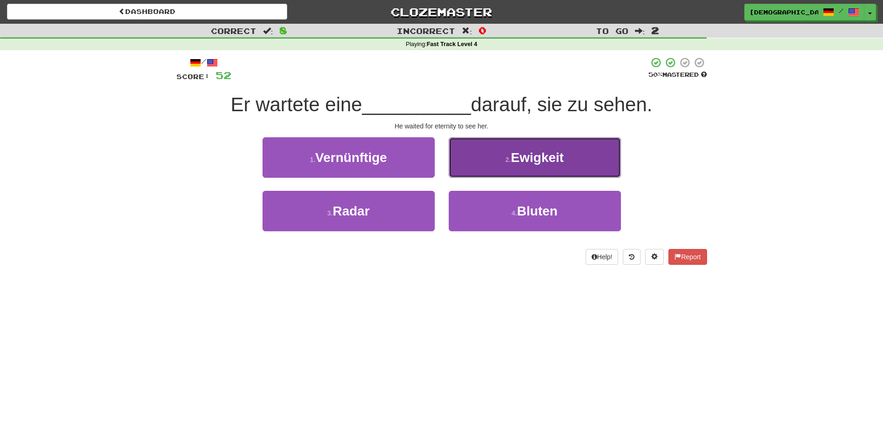
click at [477, 172] on button "2 . Ewigkeit" at bounding box center [535, 157] width 172 height 41
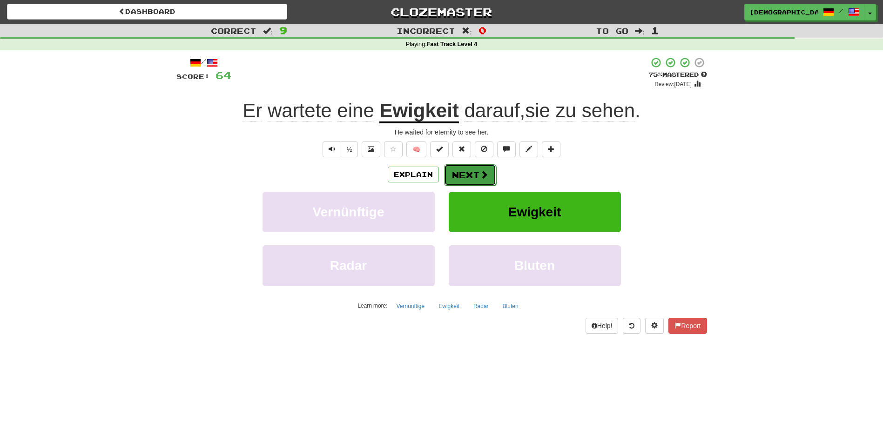
click at [470, 173] on button "Next" at bounding box center [470, 174] width 52 height 21
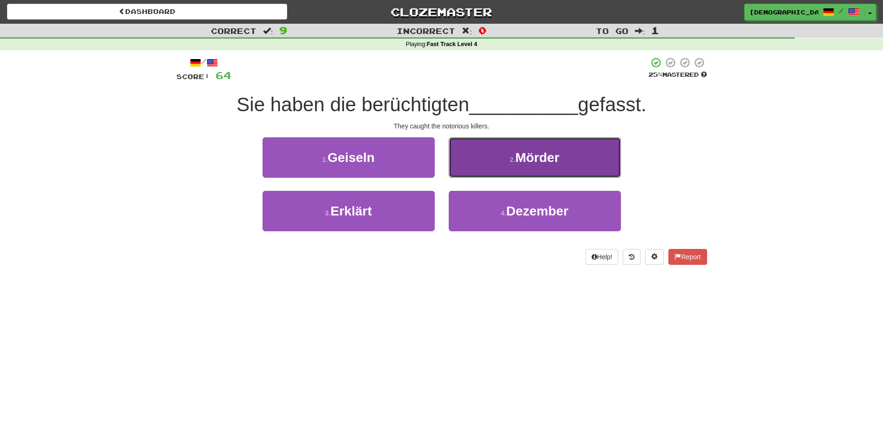
click at [513, 166] on button "2 . Mörder" at bounding box center [535, 157] width 172 height 41
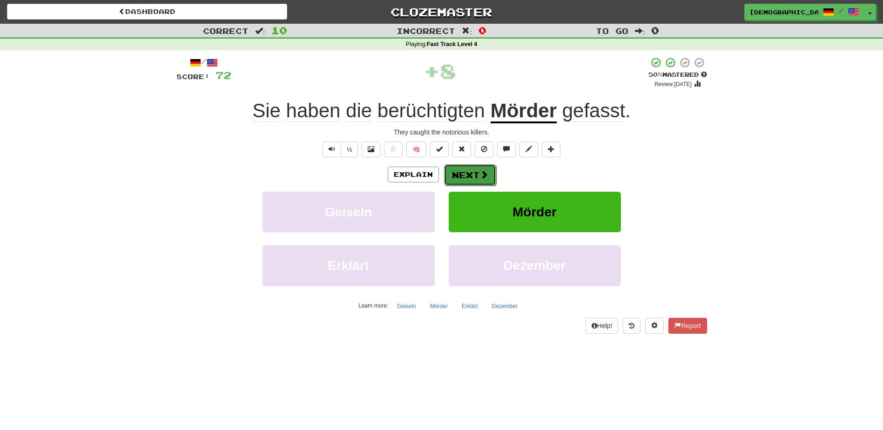
click at [473, 174] on button "Next" at bounding box center [470, 174] width 52 height 21
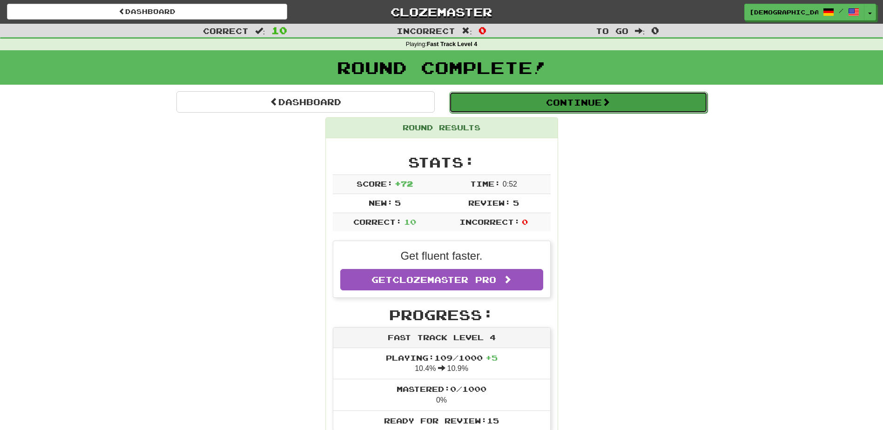
click at [540, 105] on button "Continue" at bounding box center [578, 102] width 258 height 21
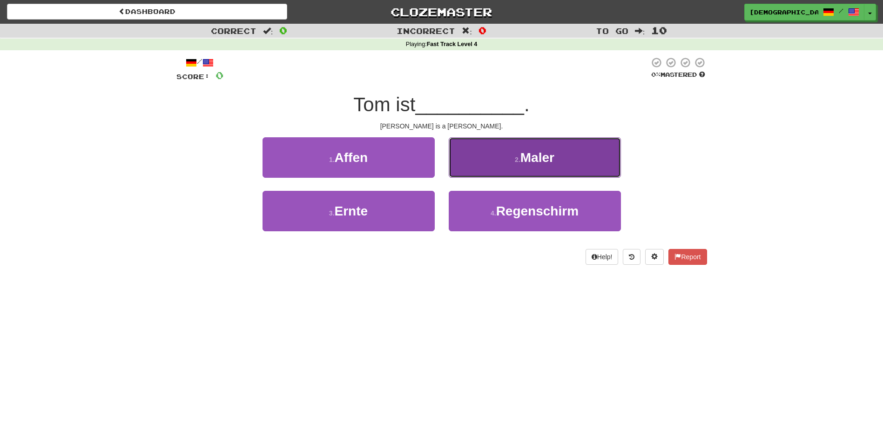
click at [508, 157] on button "2 . Maler" at bounding box center [535, 157] width 172 height 41
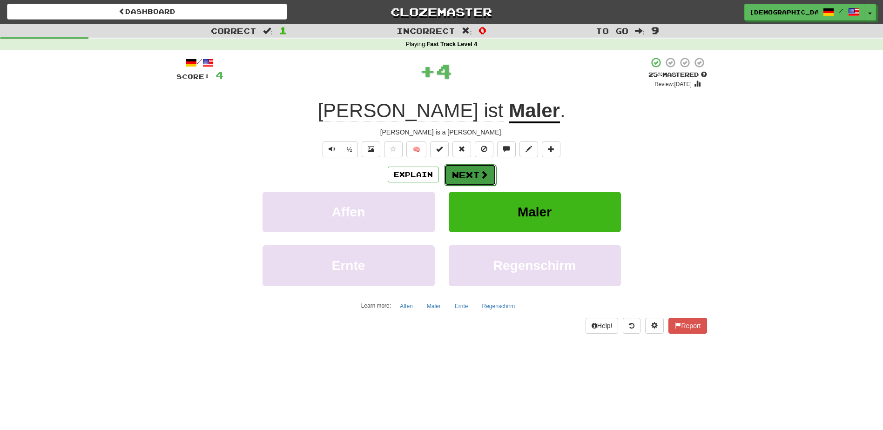
click at [473, 171] on button "Next" at bounding box center [470, 174] width 52 height 21
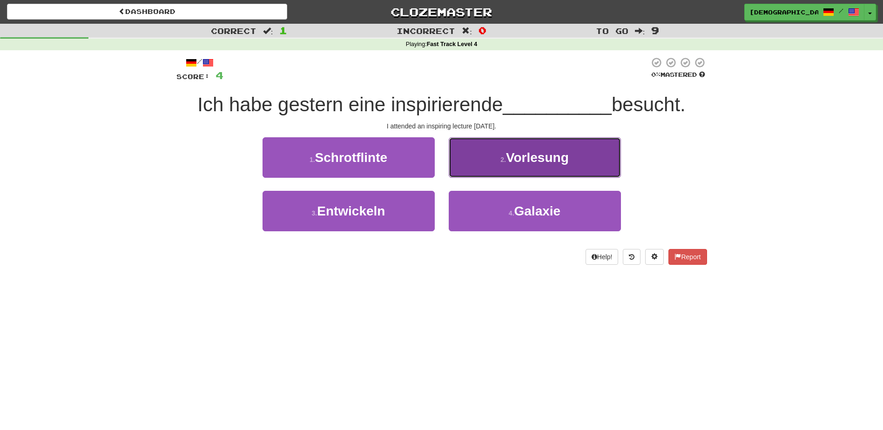
click at [525, 154] on span "Vorlesung" at bounding box center [537, 157] width 63 height 14
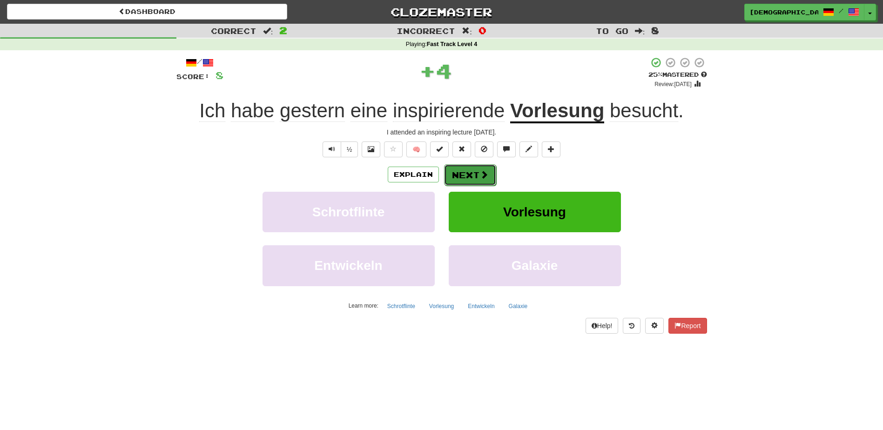
click at [471, 172] on button "Next" at bounding box center [470, 174] width 52 height 21
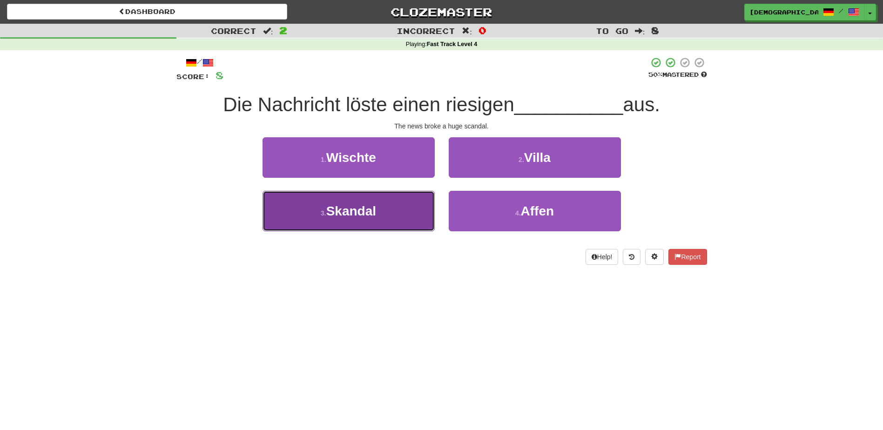
click at [407, 211] on button "3 . Skandal" at bounding box center [349, 211] width 172 height 41
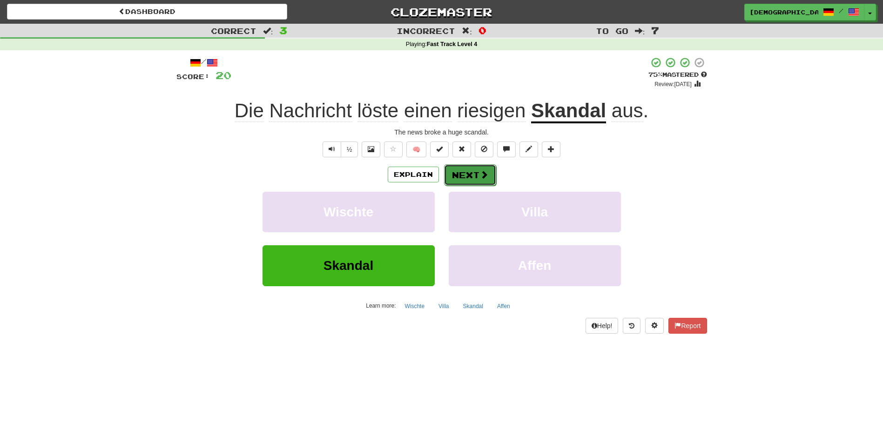
click at [465, 173] on button "Next" at bounding box center [470, 174] width 52 height 21
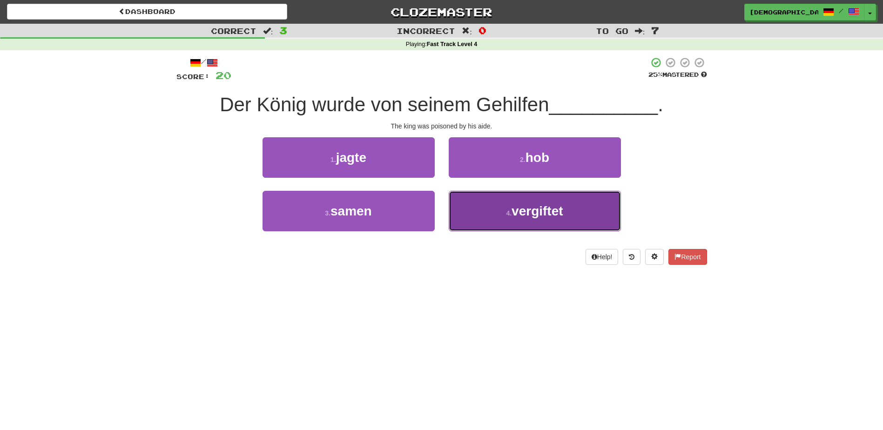
click at [533, 209] on span "vergiftet" at bounding box center [537, 211] width 51 height 14
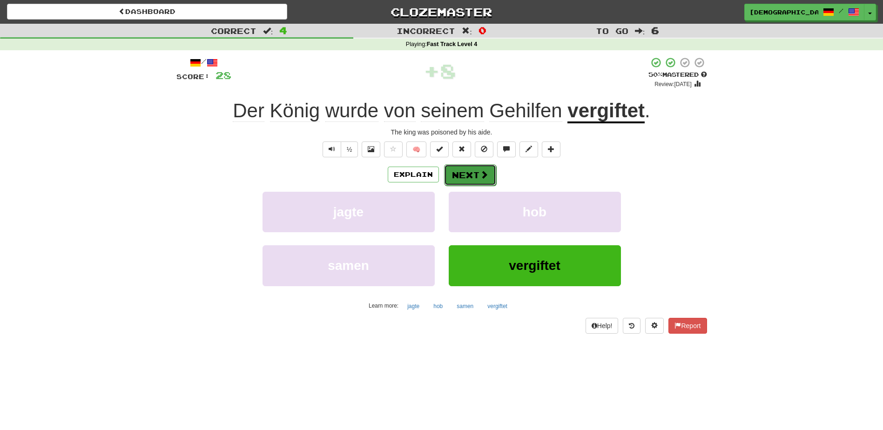
click at [471, 176] on button "Next" at bounding box center [470, 174] width 52 height 21
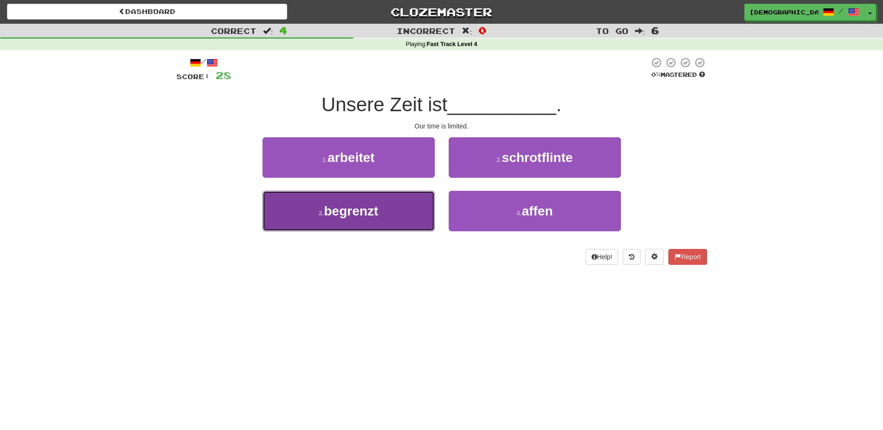
click at [397, 210] on button "3 . begrenzt" at bounding box center [349, 211] width 172 height 41
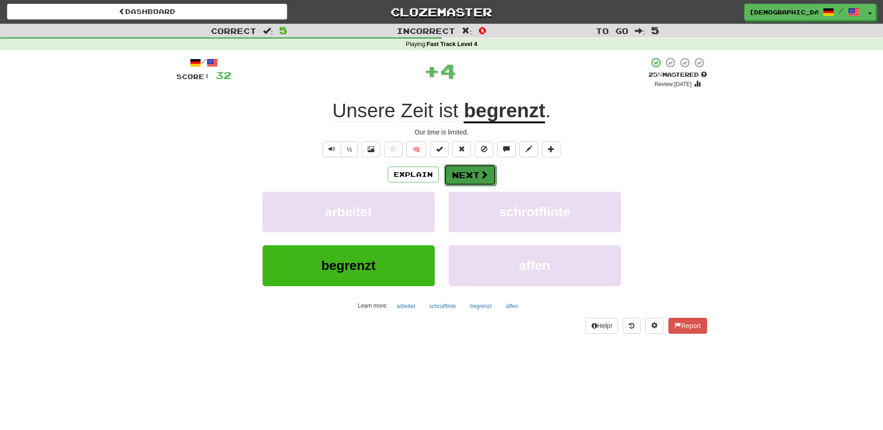
click at [467, 168] on button "Next" at bounding box center [470, 174] width 52 height 21
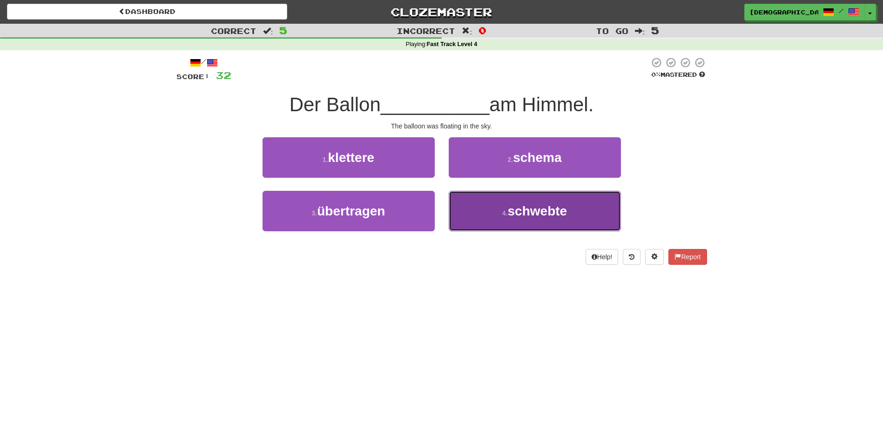
click at [536, 209] on span "schwebte" at bounding box center [538, 211] width 60 height 14
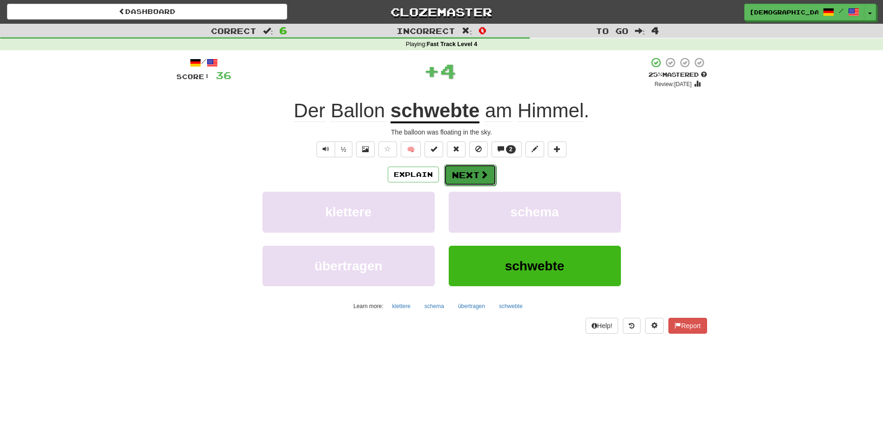
click at [478, 173] on button "Next" at bounding box center [470, 174] width 52 height 21
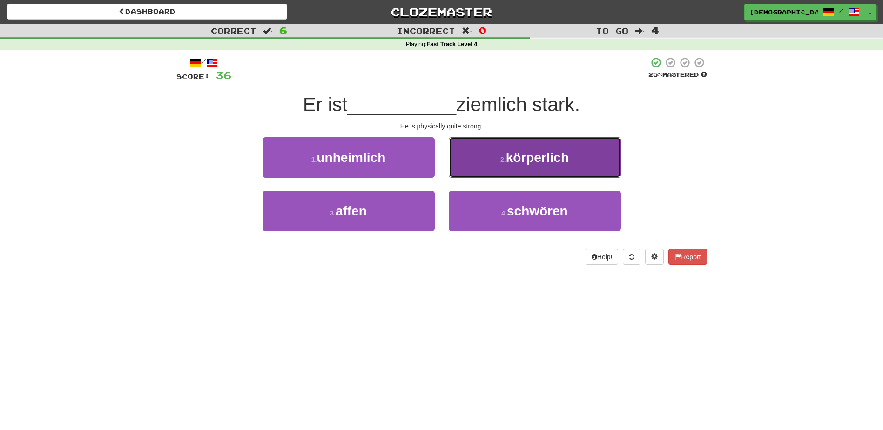
click at [521, 154] on span "körperlich" at bounding box center [537, 157] width 63 height 14
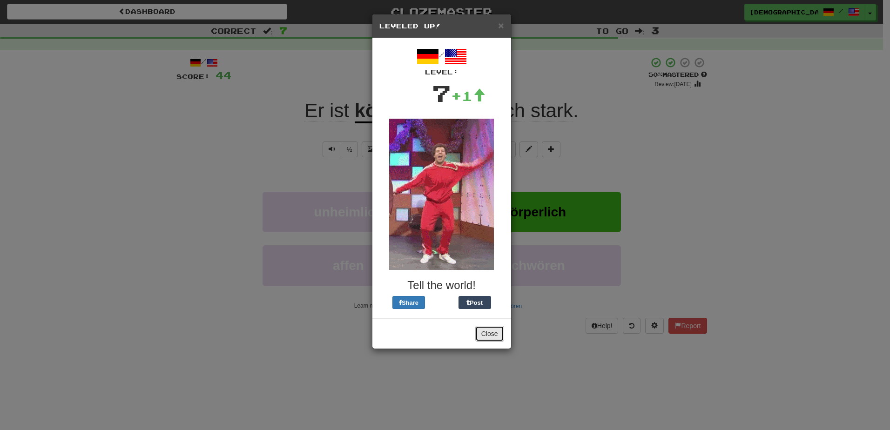
click at [495, 333] on button "Close" at bounding box center [489, 334] width 29 height 16
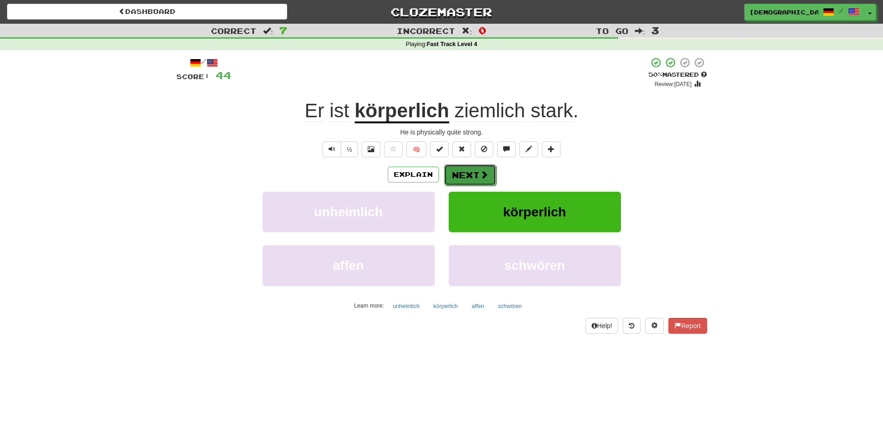
click at [465, 178] on button "Next" at bounding box center [470, 174] width 52 height 21
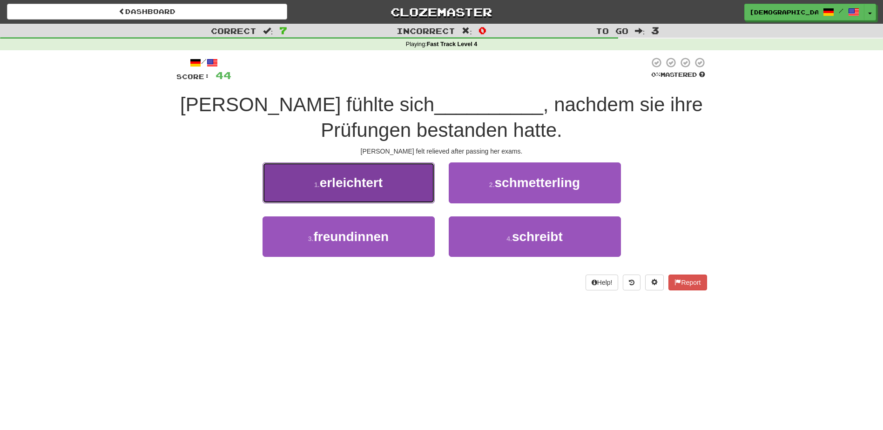
click at [390, 191] on button "1 . erleichtert" at bounding box center [349, 182] width 172 height 41
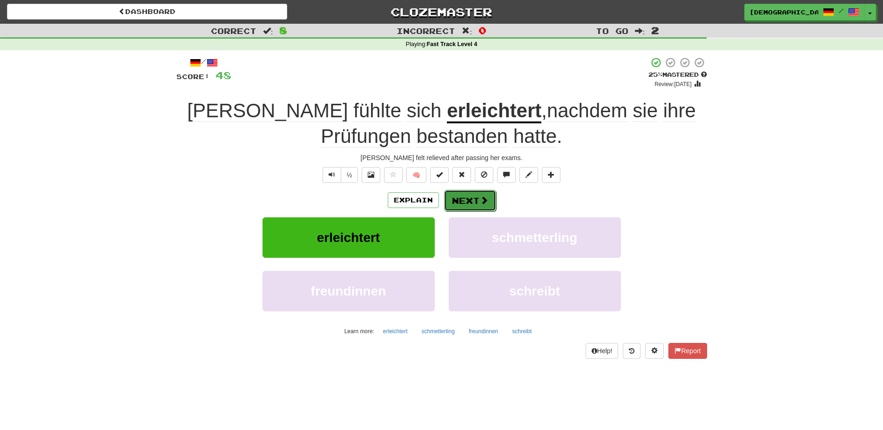
click at [467, 198] on button "Next" at bounding box center [470, 200] width 52 height 21
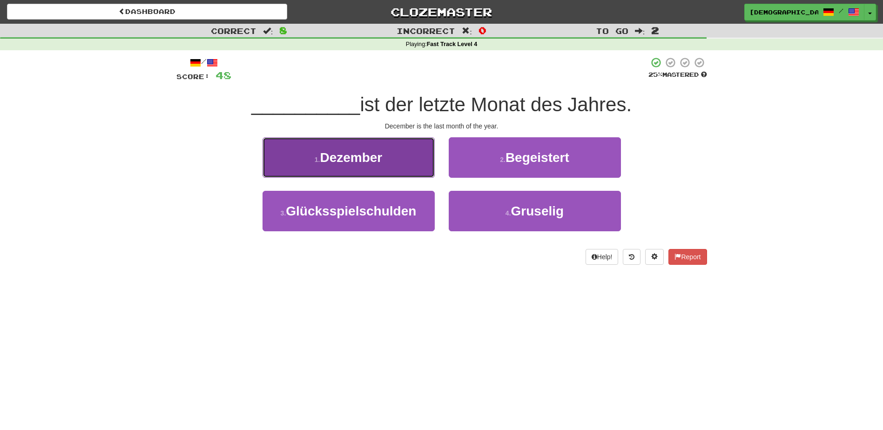
click at [411, 155] on button "1 . Dezember" at bounding box center [349, 157] width 172 height 41
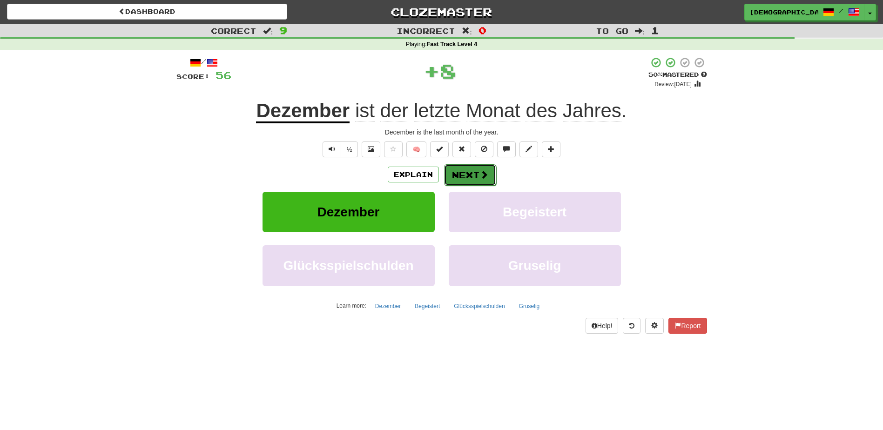
click at [465, 175] on button "Next" at bounding box center [470, 174] width 52 height 21
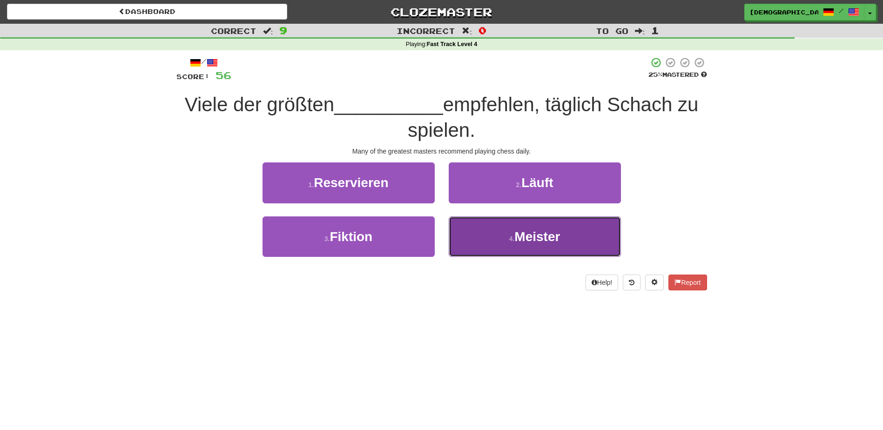
click at [522, 236] on span "Meister" at bounding box center [537, 237] width 46 height 14
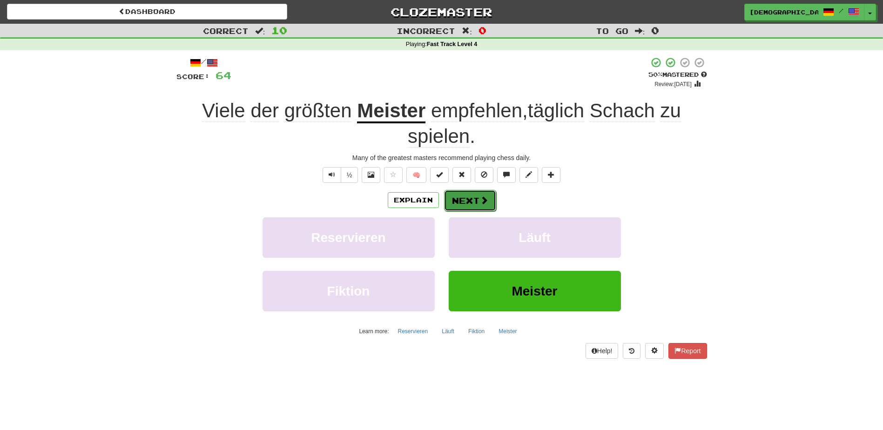
click at [472, 196] on button "Next" at bounding box center [470, 200] width 52 height 21
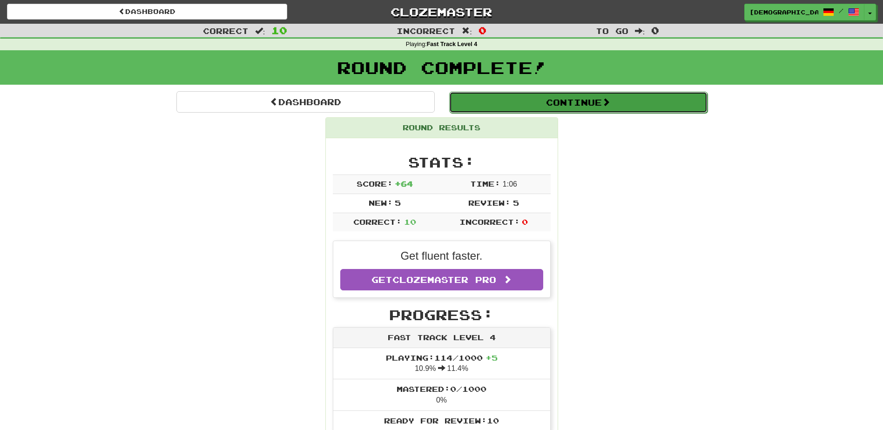
click at [541, 106] on button "Continue" at bounding box center [578, 102] width 258 height 21
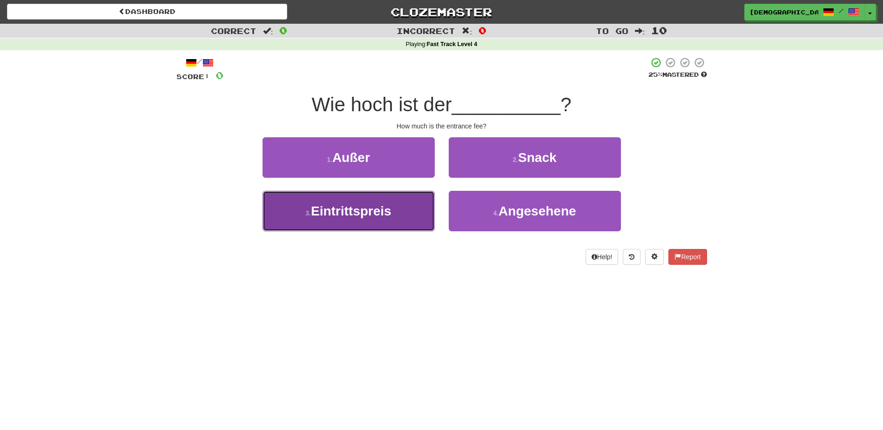
click at [393, 210] on button "3 . Eintrittspreis" at bounding box center [349, 211] width 172 height 41
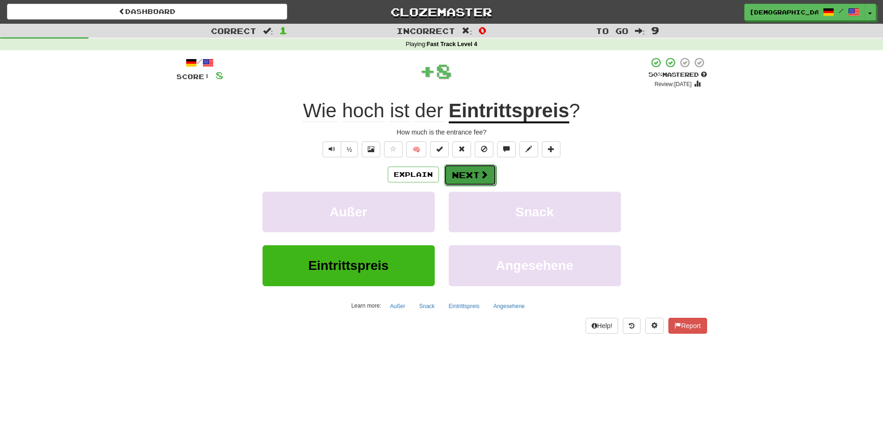
click at [474, 173] on button "Next" at bounding box center [470, 174] width 52 height 21
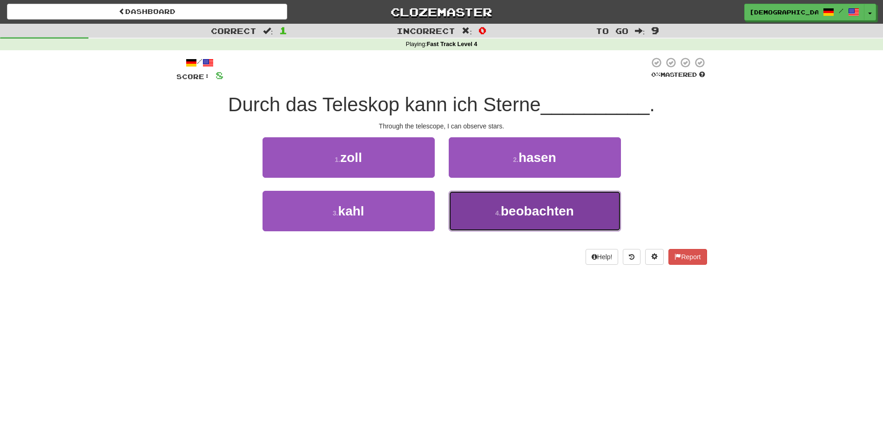
click at [522, 205] on span "beobachten" at bounding box center [537, 211] width 73 height 14
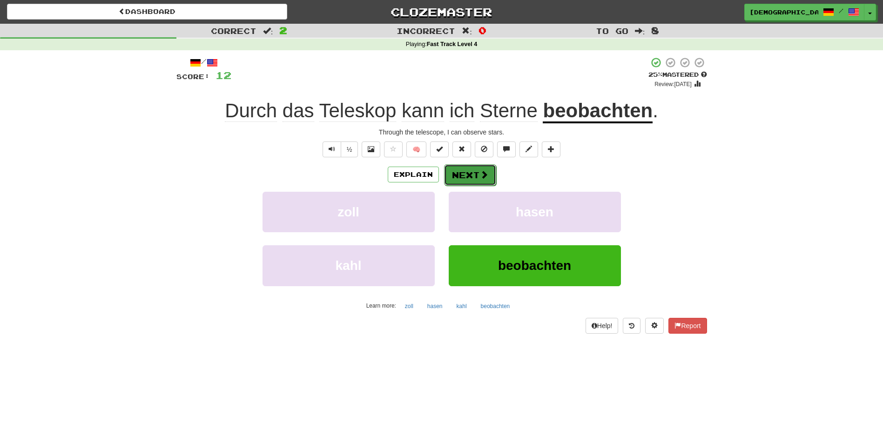
click at [471, 171] on button "Next" at bounding box center [470, 174] width 52 height 21
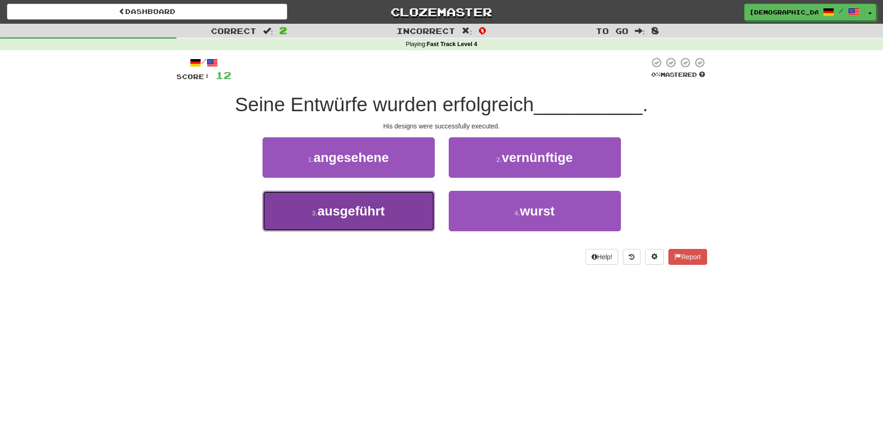
click at [413, 204] on button "3 . ausgeführt" at bounding box center [349, 211] width 172 height 41
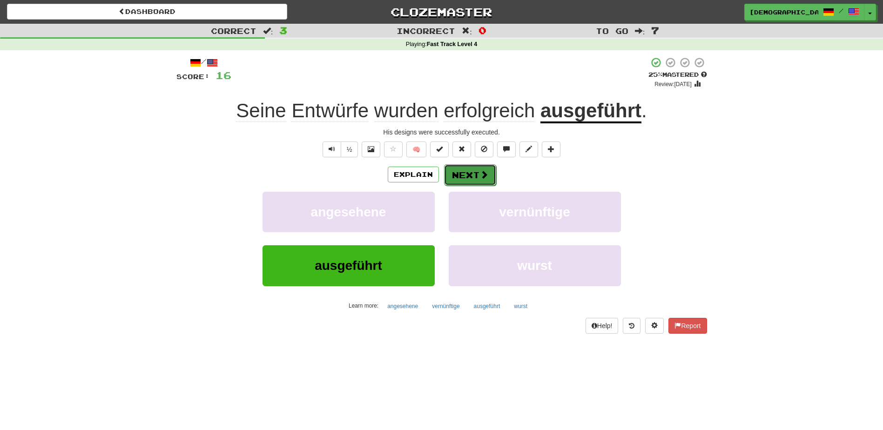
click at [482, 167] on button "Next" at bounding box center [470, 174] width 52 height 21
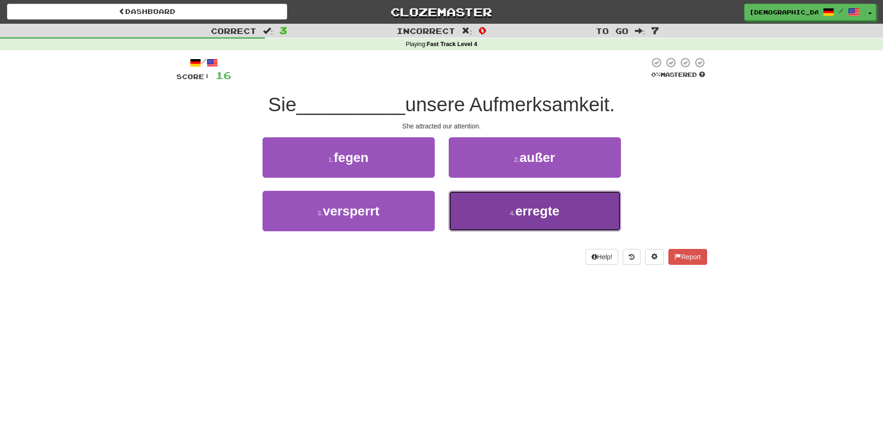
click at [543, 217] on span "erregte" at bounding box center [537, 211] width 44 height 14
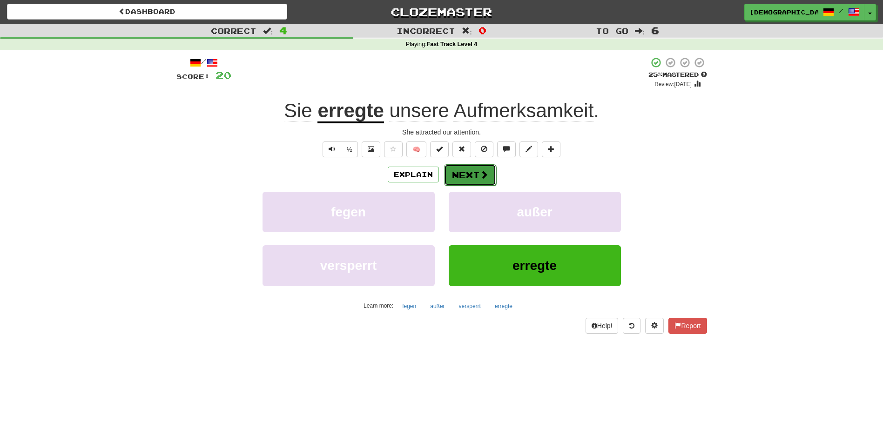
click at [475, 173] on button "Next" at bounding box center [470, 174] width 52 height 21
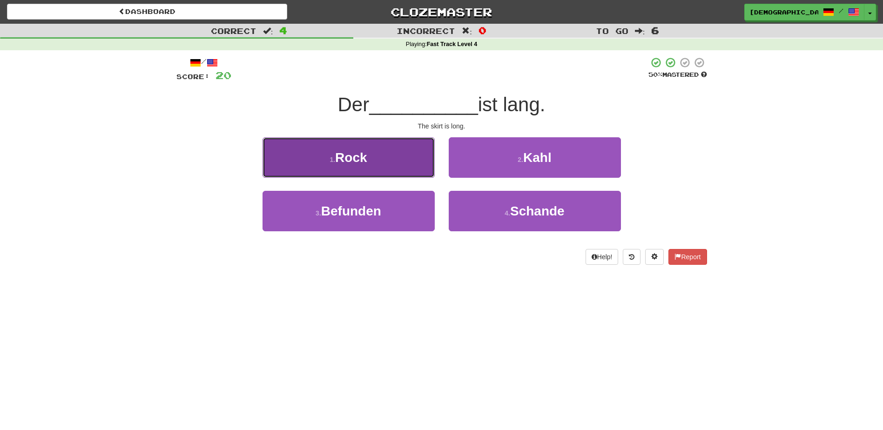
click at [417, 164] on button "1 . Rock" at bounding box center [349, 157] width 172 height 41
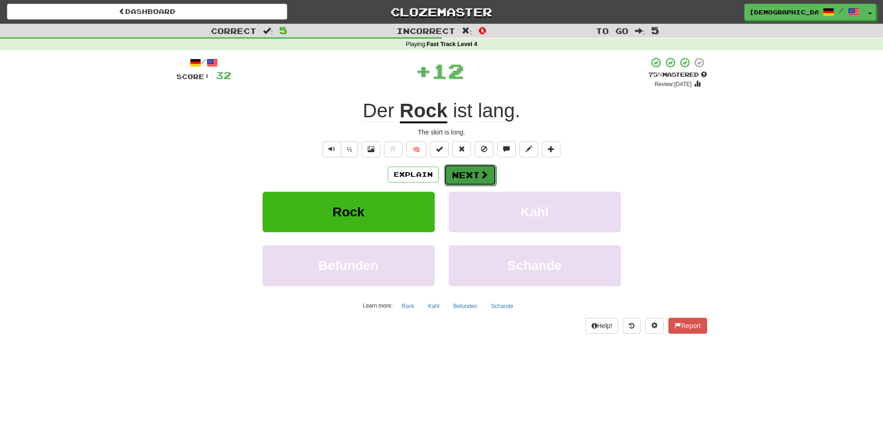
click at [454, 172] on button "Next" at bounding box center [470, 174] width 52 height 21
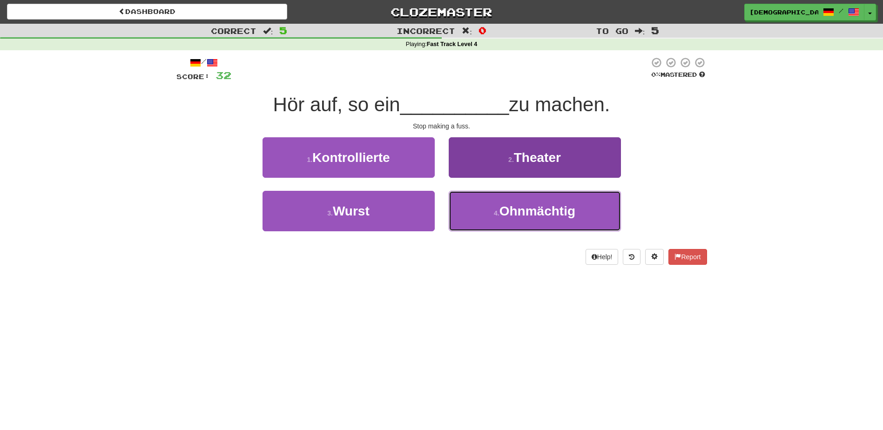
click at [556, 204] on span "Ohnmächtig" at bounding box center [538, 211] width 76 height 14
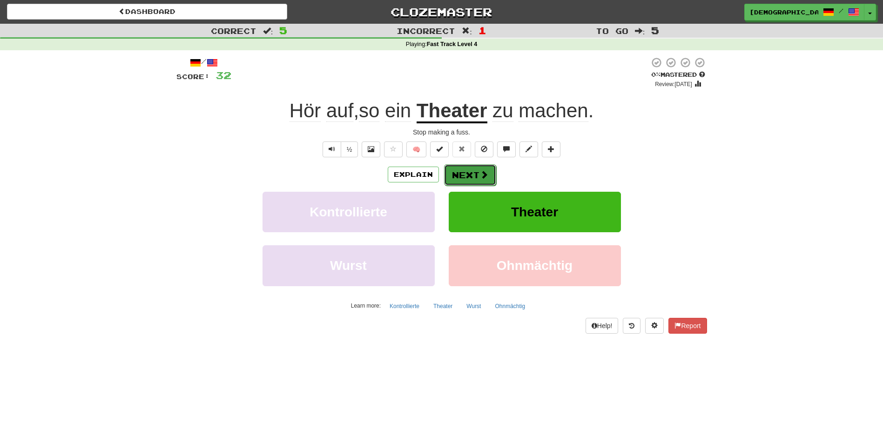
click at [474, 173] on button "Next" at bounding box center [470, 174] width 52 height 21
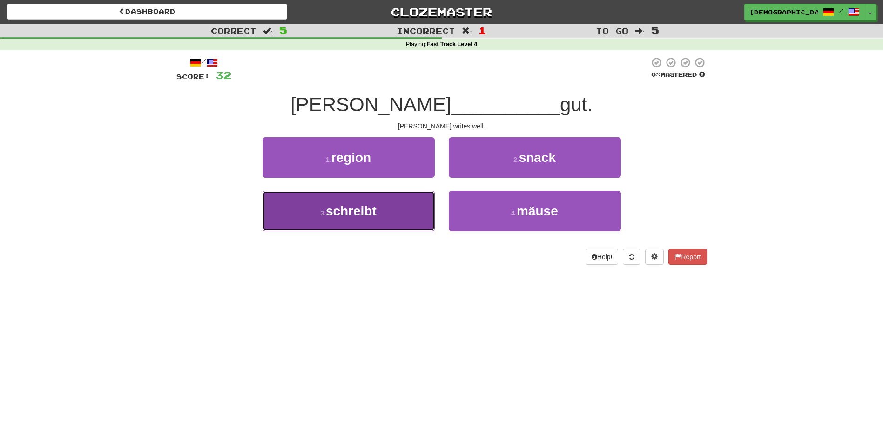
click at [393, 203] on button "3 . schreibt" at bounding box center [349, 211] width 172 height 41
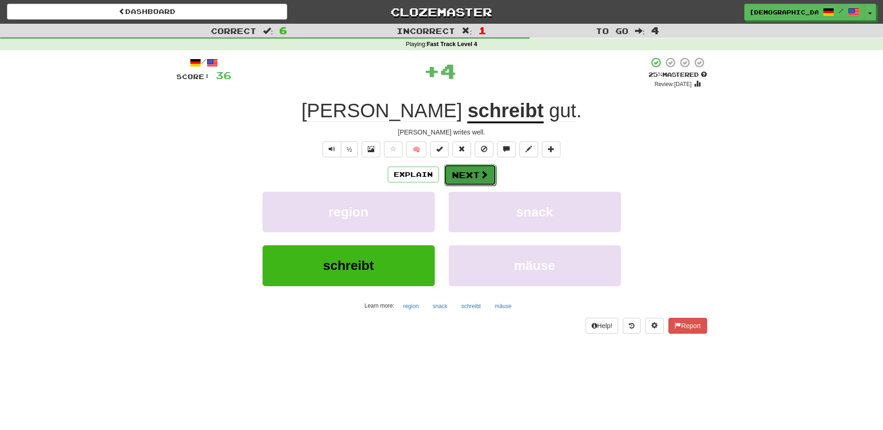
click at [458, 170] on button "Next" at bounding box center [470, 174] width 52 height 21
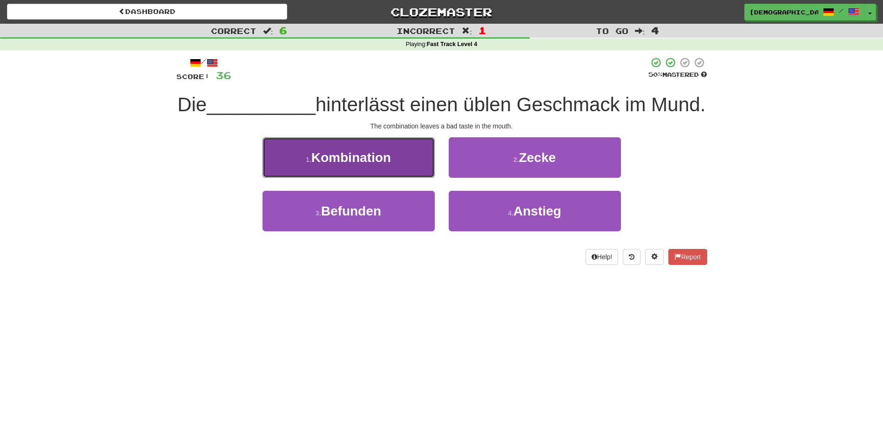
click at [392, 178] on button "1 . Kombination" at bounding box center [349, 157] width 172 height 41
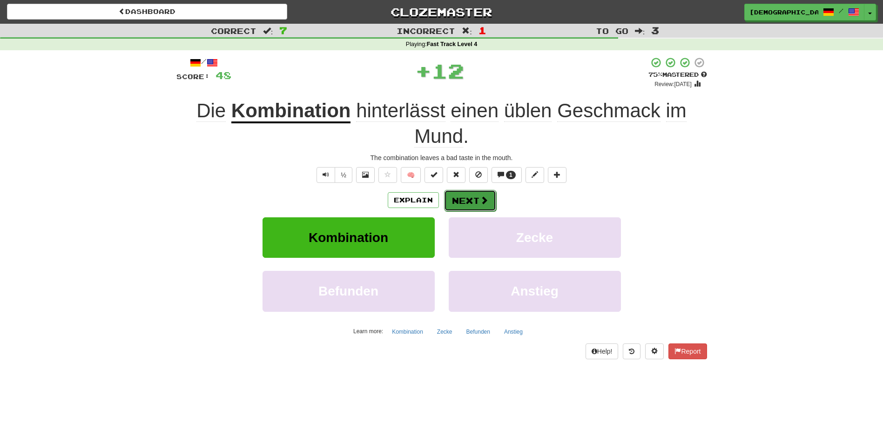
click at [460, 198] on button "Next" at bounding box center [470, 200] width 52 height 21
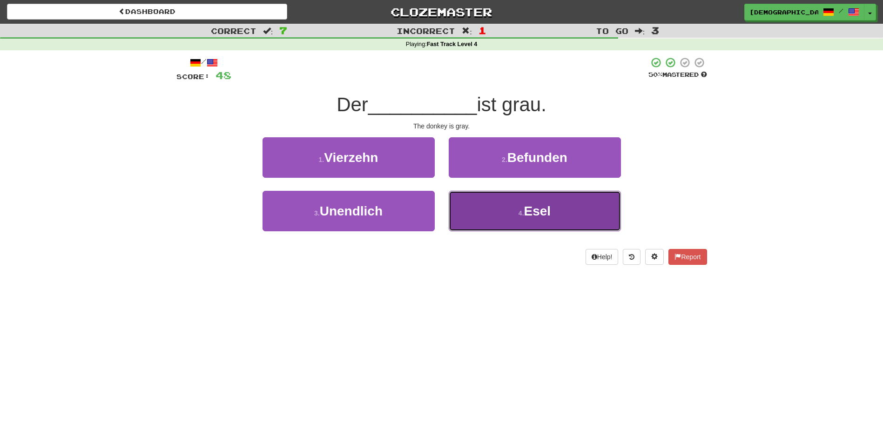
click at [520, 205] on button "4 . Esel" at bounding box center [535, 211] width 172 height 41
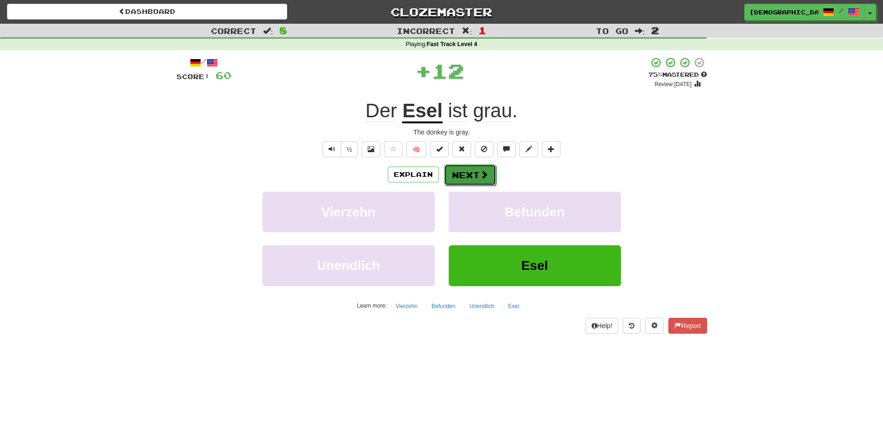
click at [460, 173] on button "Next" at bounding box center [470, 174] width 52 height 21
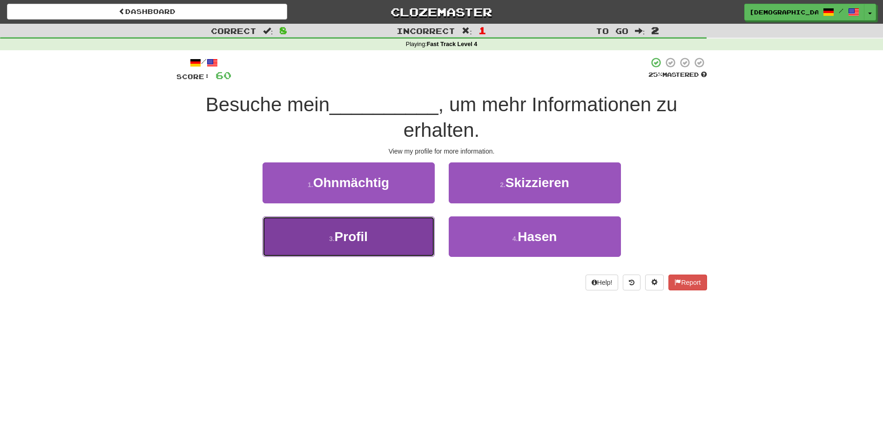
click at [399, 230] on button "3 . Profil" at bounding box center [349, 236] width 172 height 41
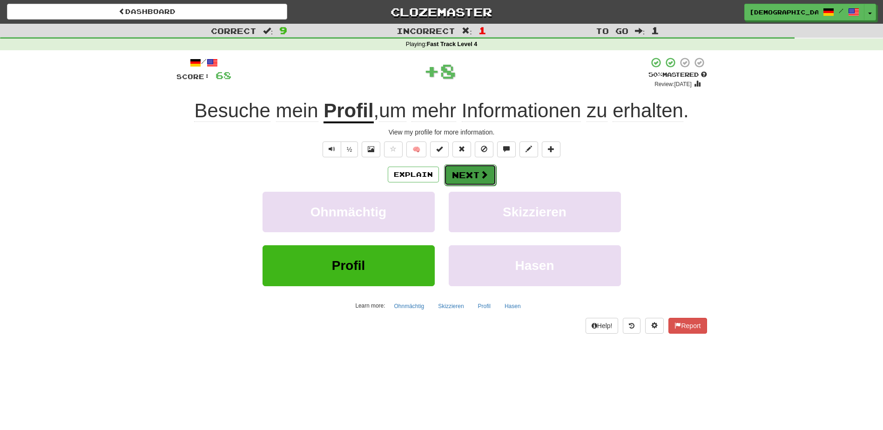
click at [477, 173] on button "Next" at bounding box center [470, 174] width 52 height 21
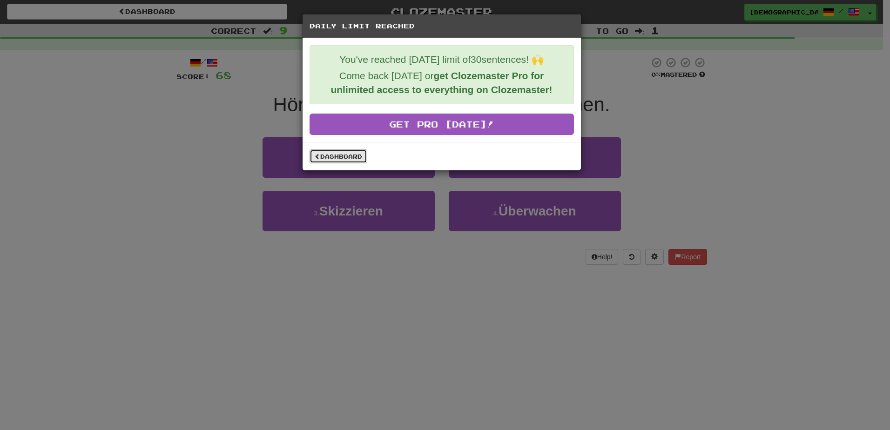
click at [357, 157] on link "Dashboard" at bounding box center [339, 156] width 58 height 14
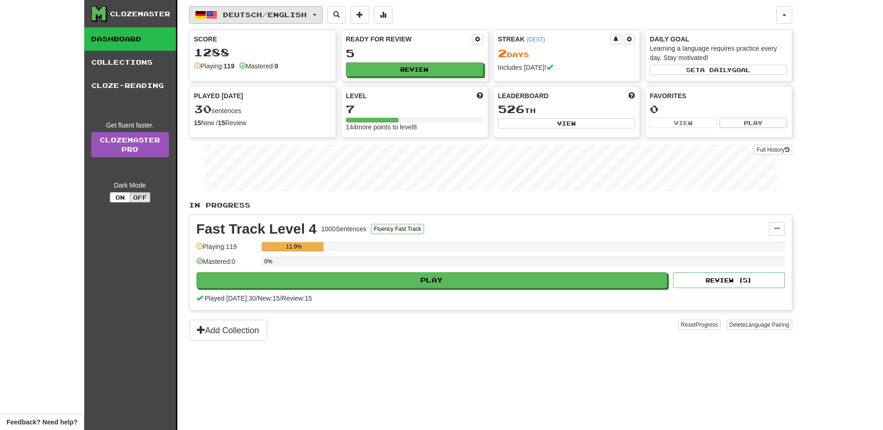
click at [317, 14] on span "button" at bounding box center [315, 15] width 4 height 2
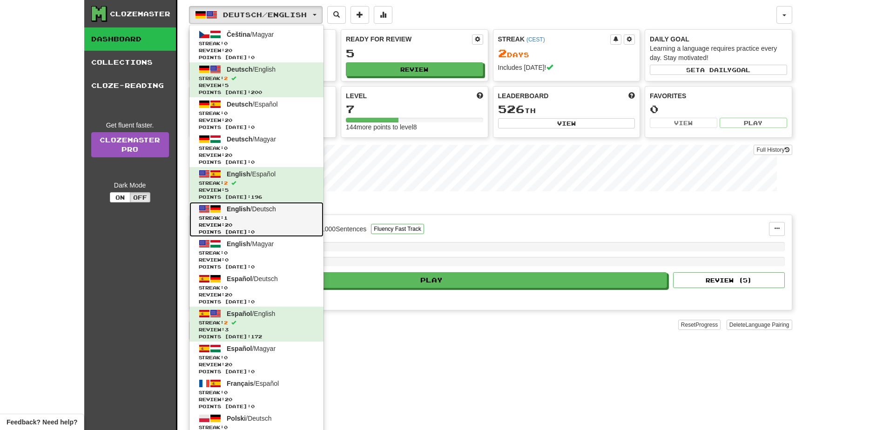
click at [275, 216] on span "Streak: 1" at bounding box center [256, 218] width 115 height 7
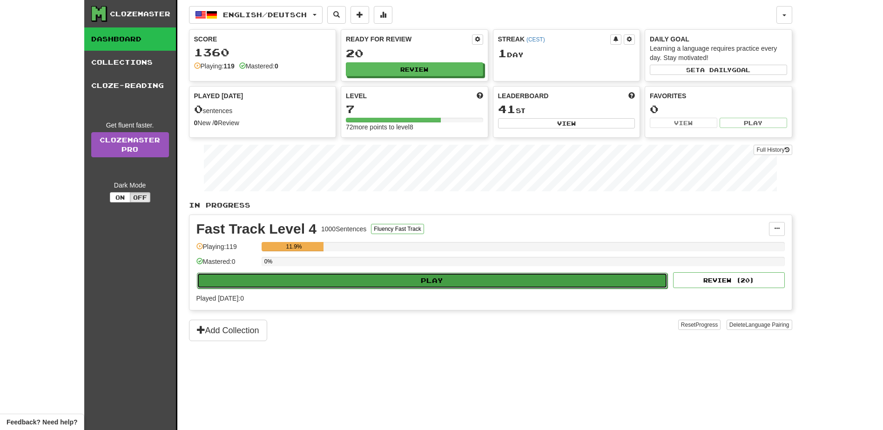
click at [433, 281] on button "Play" at bounding box center [432, 281] width 471 height 16
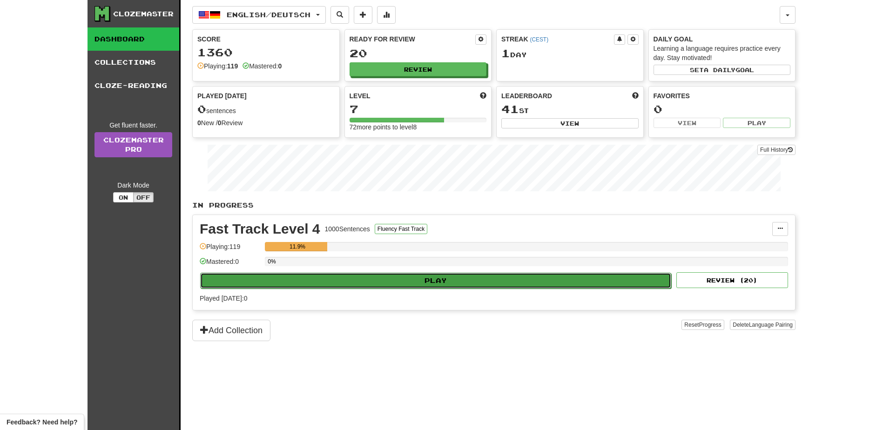
select select "**"
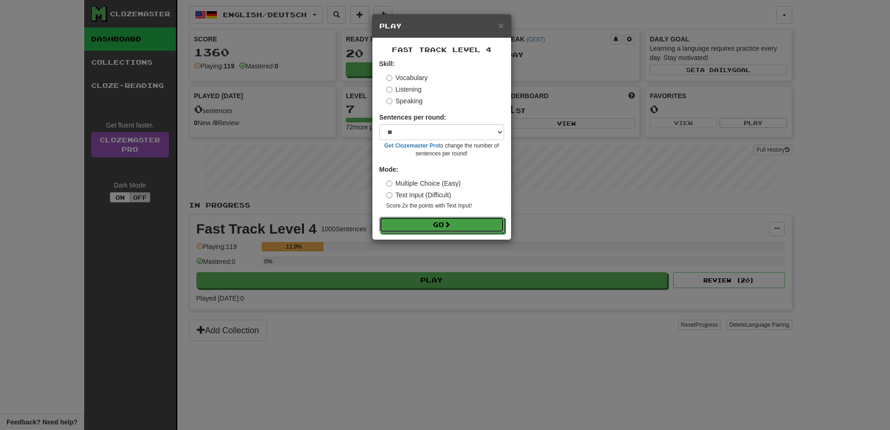
drag, startPoint x: 454, startPoint y: 226, endPoint x: 453, endPoint y: 180, distance: 46.1
click at [454, 224] on button "Go" at bounding box center [441, 225] width 125 height 16
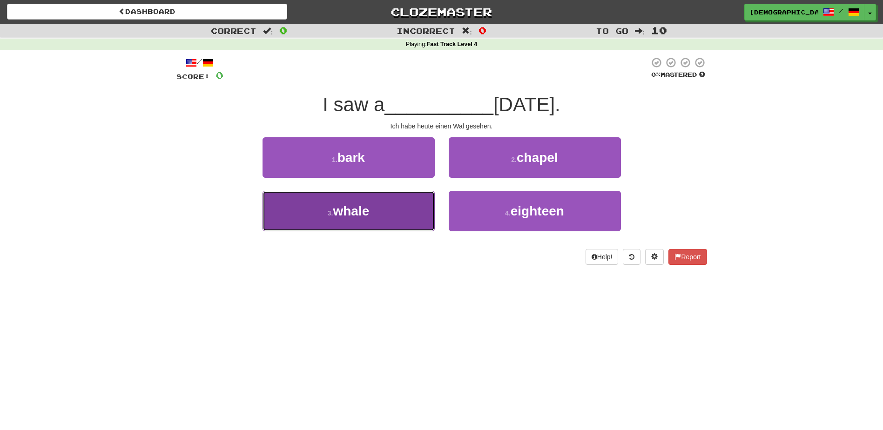
click at [389, 215] on button "3 . whale" at bounding box center [349, 211] width 172 height 41
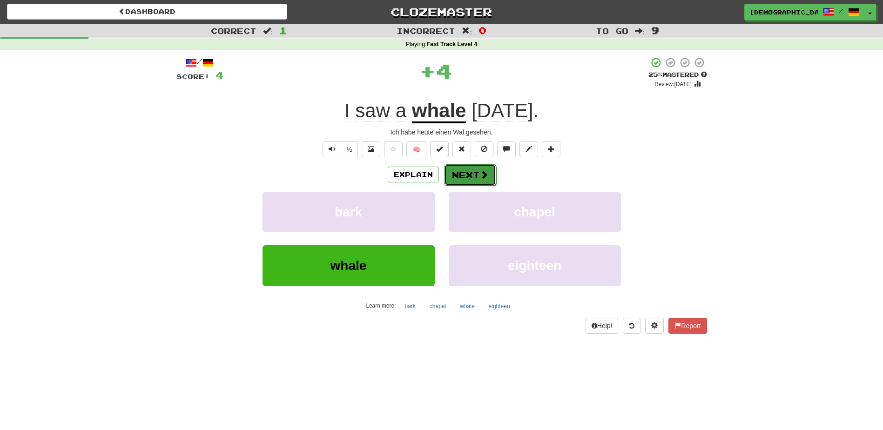
click at [465, 172] on button "Next" at bounding box center [470, 174] width 52 height 21
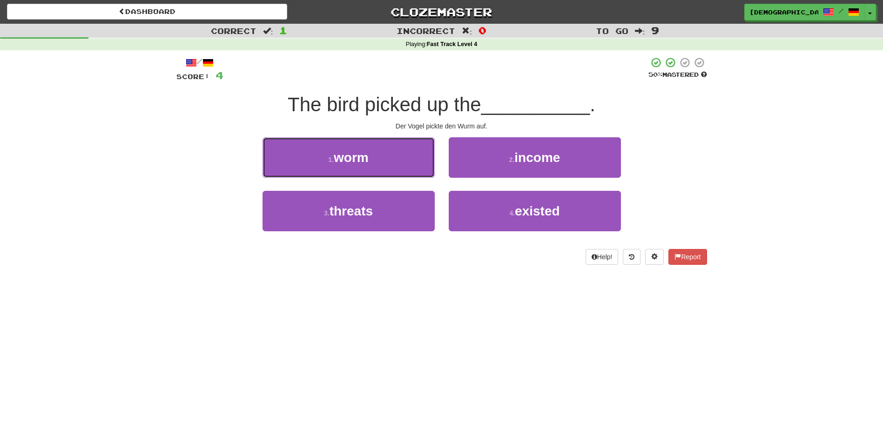
drag, startPoint x: 375, startPoint y: 169, endPoint x: 416, endPoint y: 161, distance: 42.3
click at [378, 168] on button "1 . worm" at bounding box center [349, 157] width 172 height 41
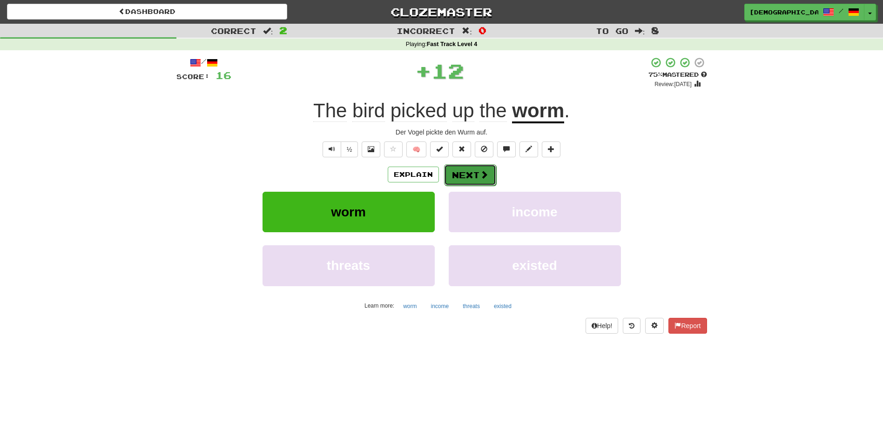
click at [466, 174] on button "Next" at bounding box center [470, 174] width 52 height 21
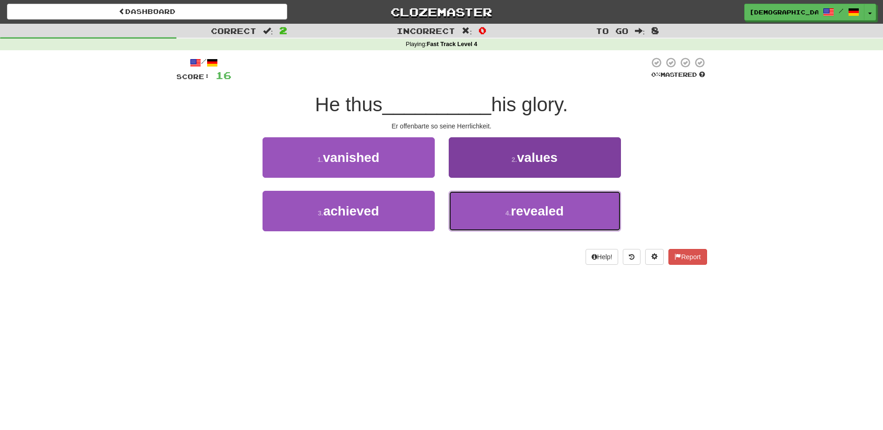
click at [522, 210] on span "revealed" at bounding box center [537, 211] width 53 height 14
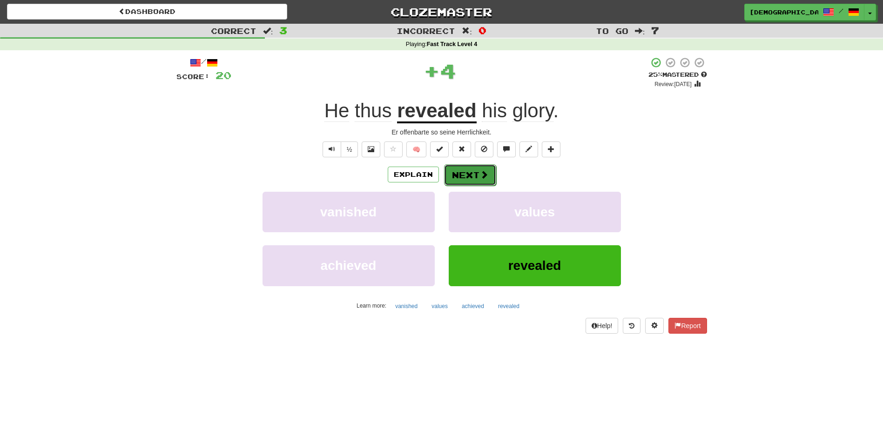
click at [476, 179] on button "Next" at bounding box center [470, 174] width 52 height 21
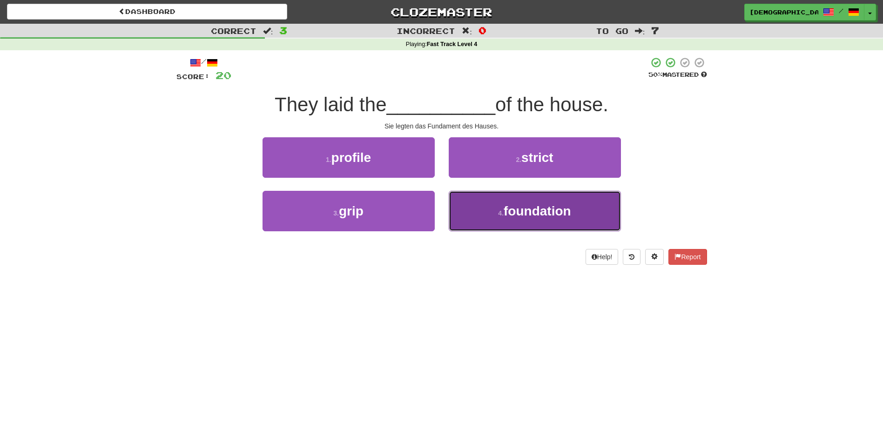
click at [509, 205] on span "foundation" at bounding box center [538, 211] width 68 height 14
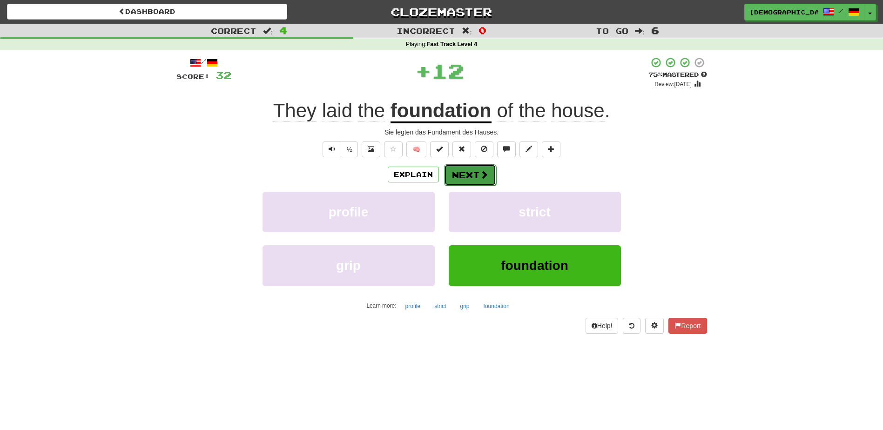
click at [473, 180] on button "Next" at bounding box center [470, 174] width 52 height 21
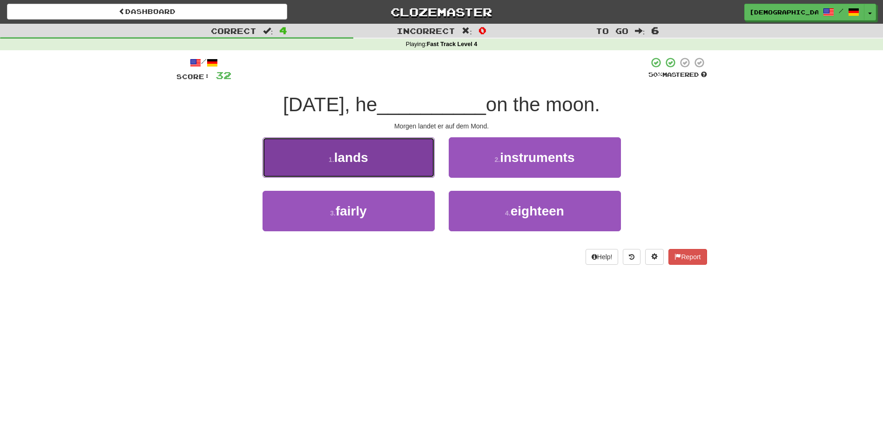
click at [418, 171] on button "1 . lands" at bounding box center [349, 157] width 172 height 41
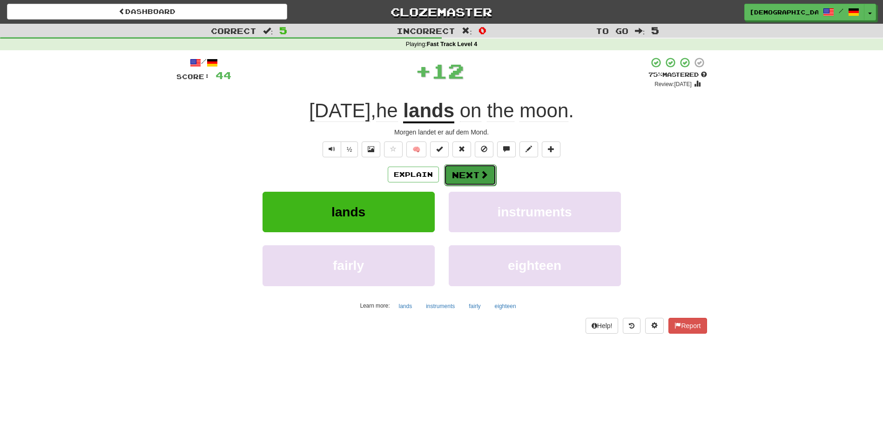
click at [463, 171] on button "Next" at bounding box center [470, 174] width 52 height 21
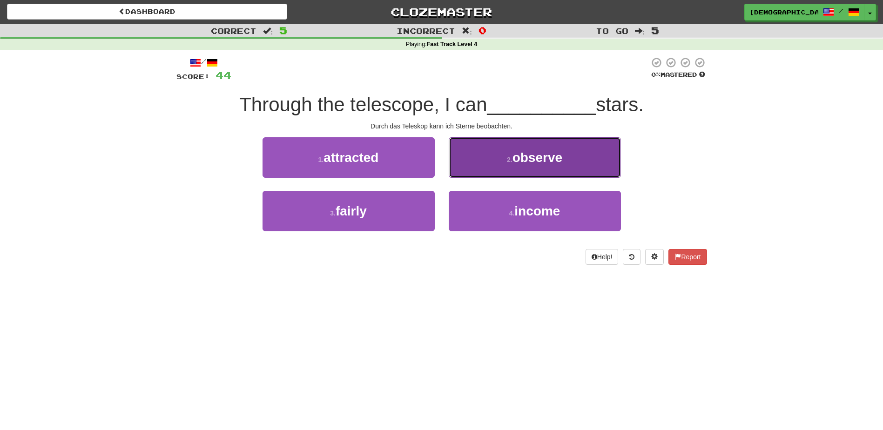
click at [507, 160] on small "2 ." at bounding box center [510, 159] width 6 height 7
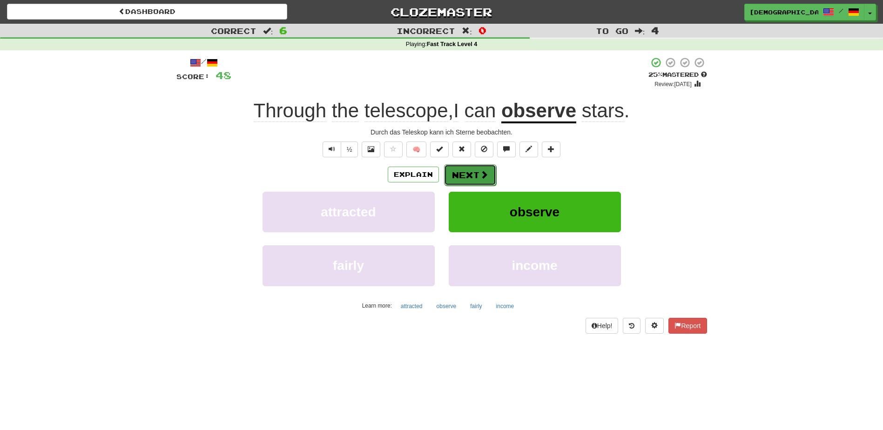
click at [475, 168] on button "Next" at bounding box center [470, 174] width 52 height 21
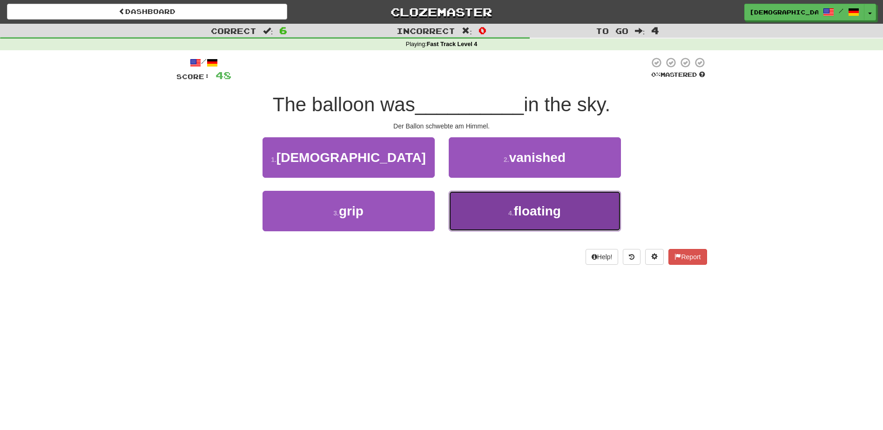
click at [522, 209] on span "floating" at bounding box center [537, 211] width 47 height 14
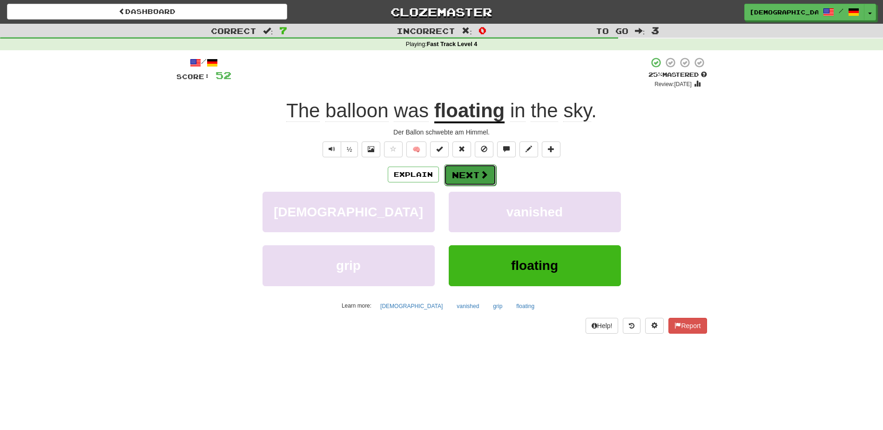
click at [480, 175] on span at bounding box center [484, 174] width 8 height 8
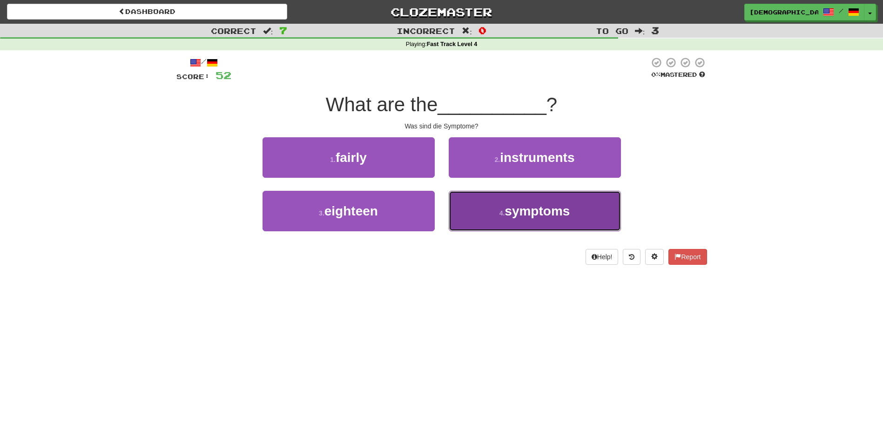
click at [534, 206] on span "symptoms" at bounding box center [537, 211] width 65 height 14
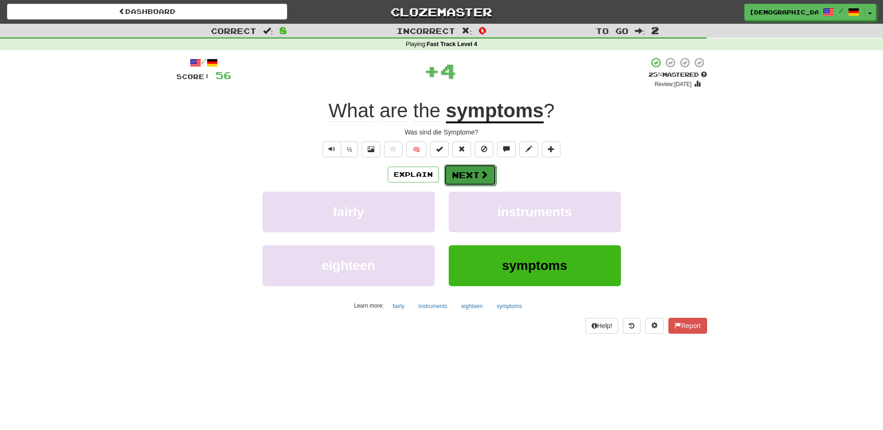
click at [477, 170] on button "Next" at bounding box center [470, 174] width 52 height 21
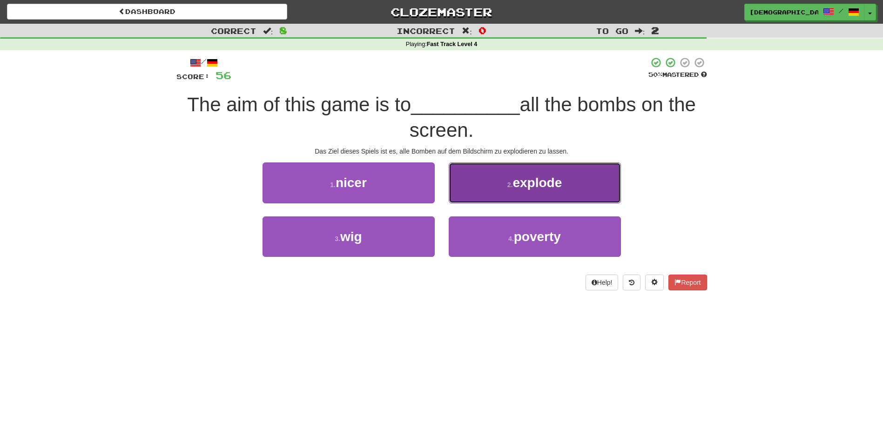
click at [537, 190] on button "2 . explode" at bounding box center [535, 182] width 172 height 41
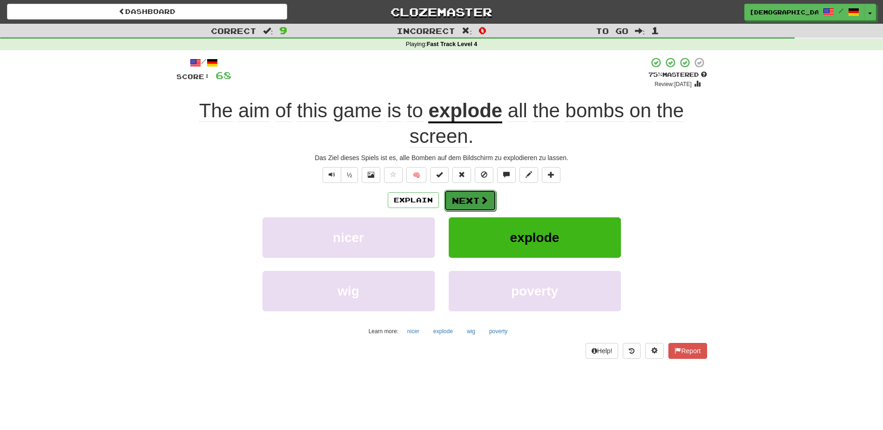
click at [477, 198] on button "Next" at bounding box center [470, 200] width 52 height 21
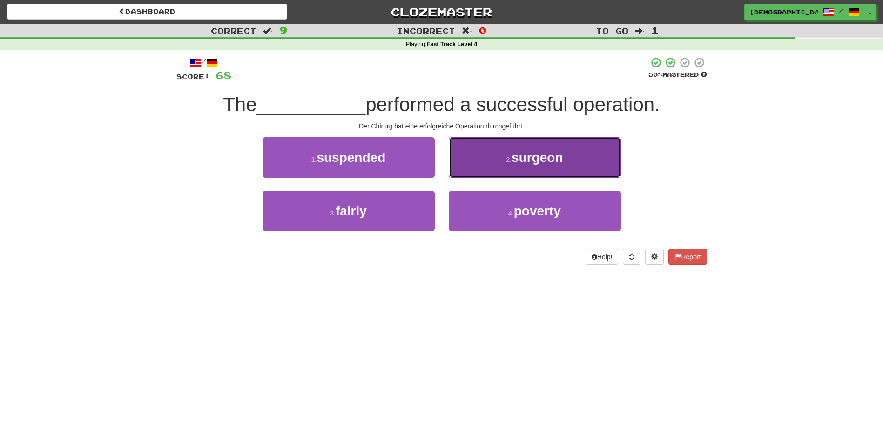
click at [520, 167] on button "2 . surgeon" at bounding box center [535, 157] width 172 height 41
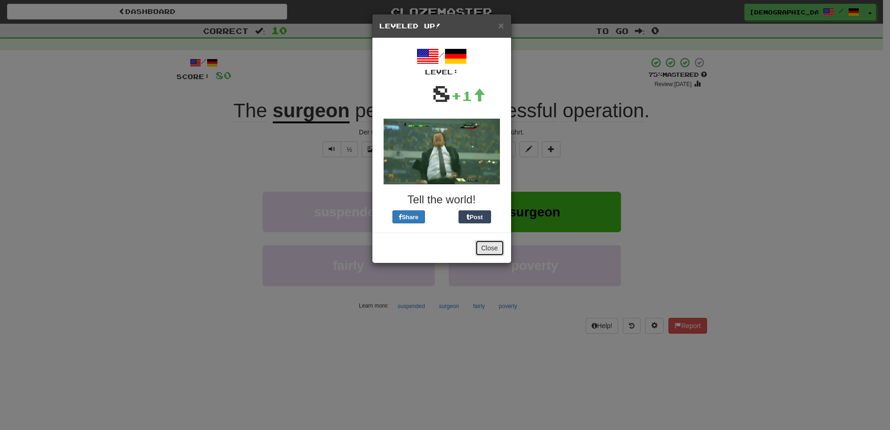
click at [496, 253] on button "Close" at bounding box center [489, 248] width 29 height 16
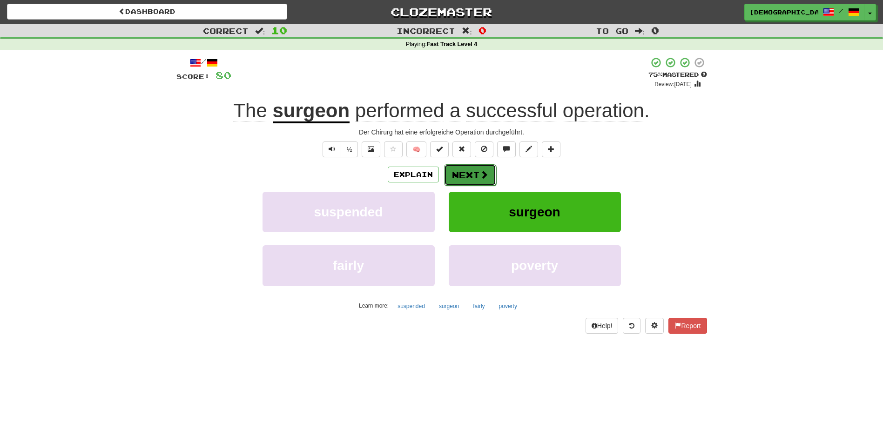
click at [474, 177] on button "Next" at bounding box center [470, 174] width 52 height 21
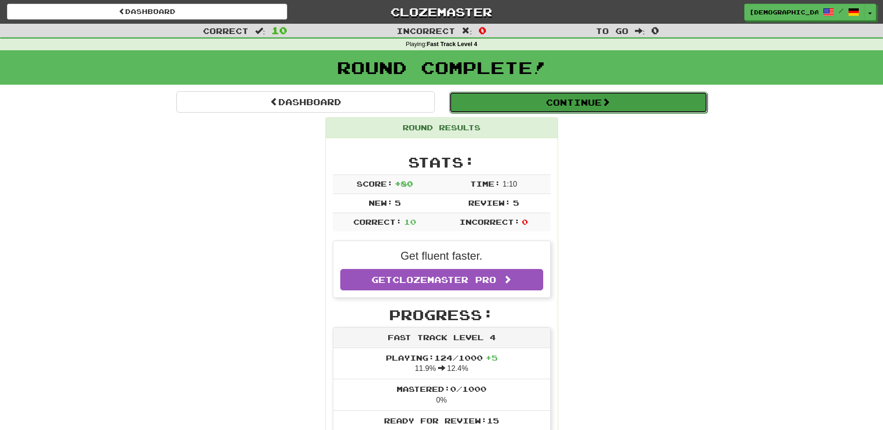
click at [549, 101] on button "Continue" at bounding box center [578, 102] width 258 height 21
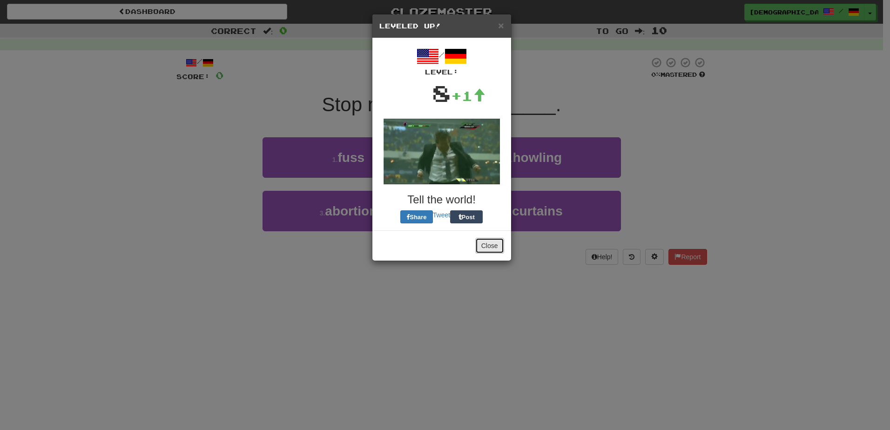
click at [498, 243] on button "Close" at bounding box center [489, 246] width 29 height 16
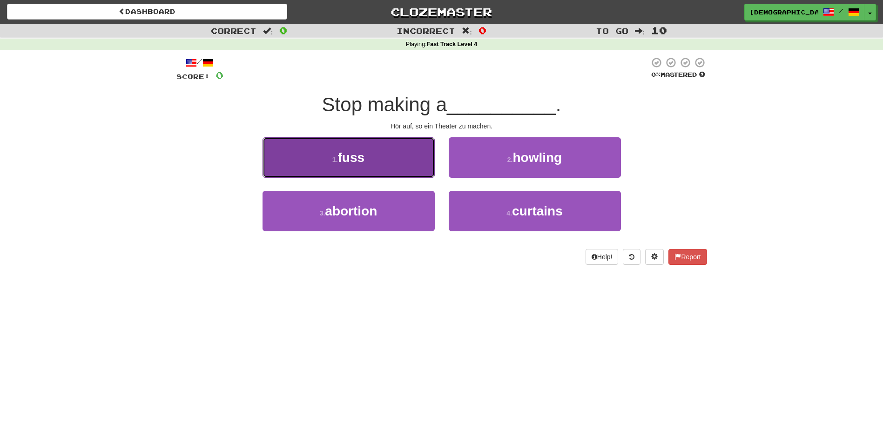
click at [410, 172] on button "1 . fuss" at bounding box center [349, 157] width 172 height 41
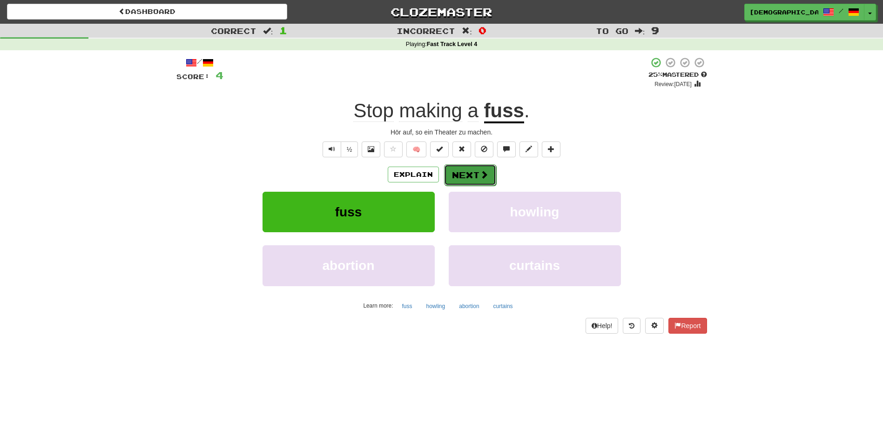
click at [473, 174] on button "Next" at bounding box center [470, 174] width 52 height 21
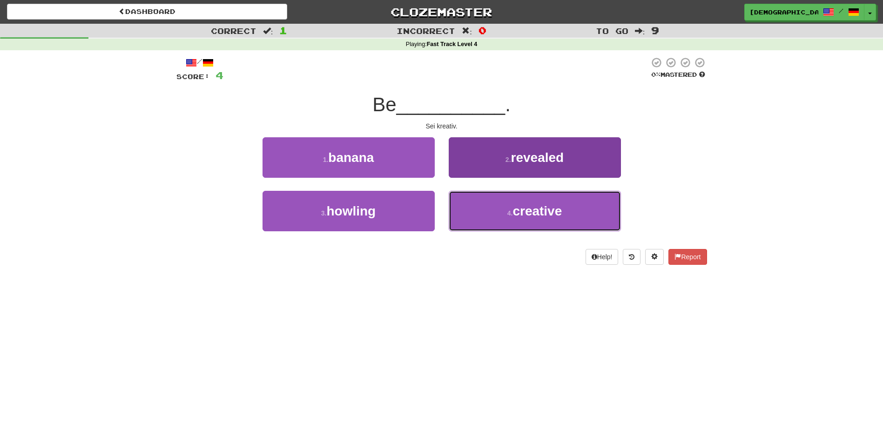
click at [527, 215] on span "creative" at bounding box center [537, 211] width 49 height 14
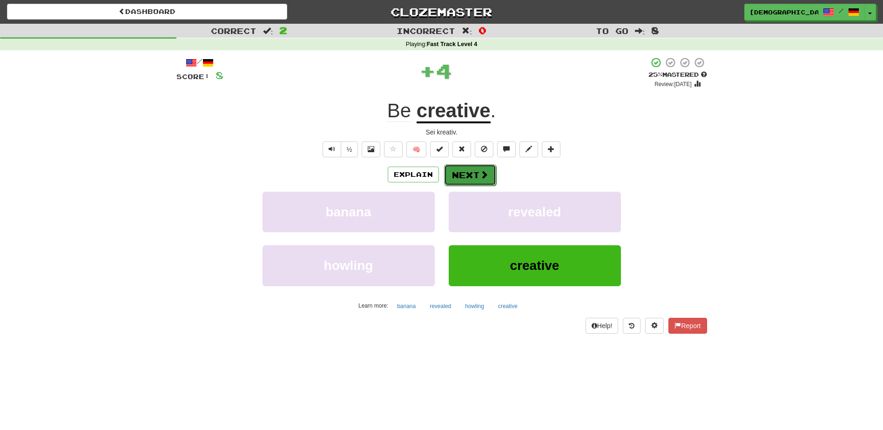
click at [473, 181] on button "Next" at bounding box center [470, 174] width 52 height 21
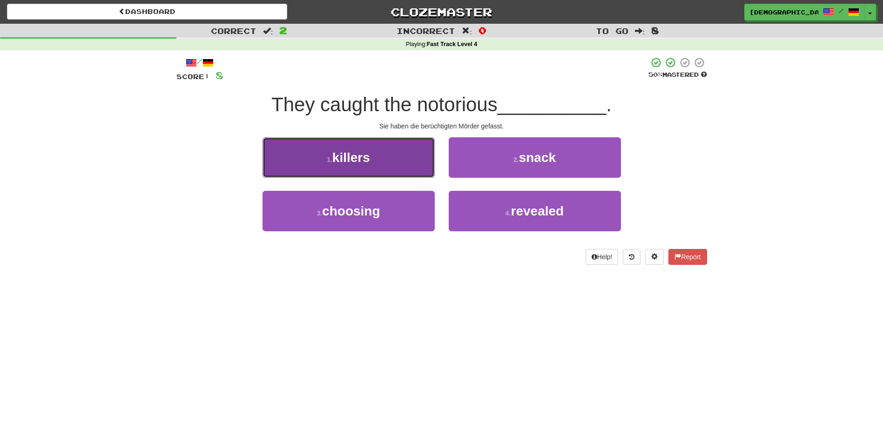
click at [384, 167] on button "1 . killers" at bounding box center [349, 157] width 172 height 41
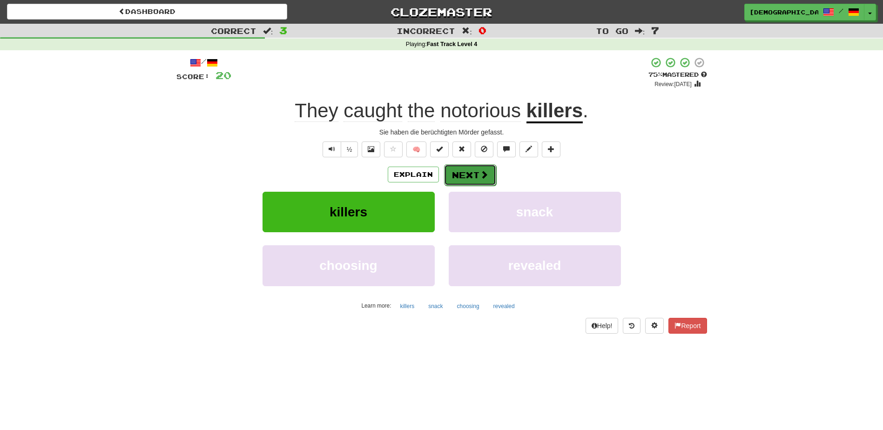
click at [472, 175] on button "Next" at bounding box center [470, 174] width 52 height 21
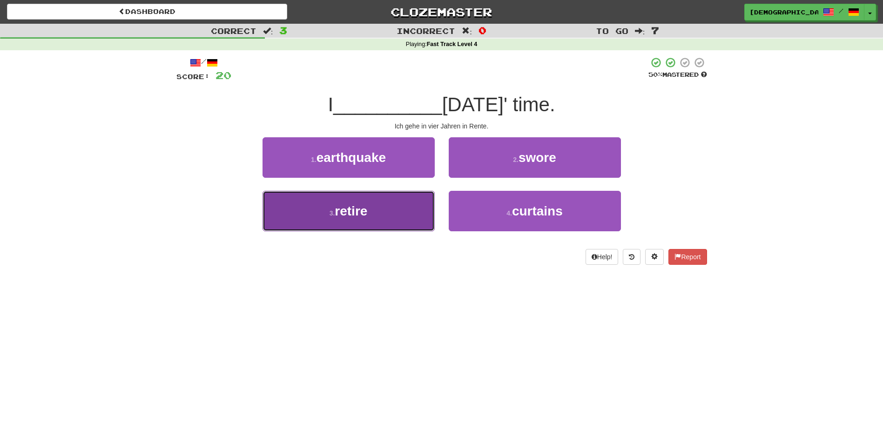
click at [406, 212] on button "3 . retire" at bounding box center [349, 211] width 172 height 41
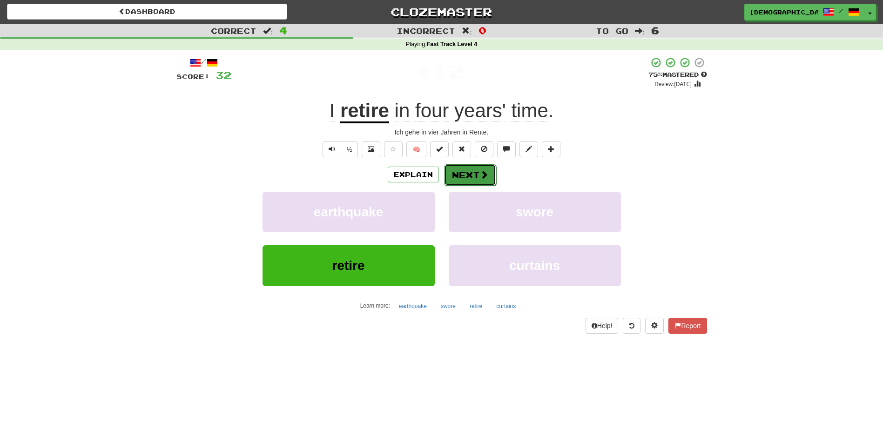
click at [474, 176] on button "Next" at bounding box center [470, 174] width 52 height 21
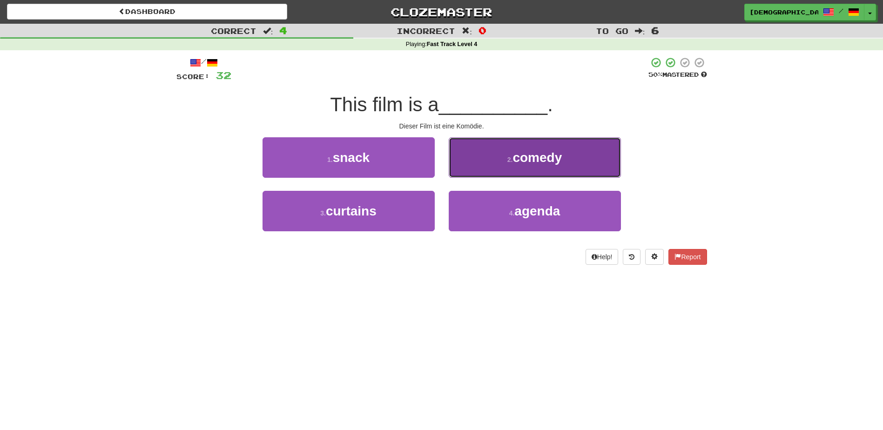
click at [526, 168] on button "2 . comedy" at bounding box center [535, 157] width 172 height 41
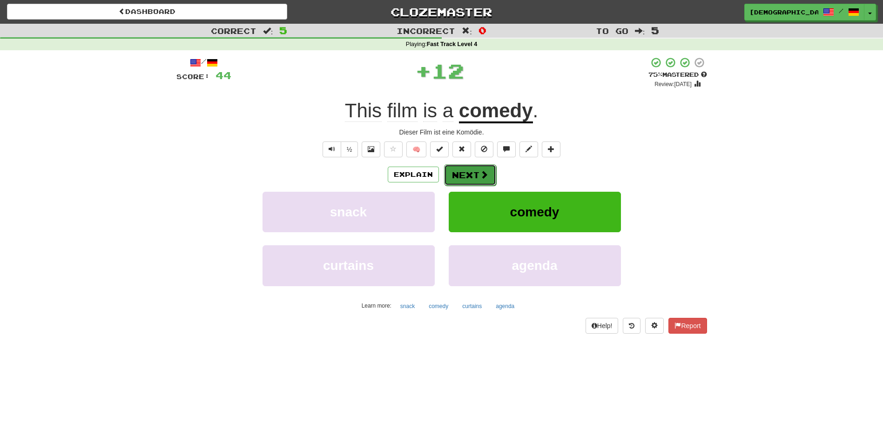
click at [472, 172] on button "Next" at bounding box center [470, 174] width 52 height 21
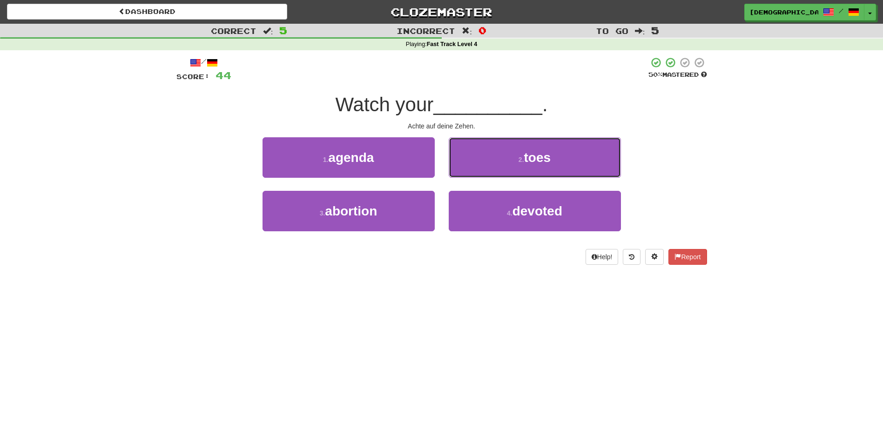
click at [519, 163] on small "2 ." at bounding box center [522, 159] width 6 height 7
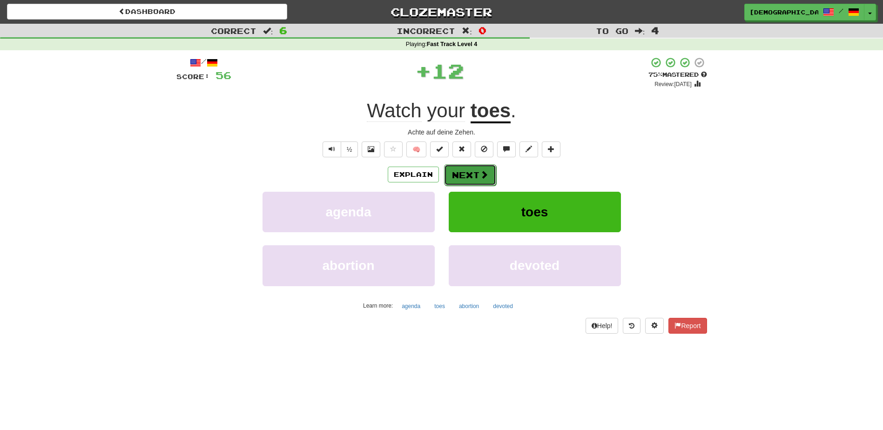
click at [471, 170] on button "Next" at bounding box center [470, 174] width 52 height 21
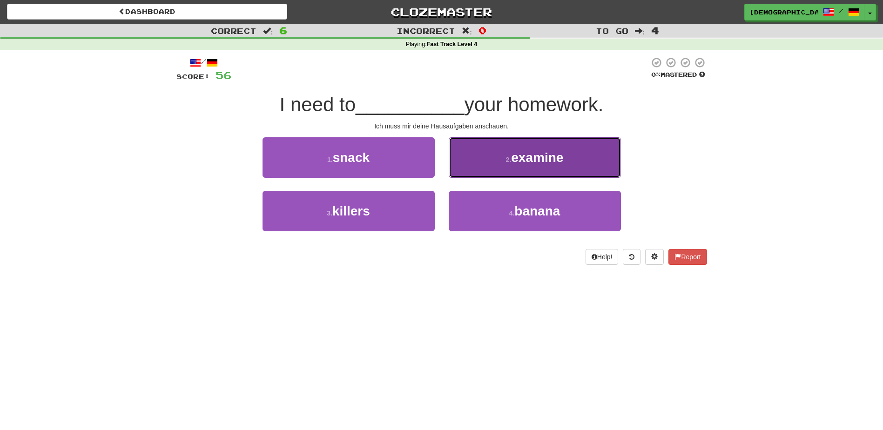
click at [518, 166] on button "2 . examine" at bounding box center [535, 157] width 172 height 41
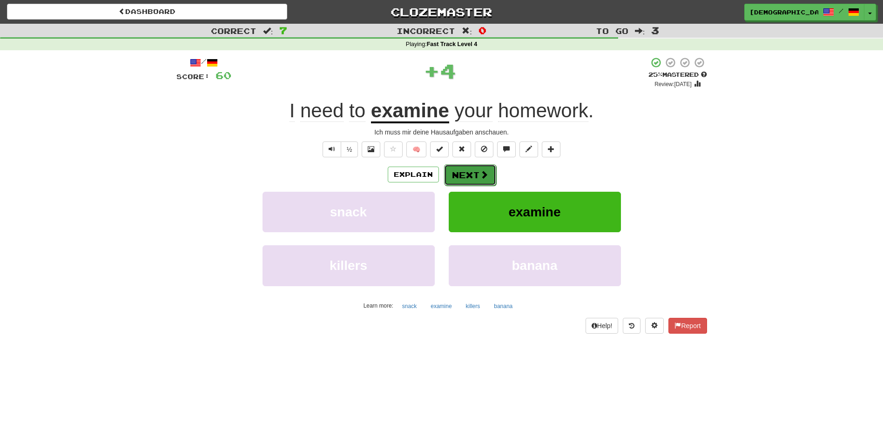
click at [478, 174] on button "Next" at bounding box center [470, 174] width 52 height 21
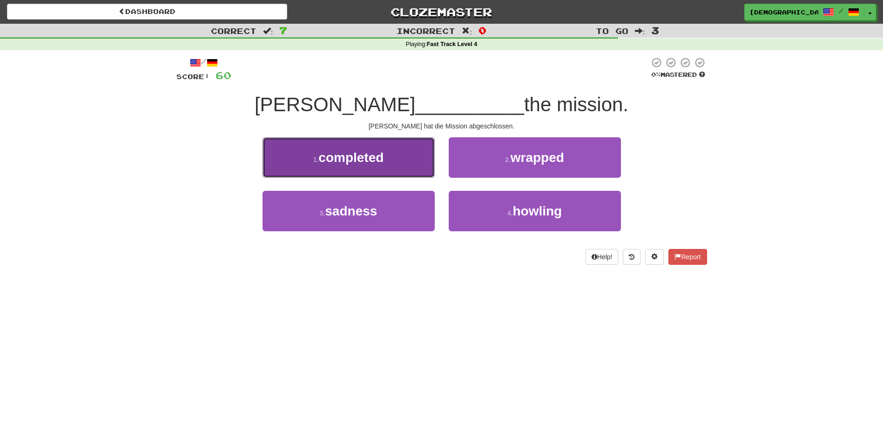
click at [397, 165] on button "1 . completed" at bounding box center [349, 157] width 172 height 41
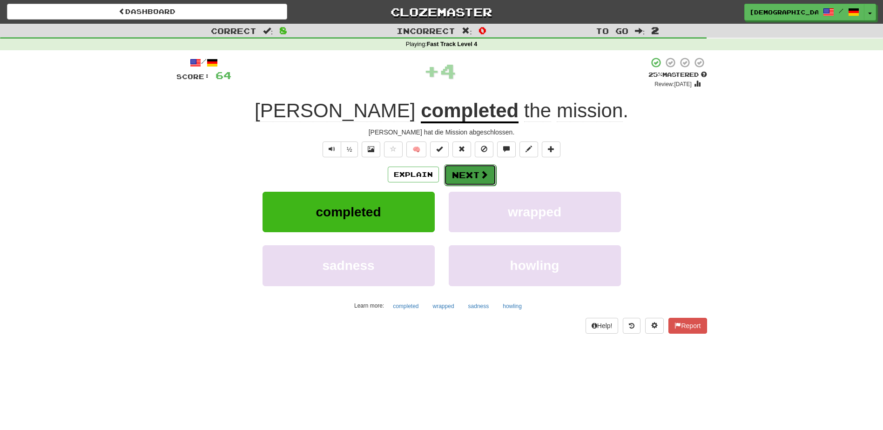
click at [466, 172] on button "Next" at bounding box center [470, 174] width 52 height 21
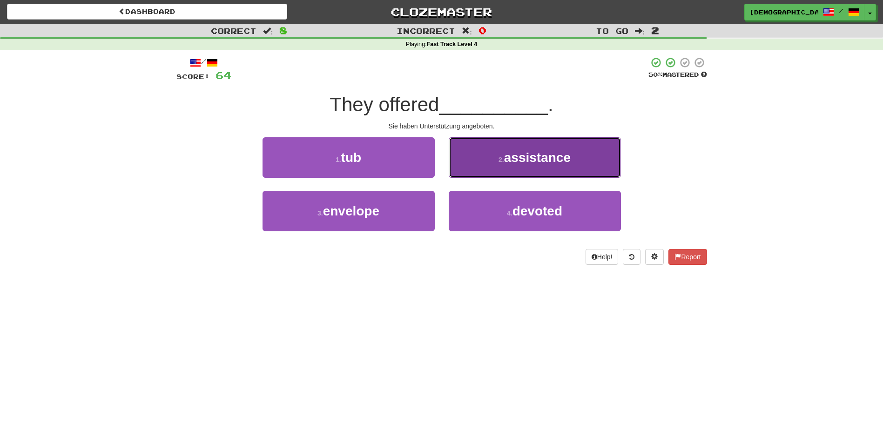
click at [516, 164] on span "assistance" at bounding box center [537, 157] width 67 height 14
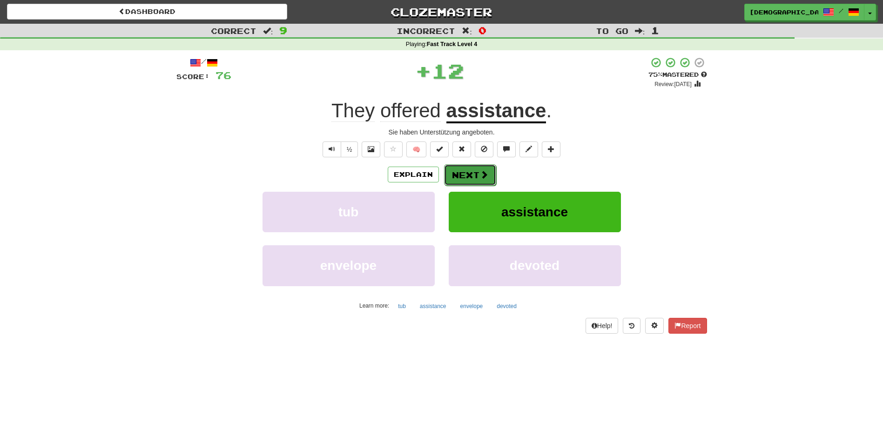
click at [472, 174] on button "Next" at bounding box center [470, 174] width 52 height 21
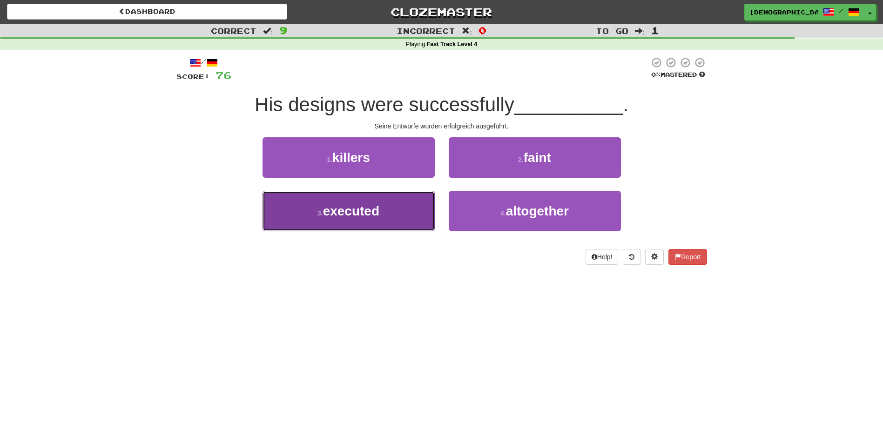
click at [410, 212] on button "3 . executed" at bounding box center [349, 211] width 172 height 41
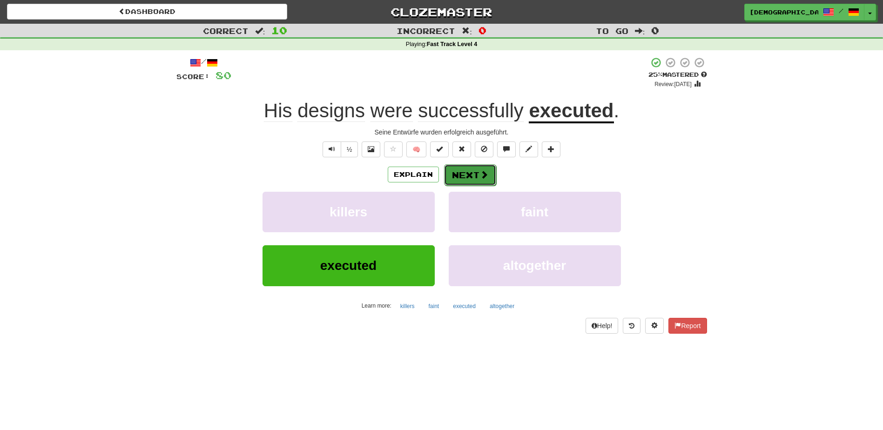
click at [473, 175] on button "Next" at bounding box center [470, 174] width 52 height 21
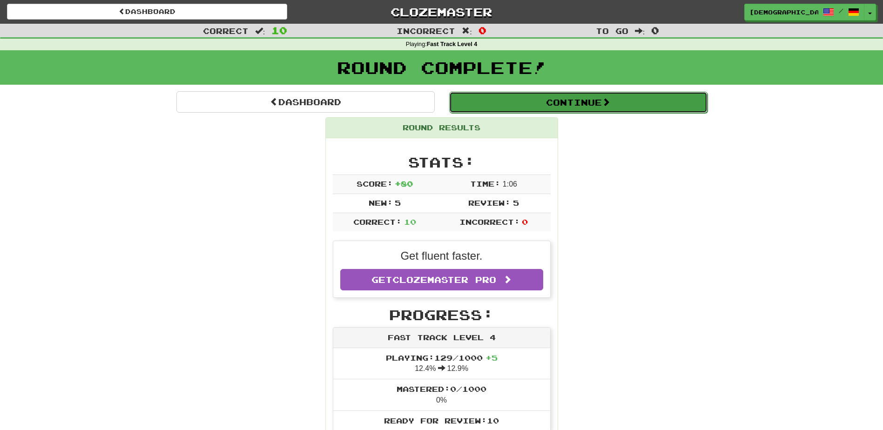
click at [514, 102] on button "Continue" at bounding box center [578, 102] width 258 height 21
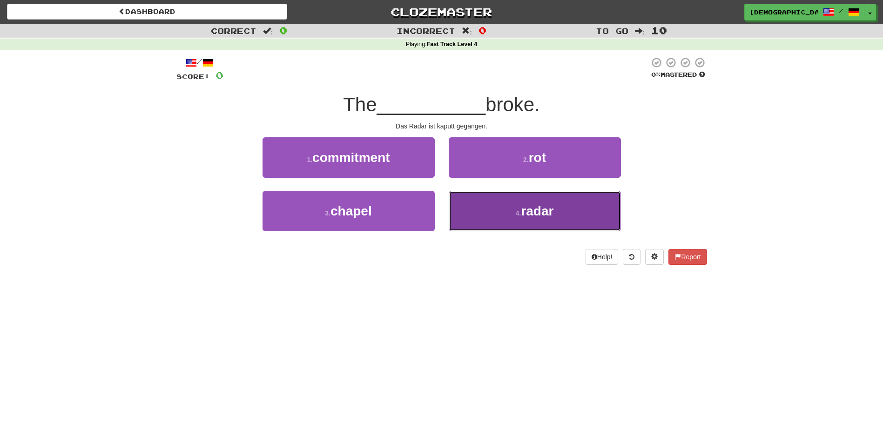
click at [537, 208] on span "radar" at bounding box center [537, 211] width 33 height 14
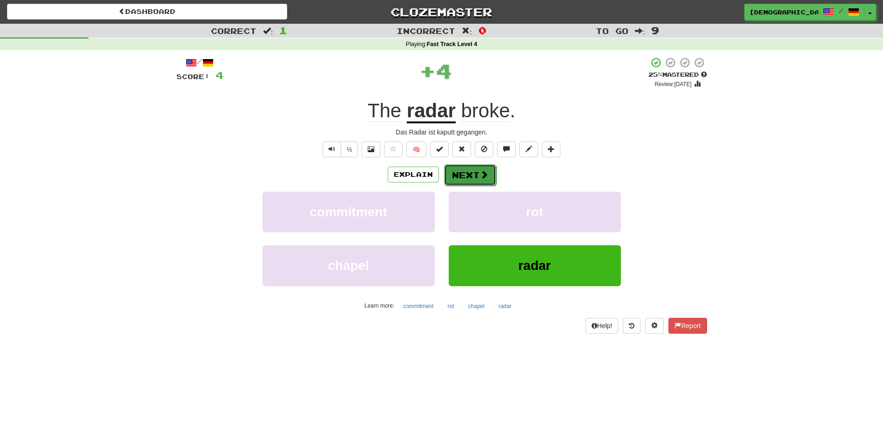
click at [478, 171] on button "Next" at bounding box center [470, 174] width 52 height 21
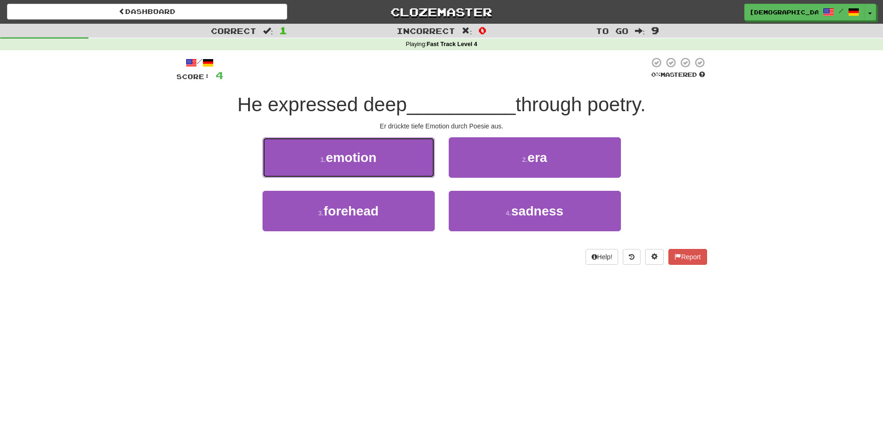
click at [422, 163] on button "1 . emotion" at bounding box center [349, 157] width 172 height 41
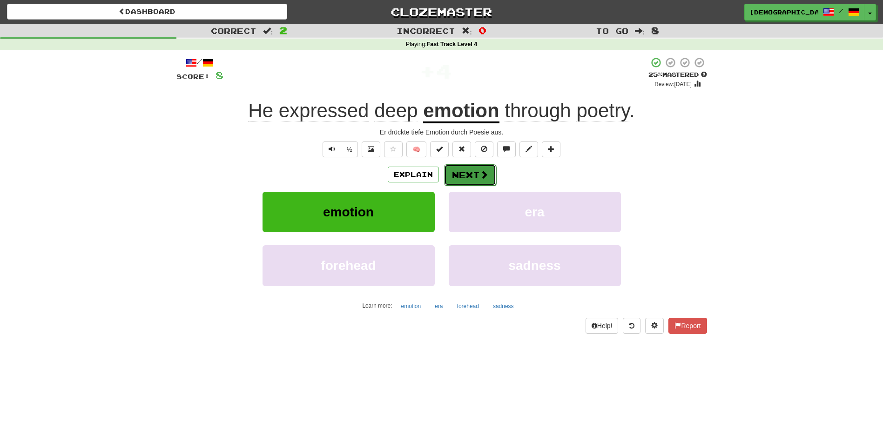
click at [470, 171] on button "Next" at bounding box center [470, 174] width 52 height 21
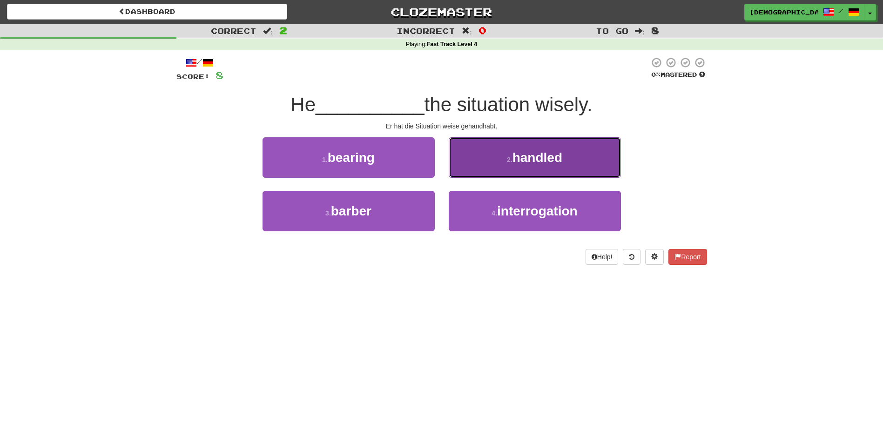
click at [521, 166] on button "2 . handled" at bounding box center [535, 157] width 172 height 41
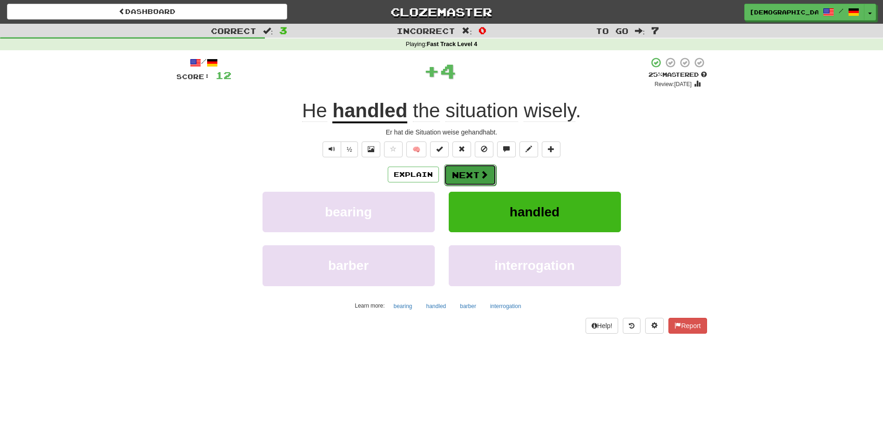
click at [473, 176] on button "Next" at bounding box center [470, 174] width 52 height 21
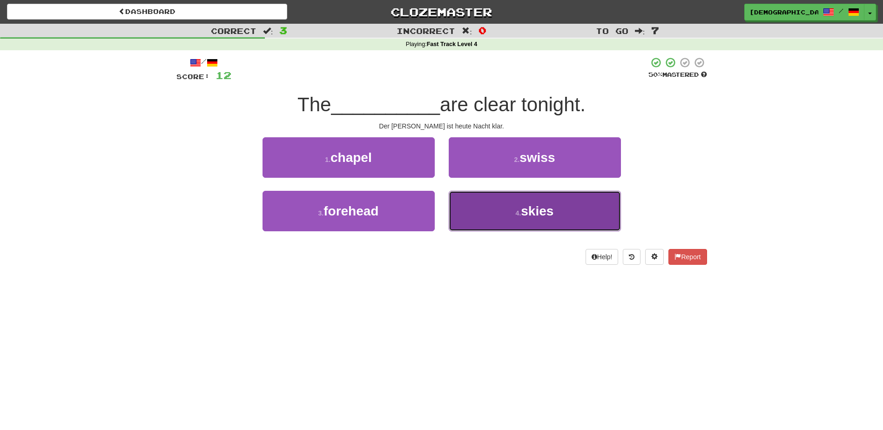
click at [533, 208] on span "skies" at bounding box center [537, 211] width 33 height 14
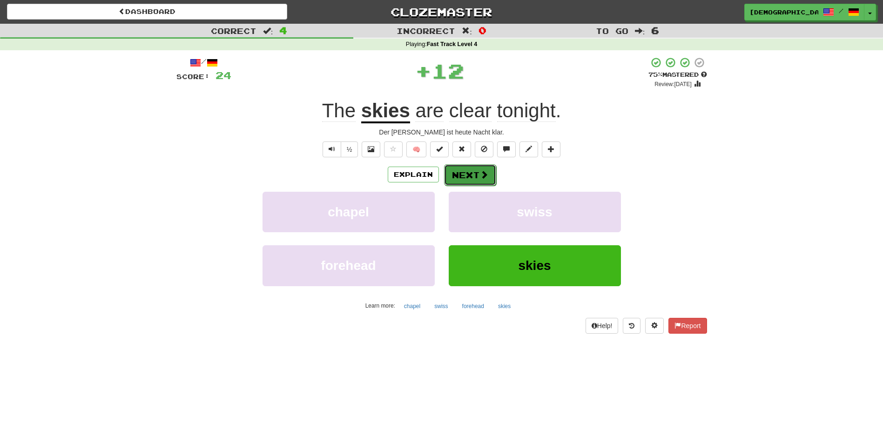
click at [473, 178] on button "Next" at bounding box center [470, 174] width 52 height 21
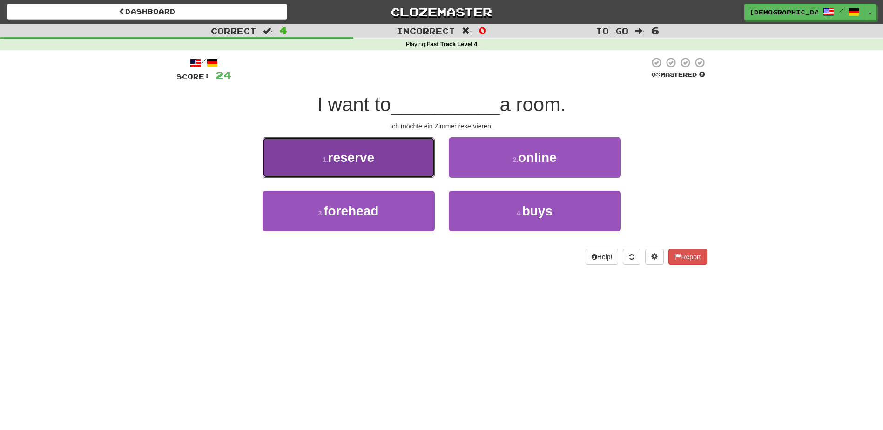
click at [392, 162] on button "1 . reserve" at bounding box center [349, 157] width 172 height 41
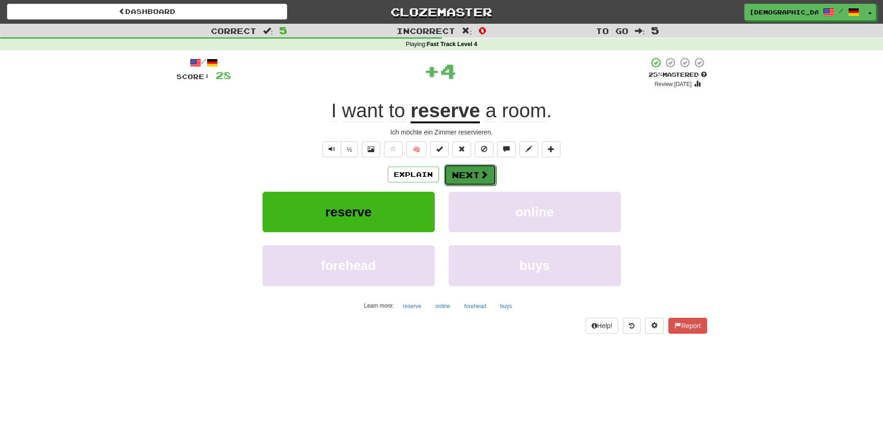
click at [463, 170] on button "Next" at bounding box center [470, 174] width 52 height 21
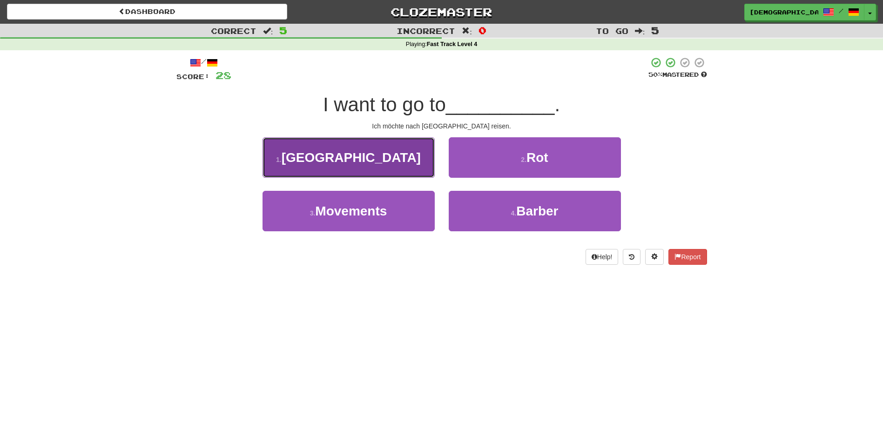
click at [406, 164] on button "1 . Korea" at bounding box center [349, 157] width 172 height 41
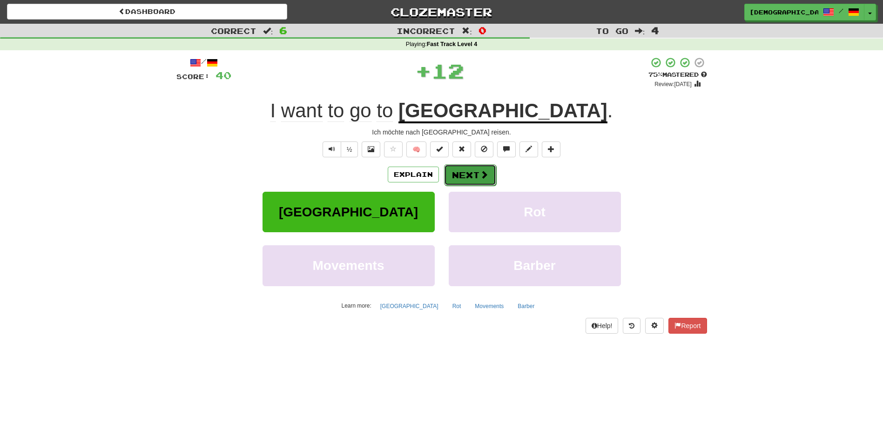
click at [473, 181] on button "Next" at bounding box center [470, 174] width 52 height 21
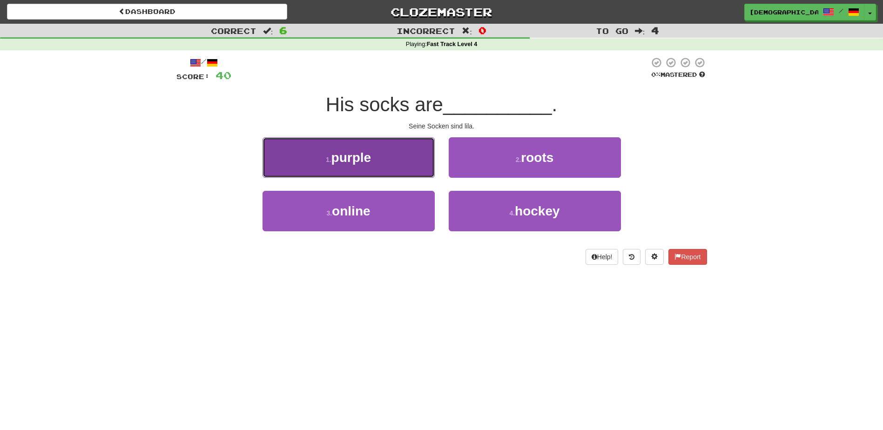
click at [408, 164] on button "1 . purple" at bounding box center [349, 157] width 172 height 41
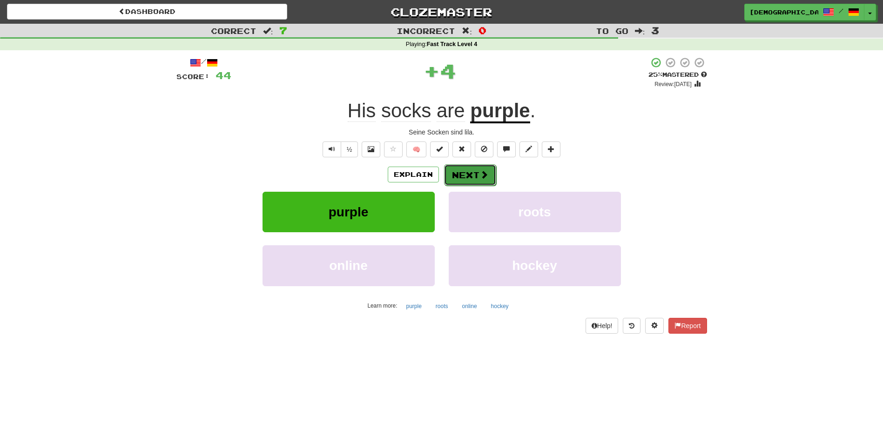
click at [461, 172] on button "Next" at bounding box center [470, 174] width 52 height 21
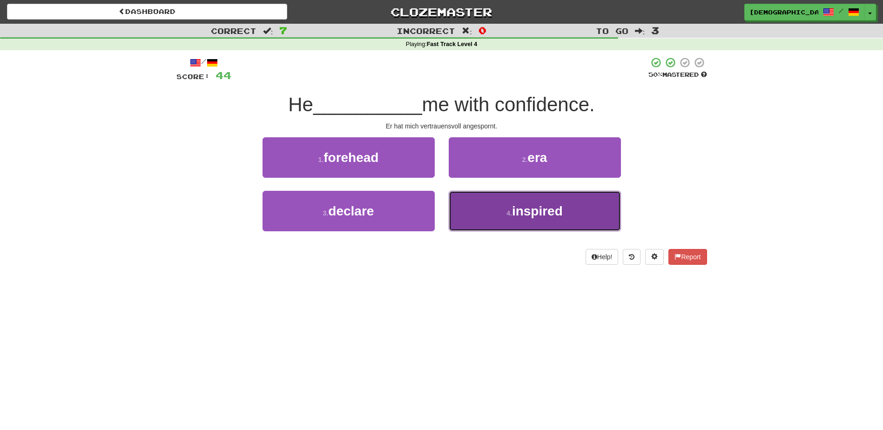
click at [520, 204] on span "inspired" at bounding box center [537, 211] width 51 height 14
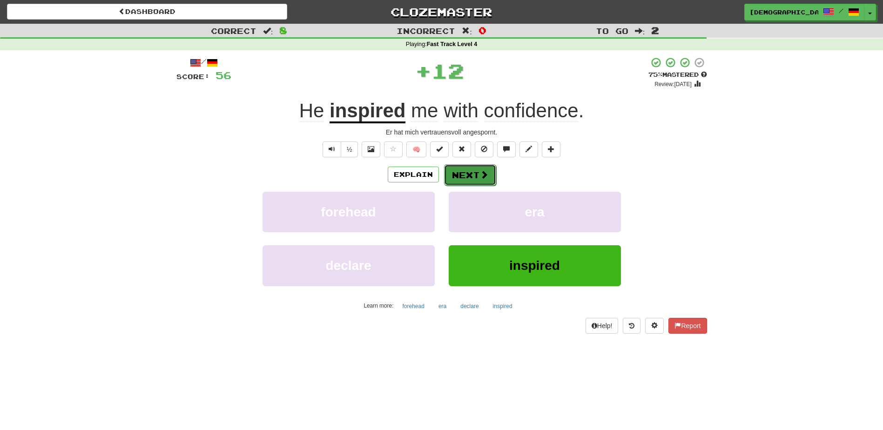
click at [471, 176] on button "Next" at bounding box center [470, 174] width 52 height 21
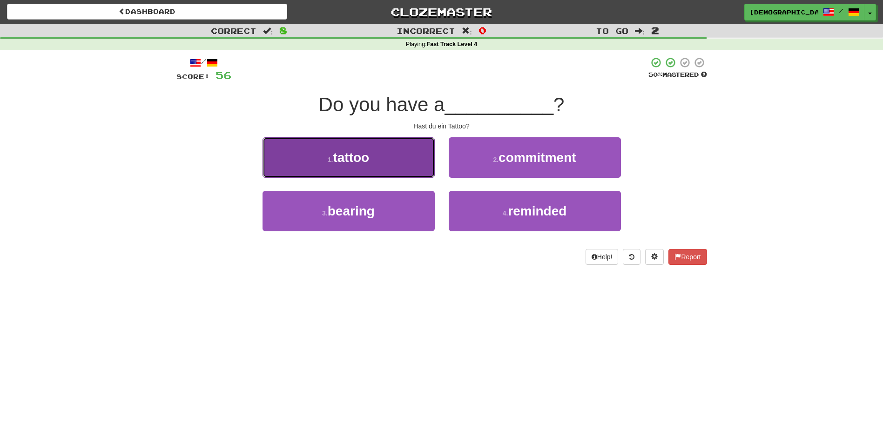
click at [428, 164] on button "1 . tattoo" at bounding box center [349, 157] width 172 height 41
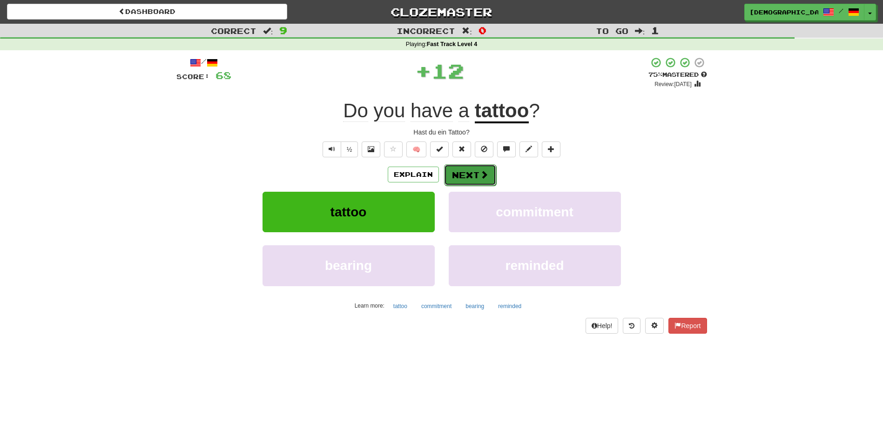
click at [474, 179] on button "Next" at bounding box center [470, 174] width 52 height 21
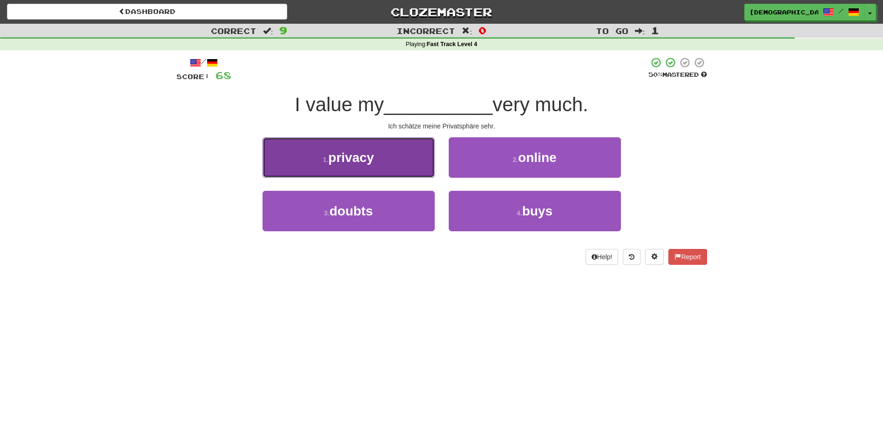
click at [419, 166] on button "1 . privacy" at bounding box center [349, 157] width 172 height 41
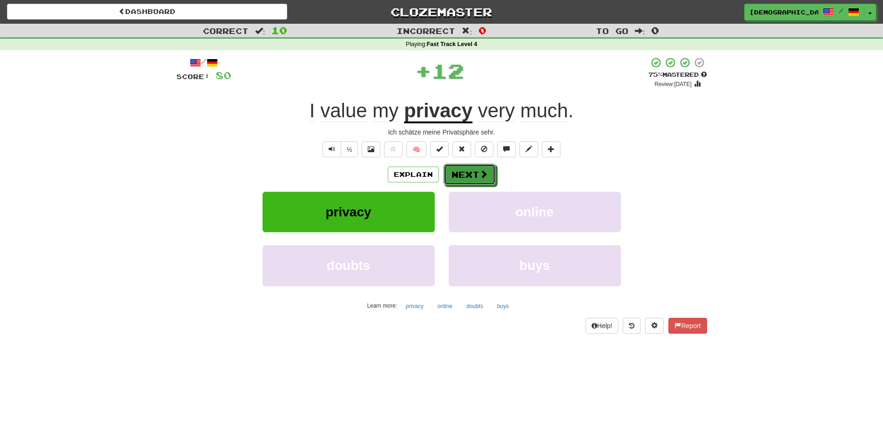
click at [473, 170] on button "Next" at bounding box center [470, 174] width 52 height 21
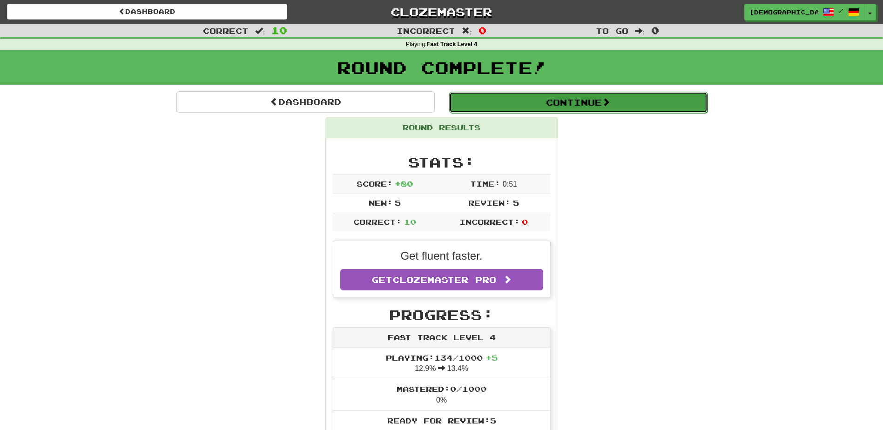
click at [539, 107] on button "Continue" at bounding box center [578, 102] width 258 height 21
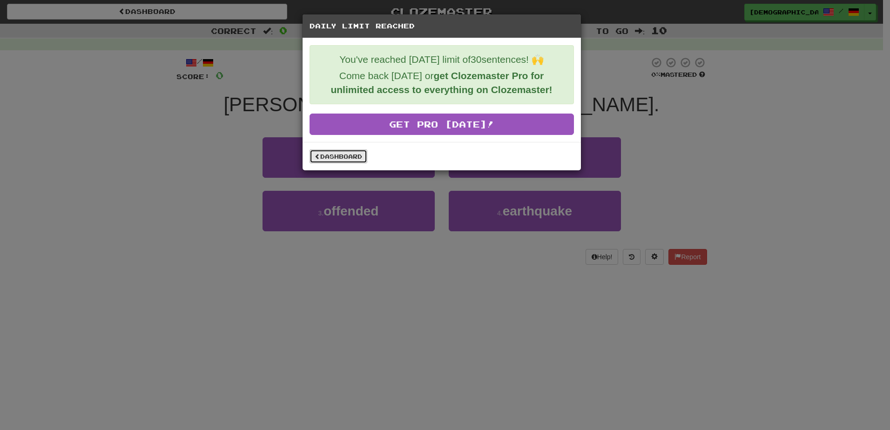
click at [338, 156] on link "Dashboard" at bounding box center [339, 156] width 58 height 14
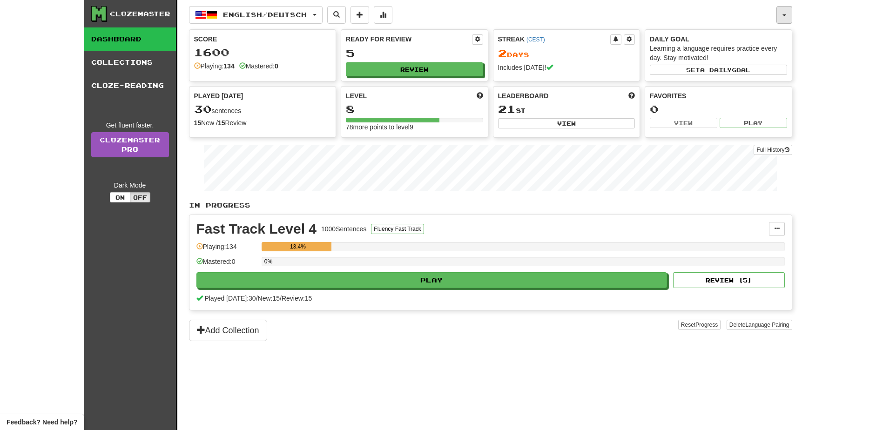
drag, startPoint x: 788, startPoint y: 14, endPoint x: 789, endPoint y: 19, distance: 5.7
click at [788, 14] on button "button" at bounding box center [785, 15] width 16 height 18
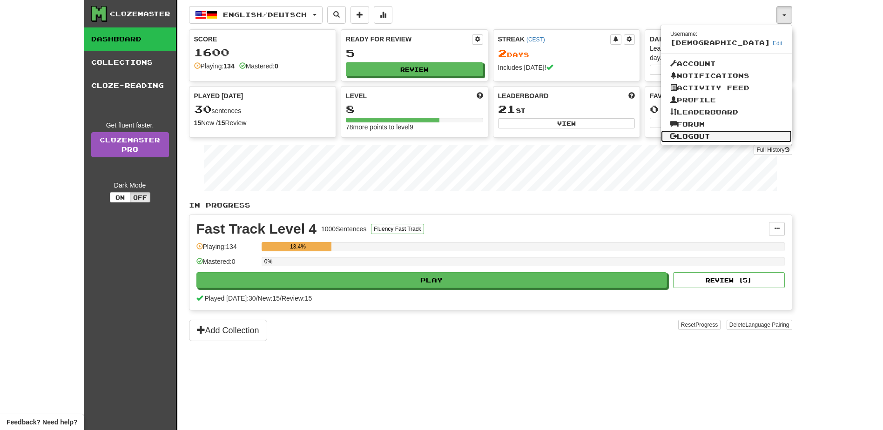
click at [743, 131] on link "Logout" at bounding box center [726, 136] width 131 height 12
